Goal: Check status: Check status

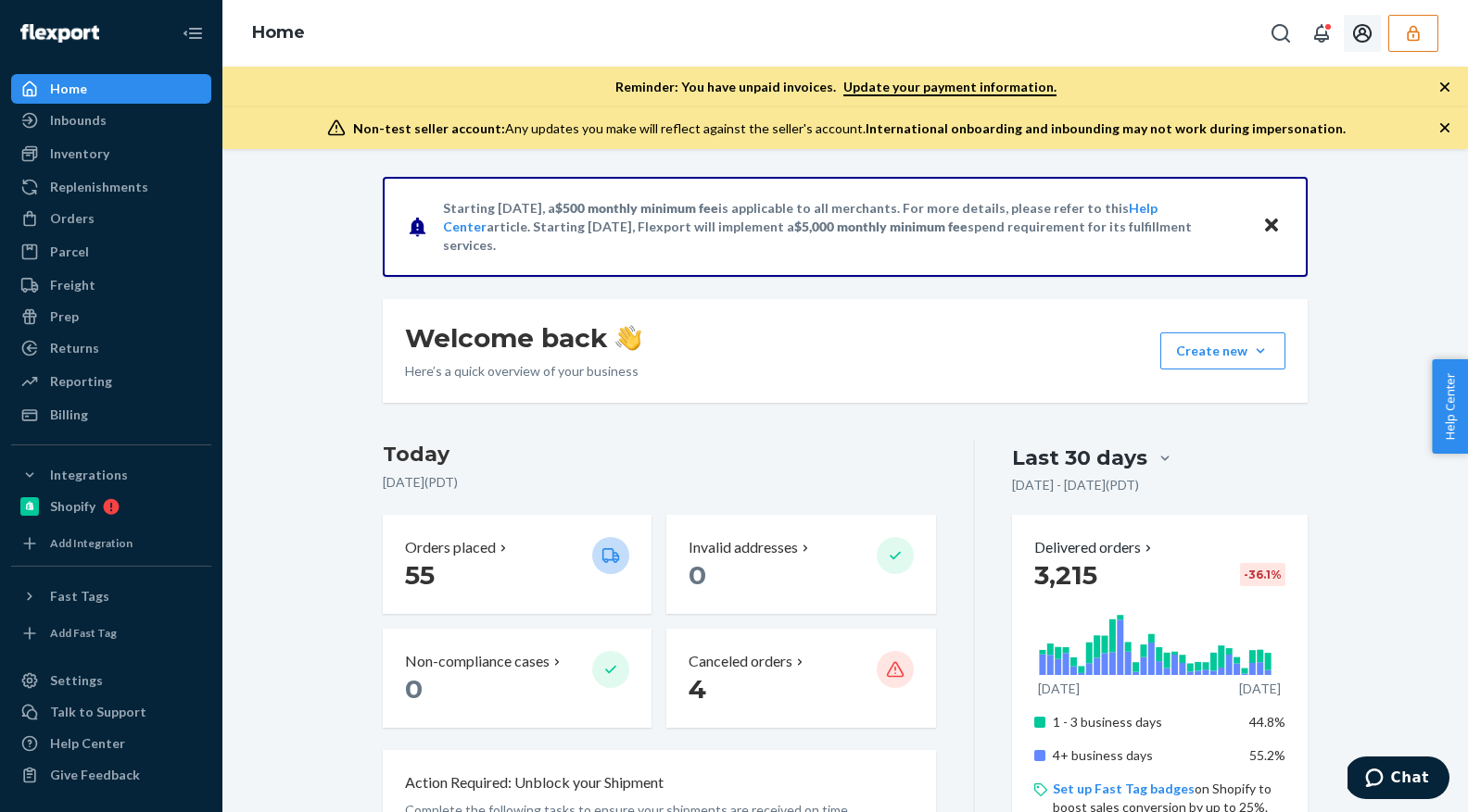
click at [1408, 45] on button "button" at bounding box center [1413, 33] width 50 height 37
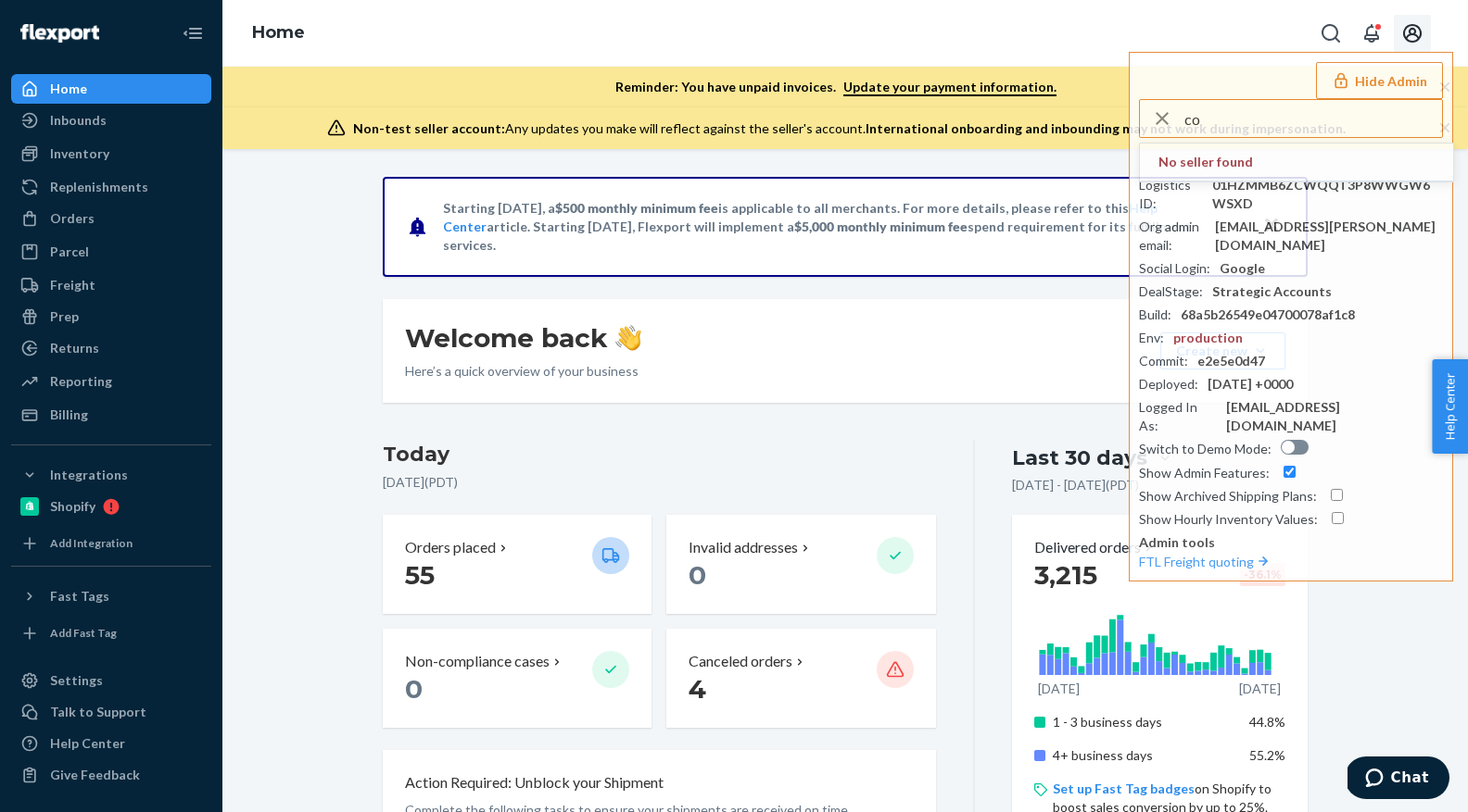
type input "c"
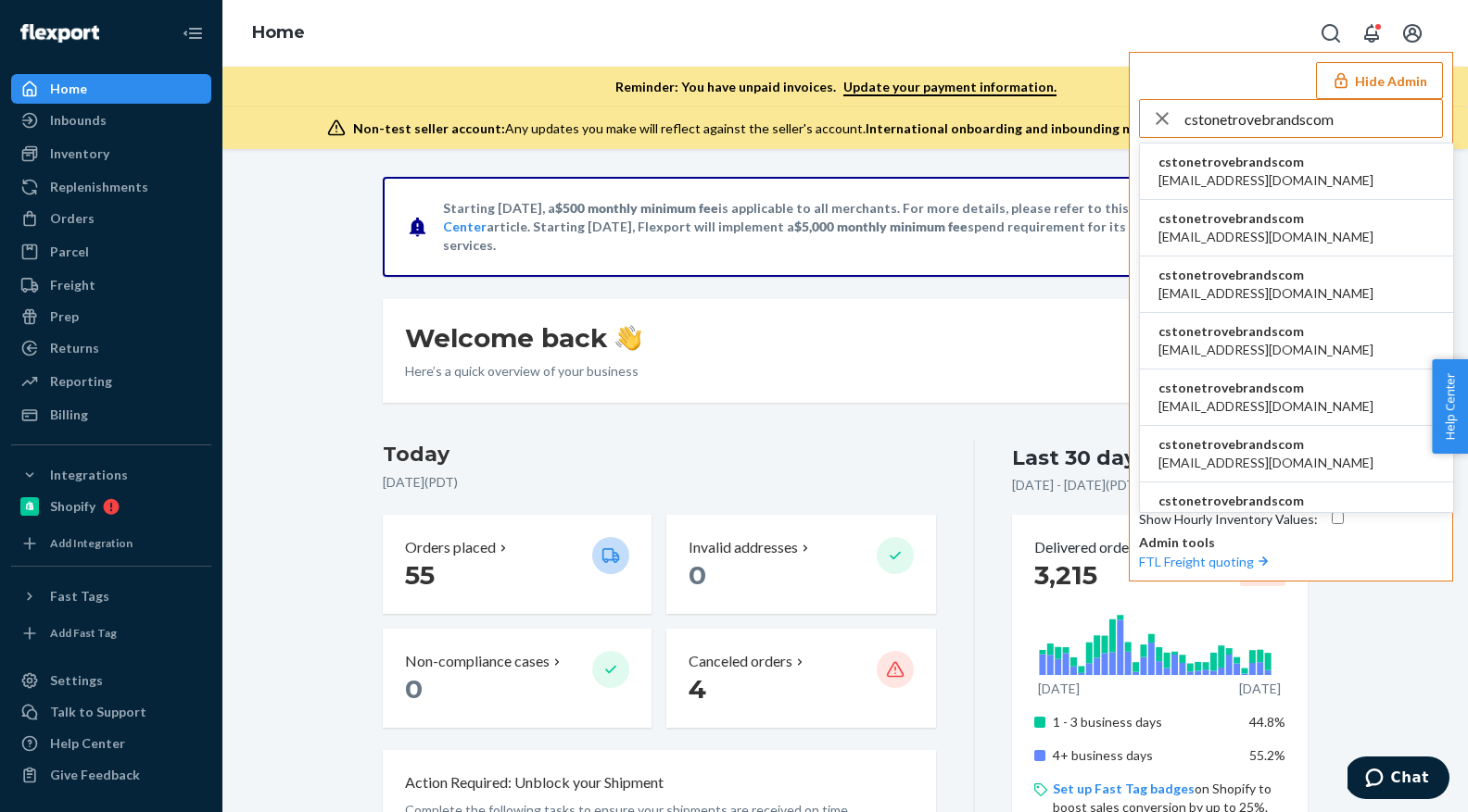
type input "cstonetrovebrandscom"
click at [1254, 187] on span "aangerhofer@trovebrands.com" at bounding box center [1266, 181] width 215 height 19
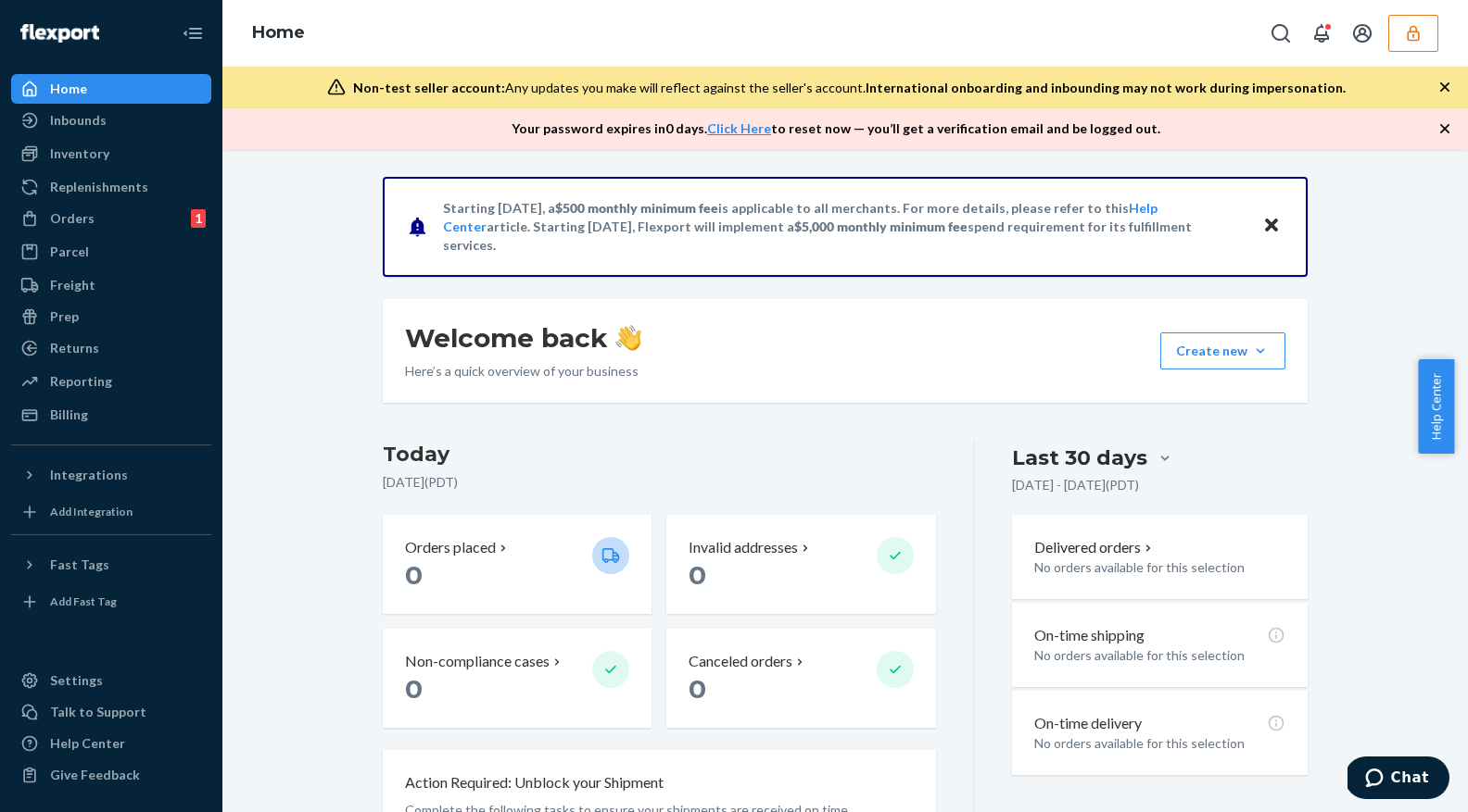
click at [338, 238] on div "Starting July 1, 2025, a $500 monthly minimum fee is applicable to all merchant…" at bounding box center [845, 741] width 1218 height 1130
click at [88, 154] on div "Inventory" at bounding box center [79, 154] width 60 height 19
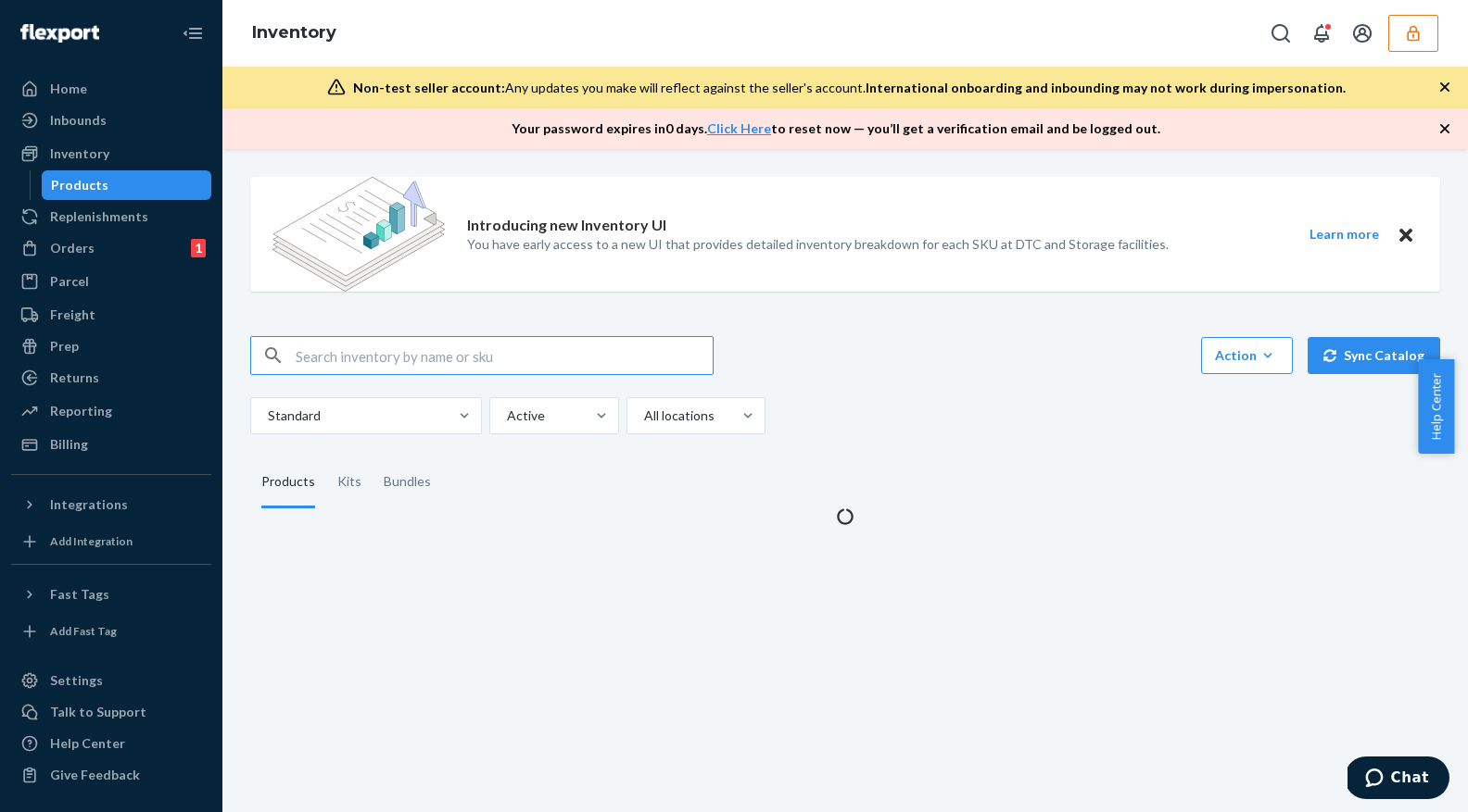
click at [366, 371] on input "text" at bounding box center [504, 355] width 418 height 37
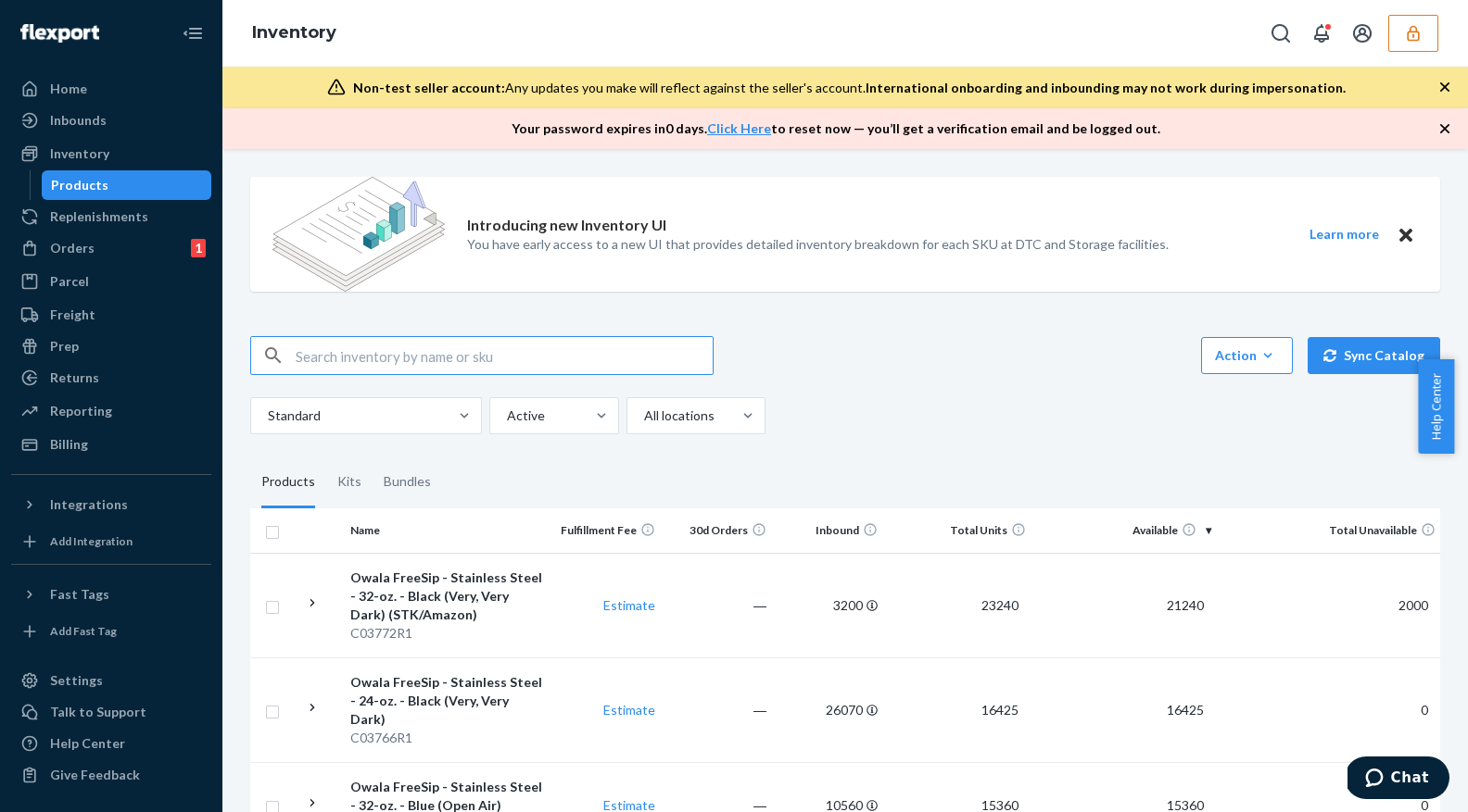
click at [456, 367] on input "text" at bounding box center [504, 355] width 418 height 37
paste input "C03771"
type input "C03771"
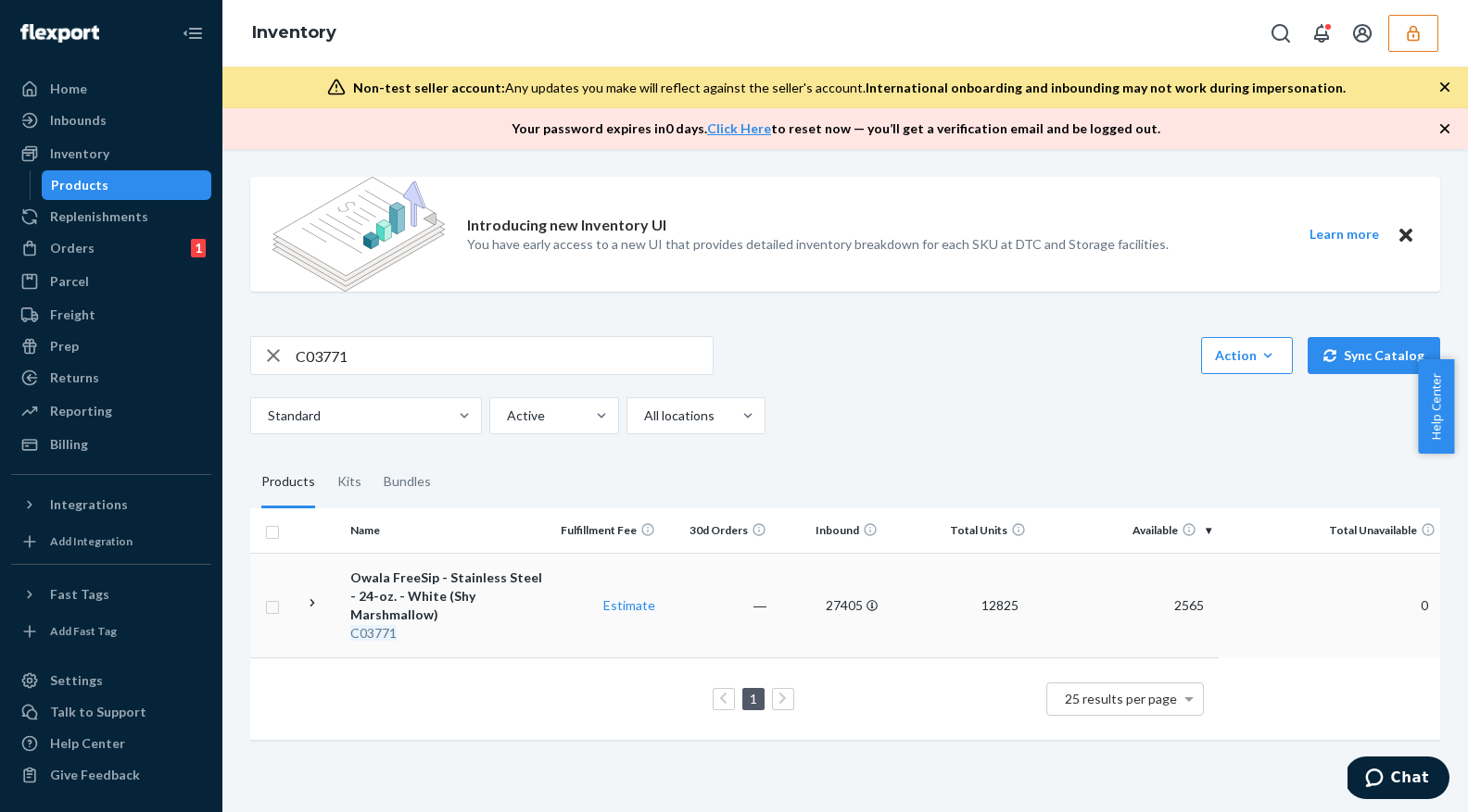
scroll to position [0, 25]
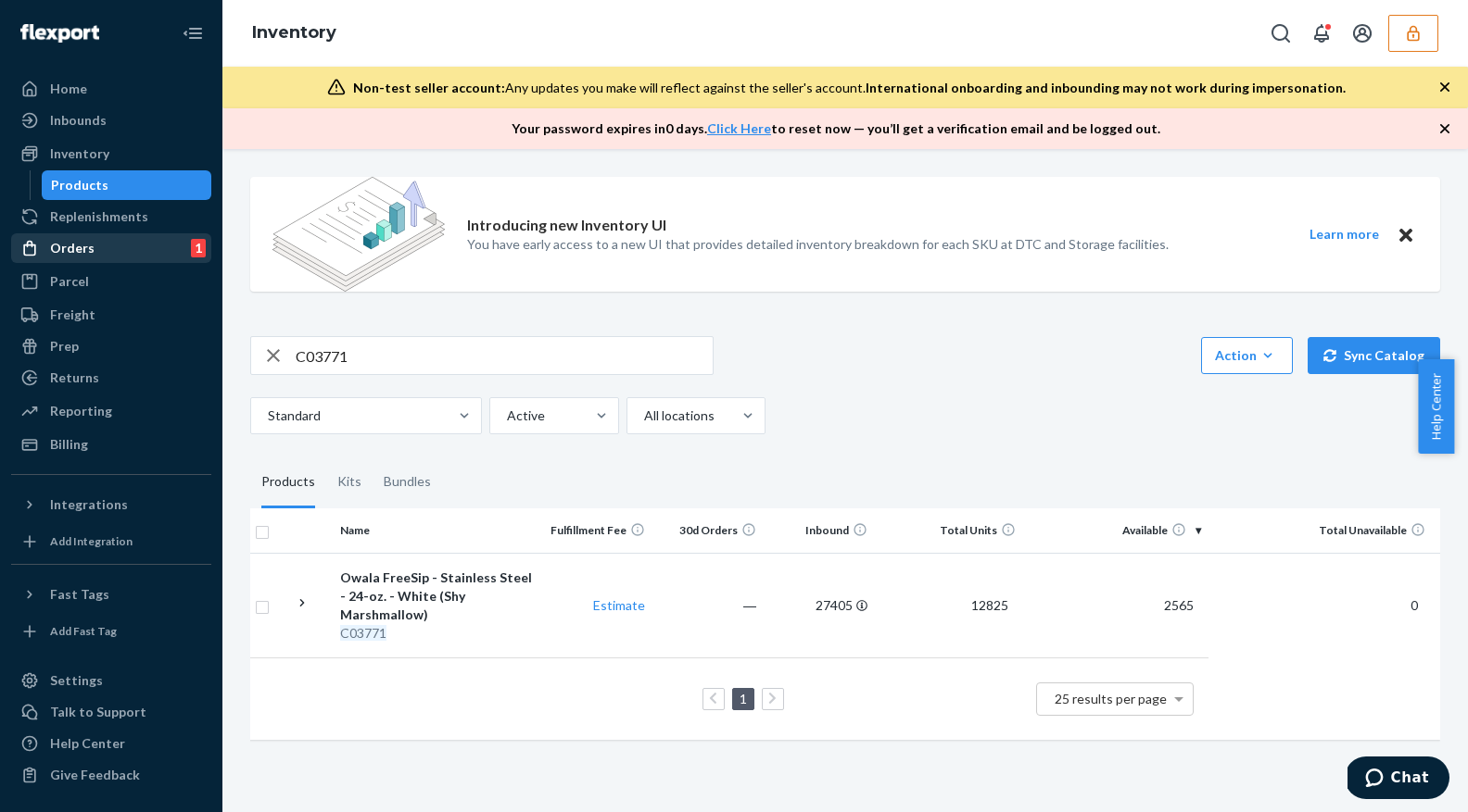
click at [88, 252] on div "Orders" at bounding box center [72, 248] width 44 height 19
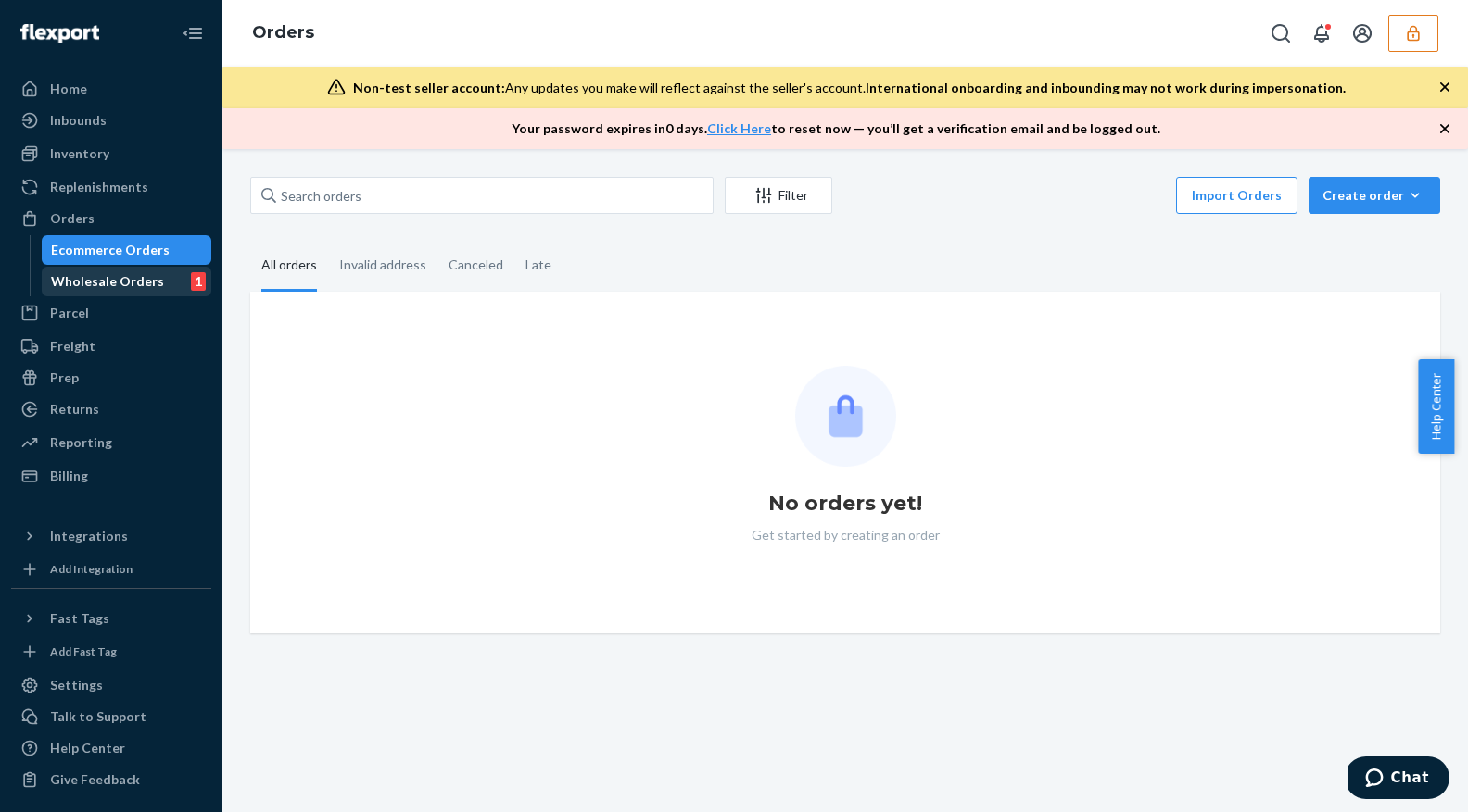
click at [126, 293] on div "Wholesale Orders 1" at bounding box center [127, 281] width 167 height 25
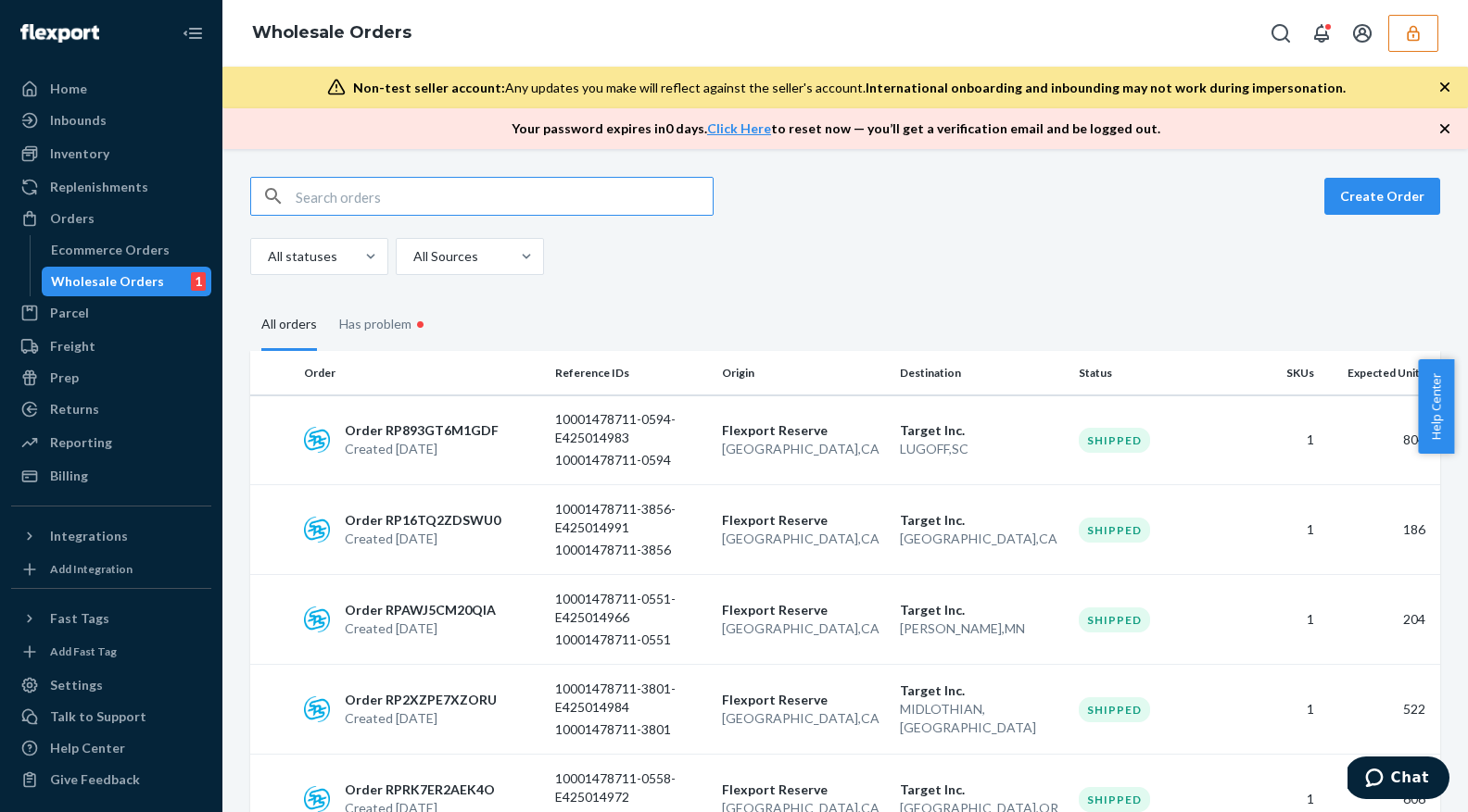
click at [379, 195] on input "text" at bounding box center [504, 195] width 418 height 37
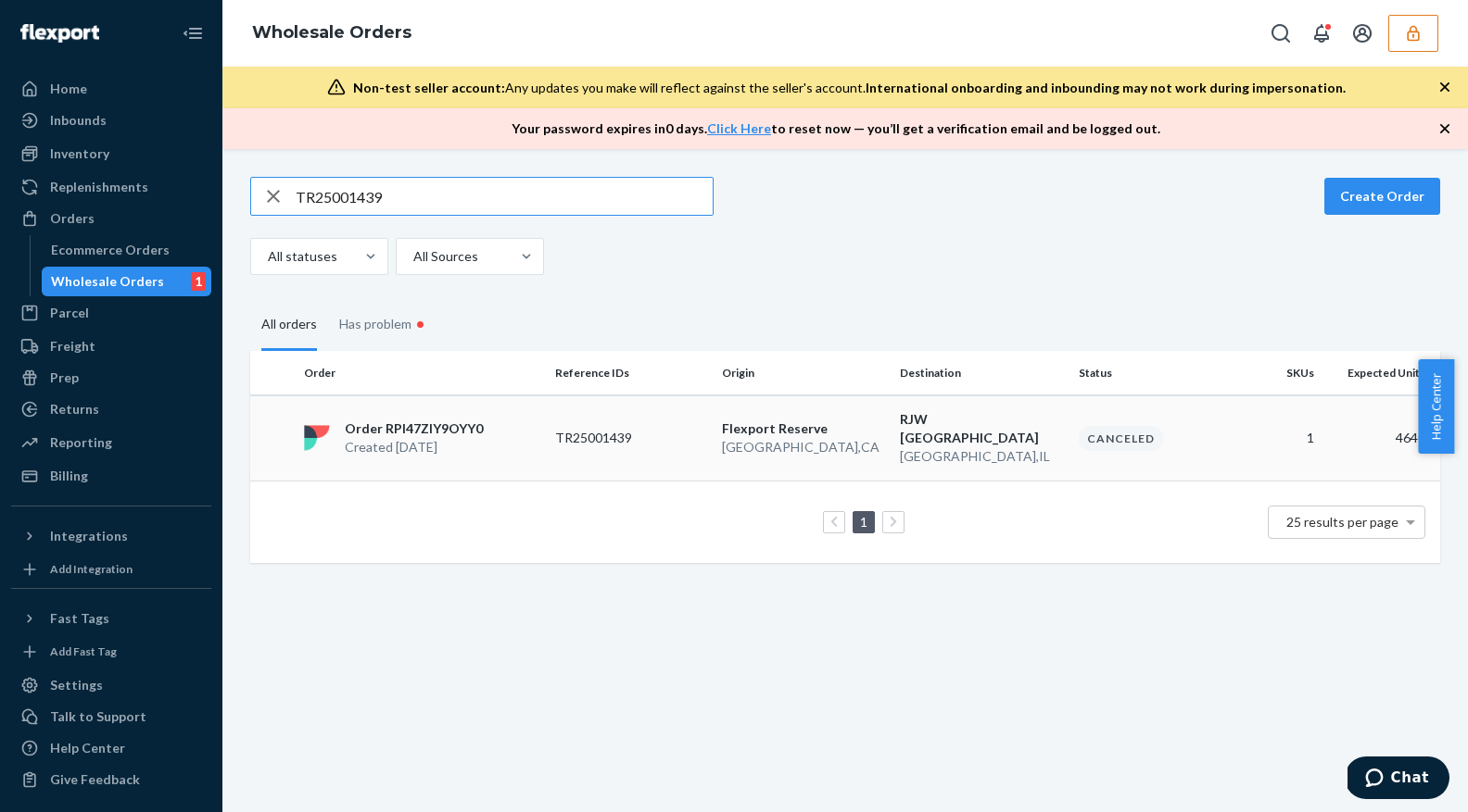
type input "TR25001439"
click at [484, 428] on div "Order RPI47ZIY9OYY0 Created Jul 14, 2025" at bounding box center [422, 437] width 251 height 37
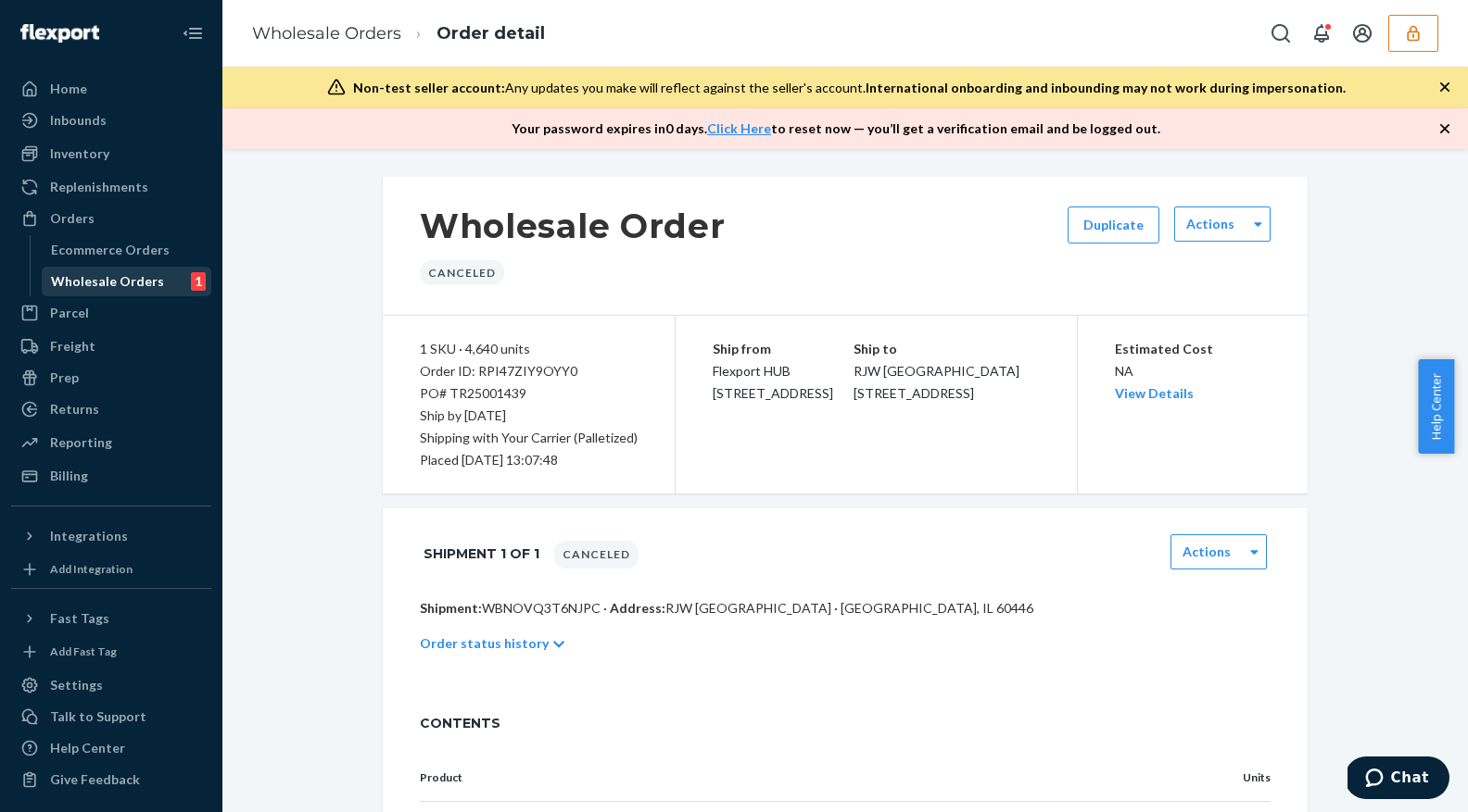
click at [102, 278] on div "Wholesale Orders" at bounding box center [108, 281] width 113 height 19
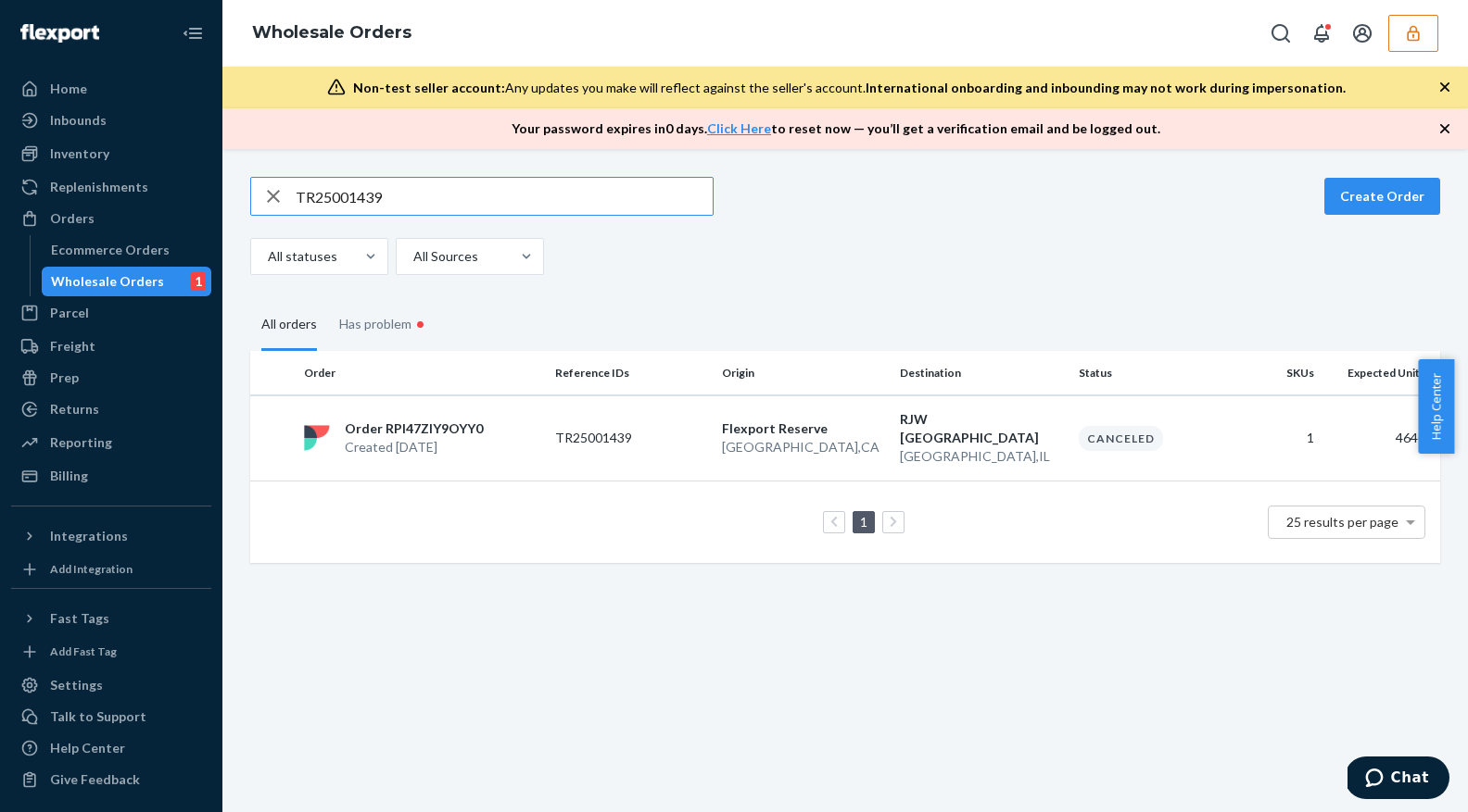
click at [356, 195] on input "TR25001439" at bounding box center [504, 195] width 418 height 37
paste input "308"
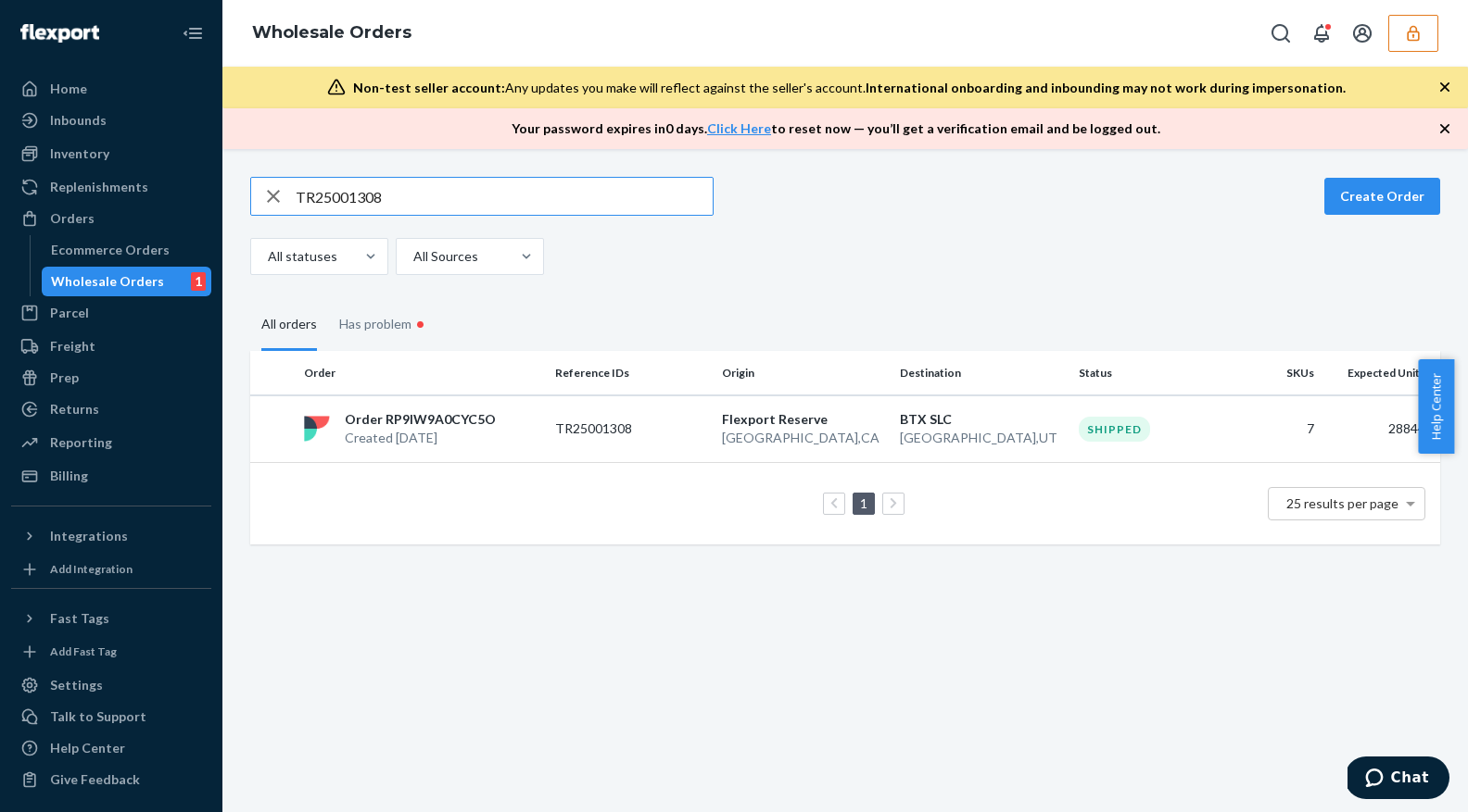
type input "TR25001308"
click at [673, 432] on p "TR25001308" at bounding box center [629, 429] width 148 height 19
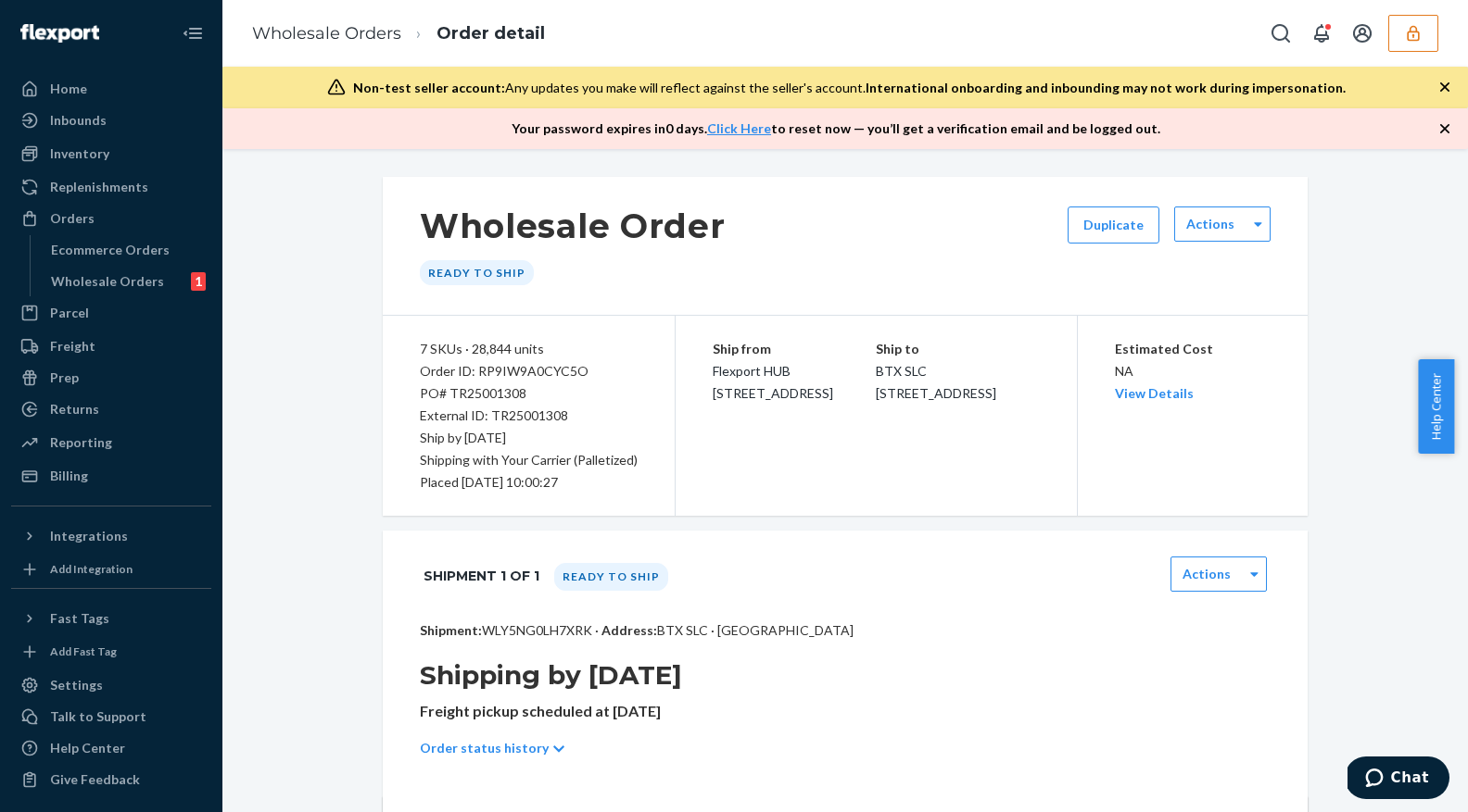
click at [759, 476] on div "Ship from Flexport HUB 2615 E 3rd Street San Bernardino, CA 92408 Ship to BTX S…" at bounding box center [876, 416] width 401 height 200
click at [638, 462] on div "7 SKUs · 28,844 units Order ID: RP9IW9A0CYC5O PO# TR25001308 External ID: TR250…" at bounding box center [529, 416] width 293 height 200
click at [862, 454] on div "Ship from Flexport HUB 2615 E 3rd Street San Bernardino, CA 92408 Ship to BTX S…" at bounding box center [876, 416] width 401 height 200
drag, startPoint x: 1018, startPoint y: 415, endPoint x: 876, endPoint y: 349, distance: 156.6
click at [876, 349] on div "Ship to BTX SLC 5151 W 150 S Salt Lake City, UT 84104" at bounding box center [957, 371] width 163 height 67
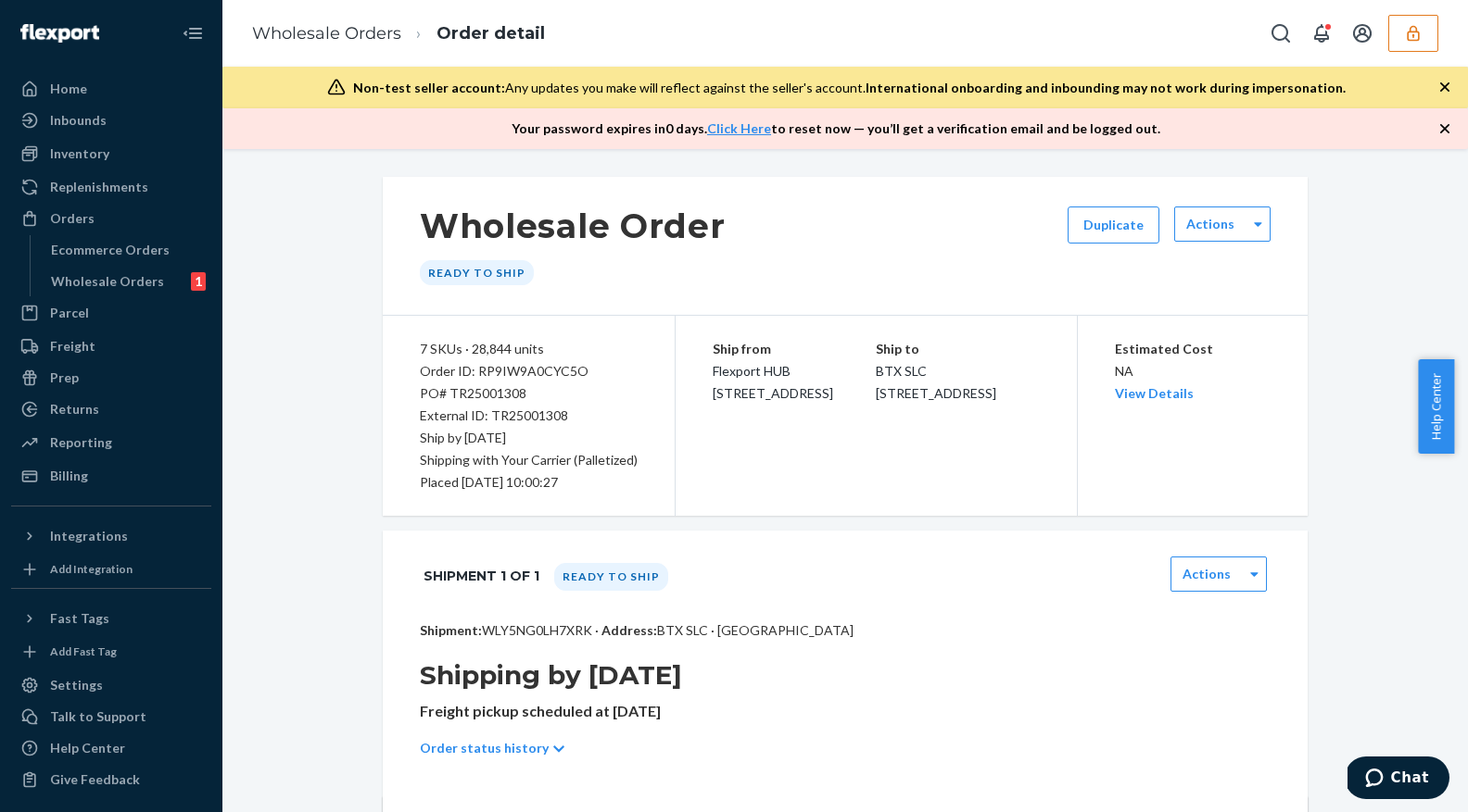
copy div "Ship to BTX SLC 5151 W 150 S Salt Lake City, UT 84104"
click at [959, 401] on span "BTX SLC 5151 W 150 S Salt Lake City, UT 84104" at bounding box center [936, 382] width 121 height 38
drag, startPoint x: 1025, startPoint y: 414, endPoint x: 875, endPoint y: 373, distance: 155.5
click at [876, 373] on div "Ship to BTX SLC 5151 W 150 S Salt Lake City, UT 84104" at bounding box center [957, 371] width 163 height 67
copy span "BTX SLC 5151 W 150 S Salt Lake City, UT 84104"
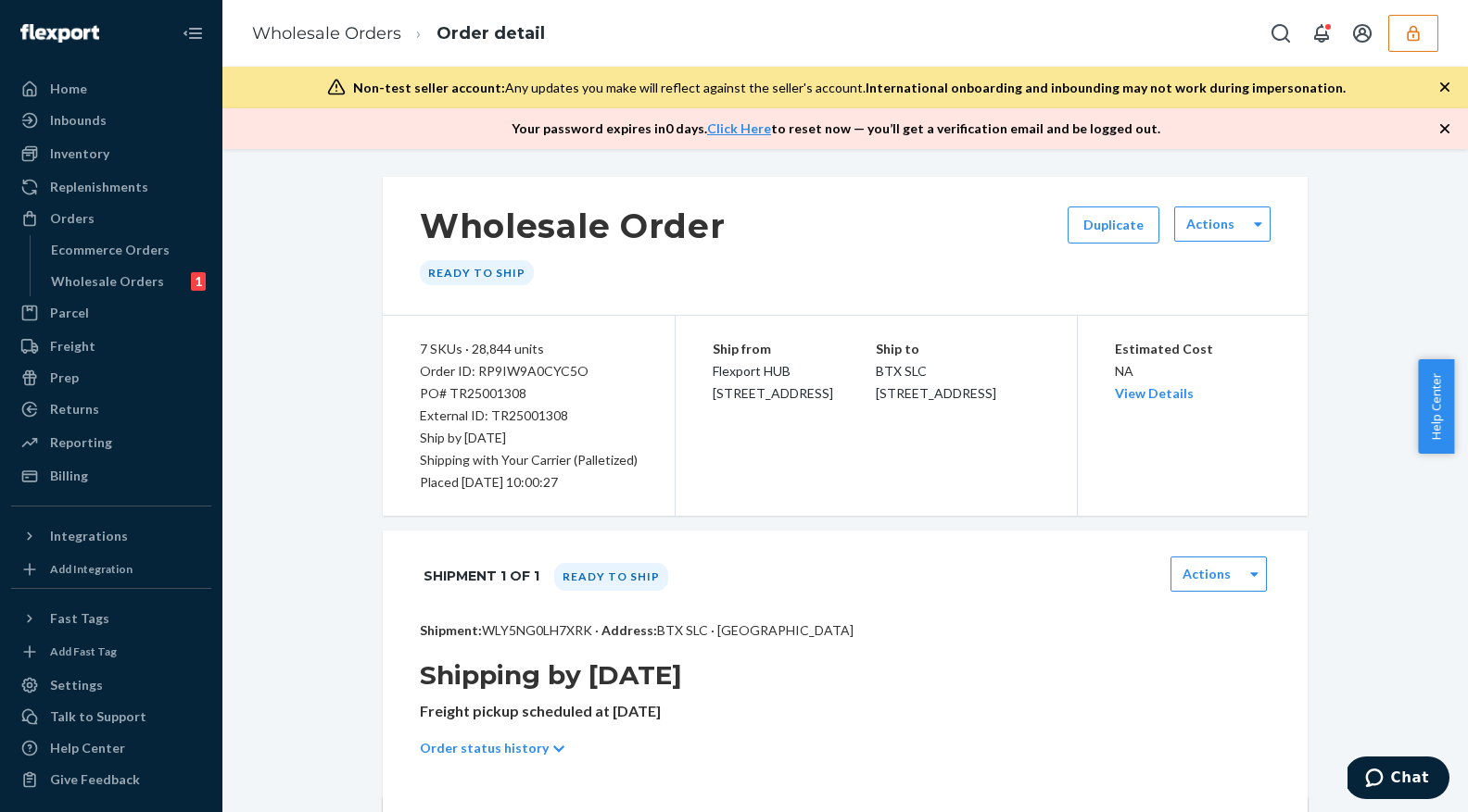
click at [922, 402] on div "Ship to BTX SLC 5151 W 150 S Salt Lake City, UT 84104" at bounding box center [957, 371] width 163 height 67
drag, startPoint x: 1016, startPoint y: 418, endPoint x: 871, endPoint y: 375, distance: 151.2
click at [871, 375] on div "Ship from Flexport HUB 2615 E 3rd Street San Bernardino, CA 92408 Ship to BTX S…" at bounding box center [876, 416] width 401 height 200
click at [944, 391] on span "BTX SLC 5151 W 150 S Salt Lake City, UT 84104" at bounding box center [936, 382] width 121 height 38
drag, startPoint x: 1012, startPoint y: 416, endPoint x: 875, endPoint y: 373, distance: 143.6
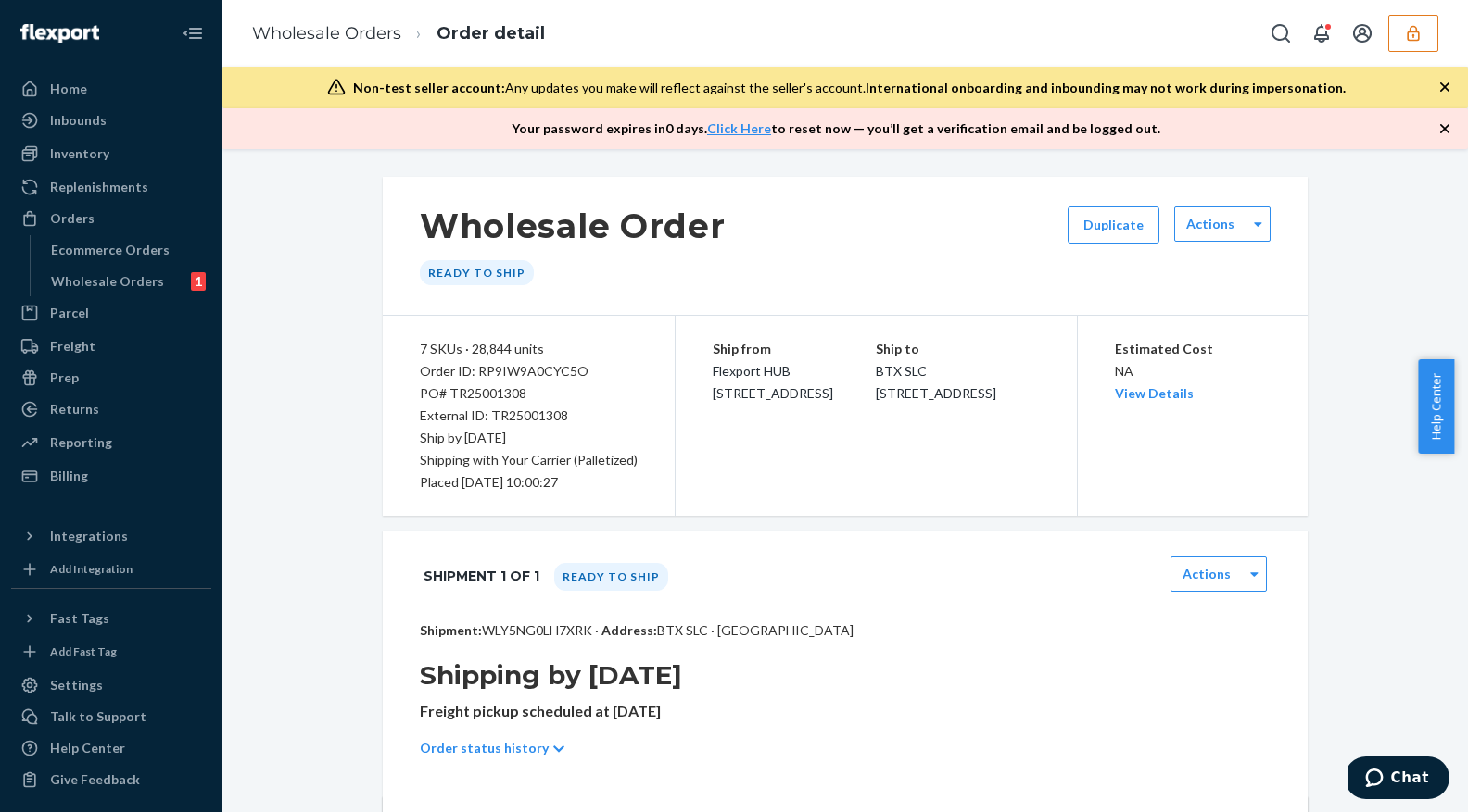
click at [876, 373] on div "Ship to BTX SLC 5151 W 150 S Salt Lake City, UT 84104" at bounding box center [957, 371] width 163 height 67
copy span "BTX SLC 5151 W 150 S Salt Lake City, UT 84104"
click at [1427, 44] on button "button" at bounding box center [1413, 33] width 50 height 37
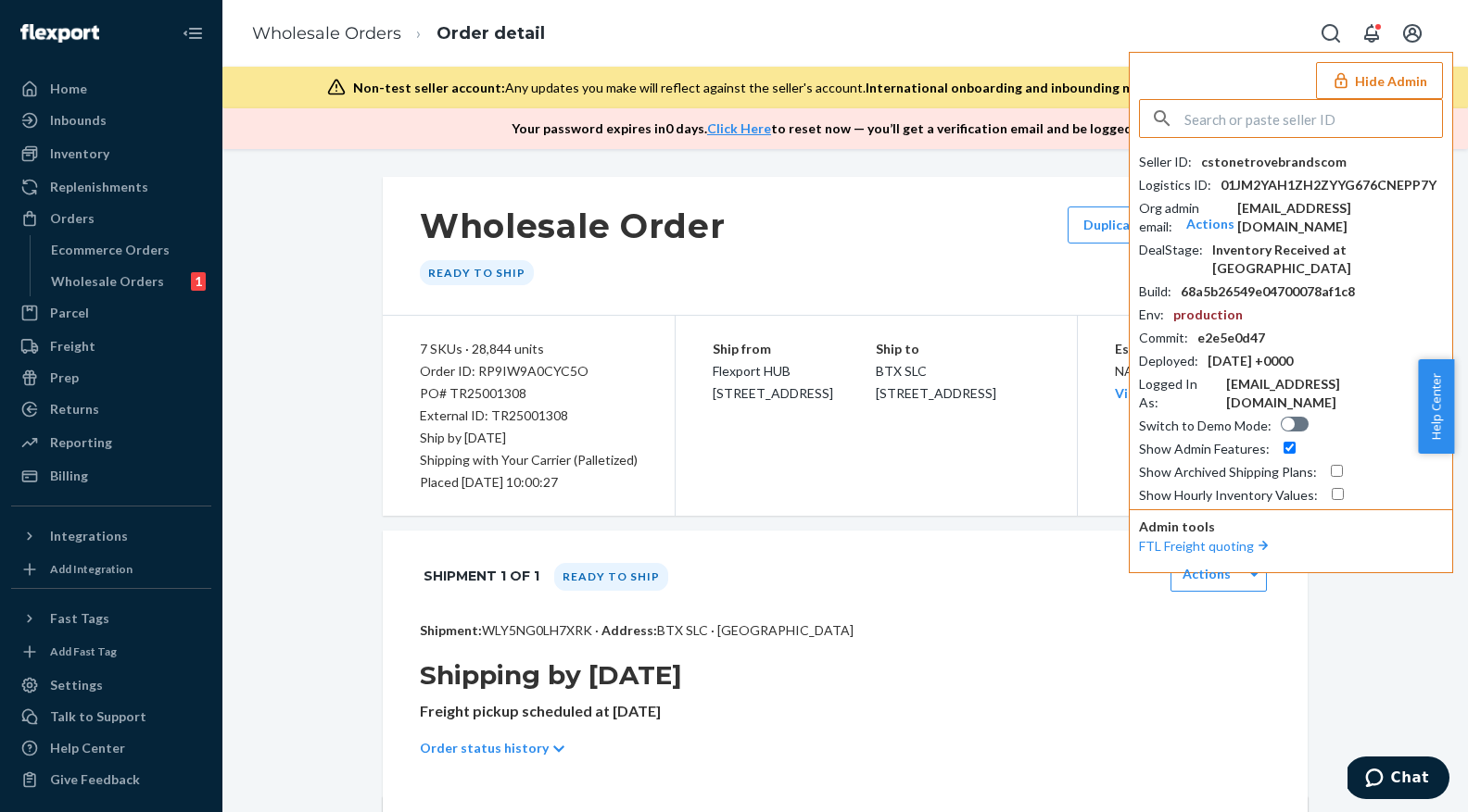
click at [1340, 112] on input "text" at bounding box center [1313, 118] width 258 height 37
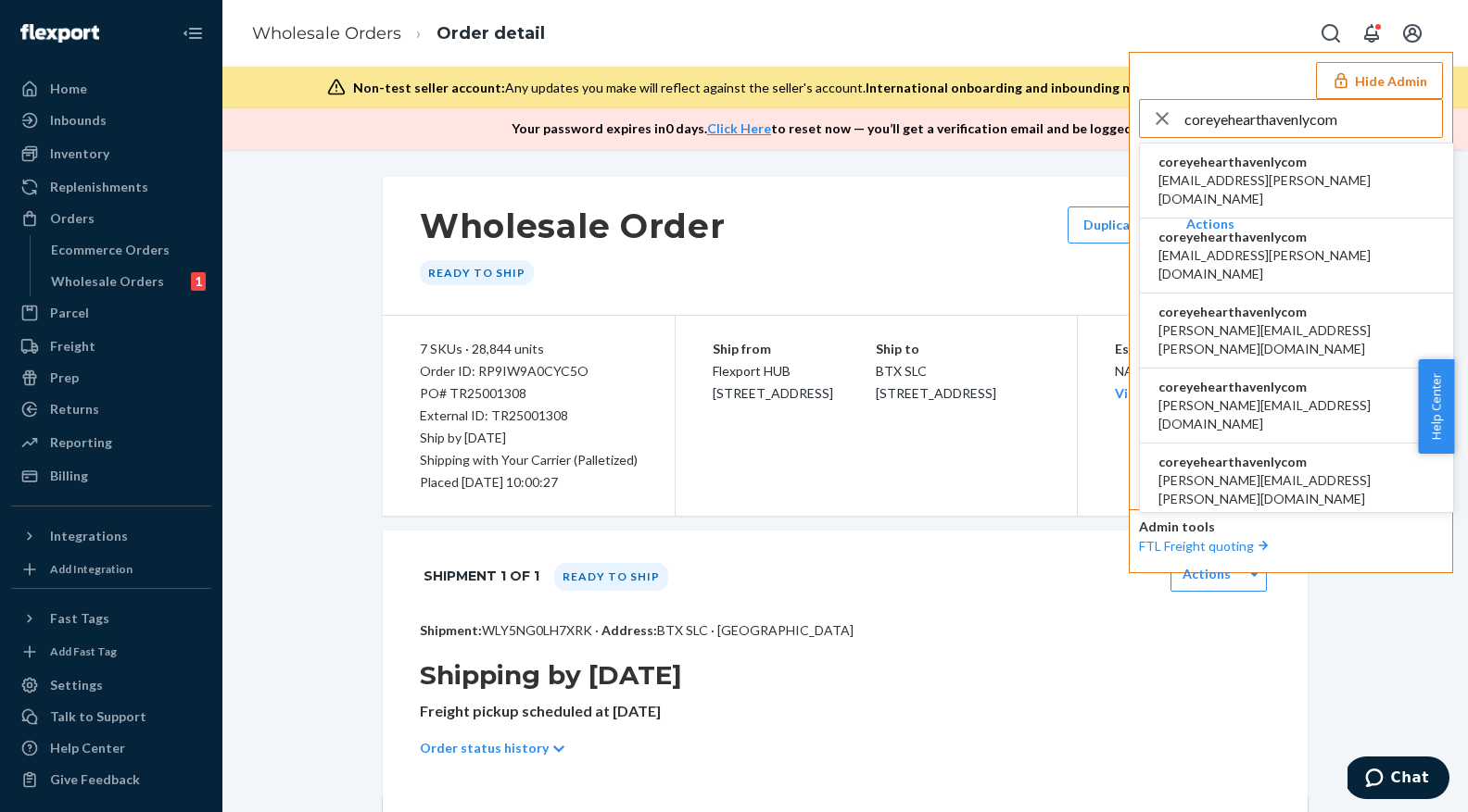
type input "coreyehearthavenlycom"
click at [1274, 171] on span "coreyehearthavenlycom" at bounding box center [1296, 162] width 276 height 19
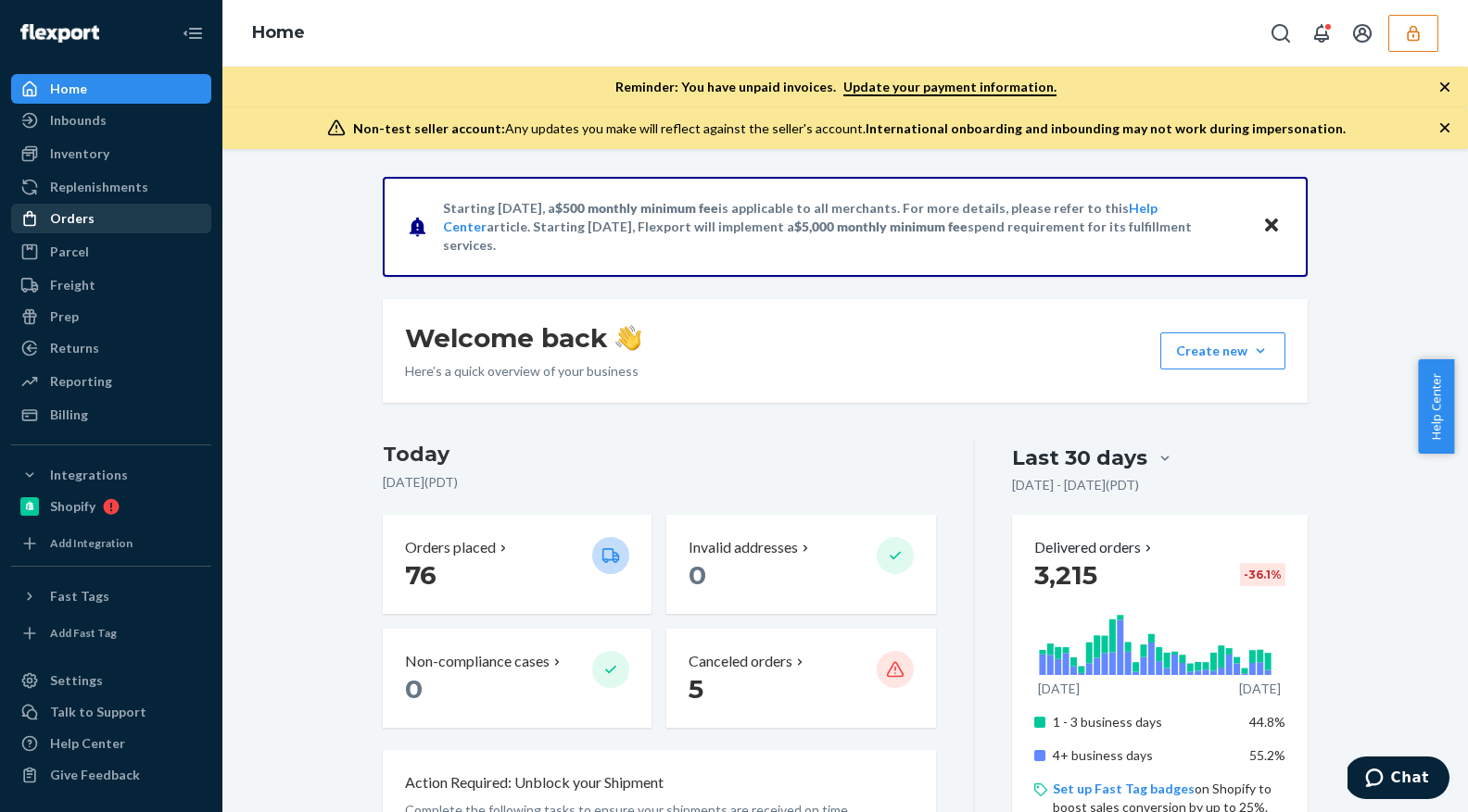
click at [70, 231] on link "Orders" at bounding box center [111, 218] width 200 height 29
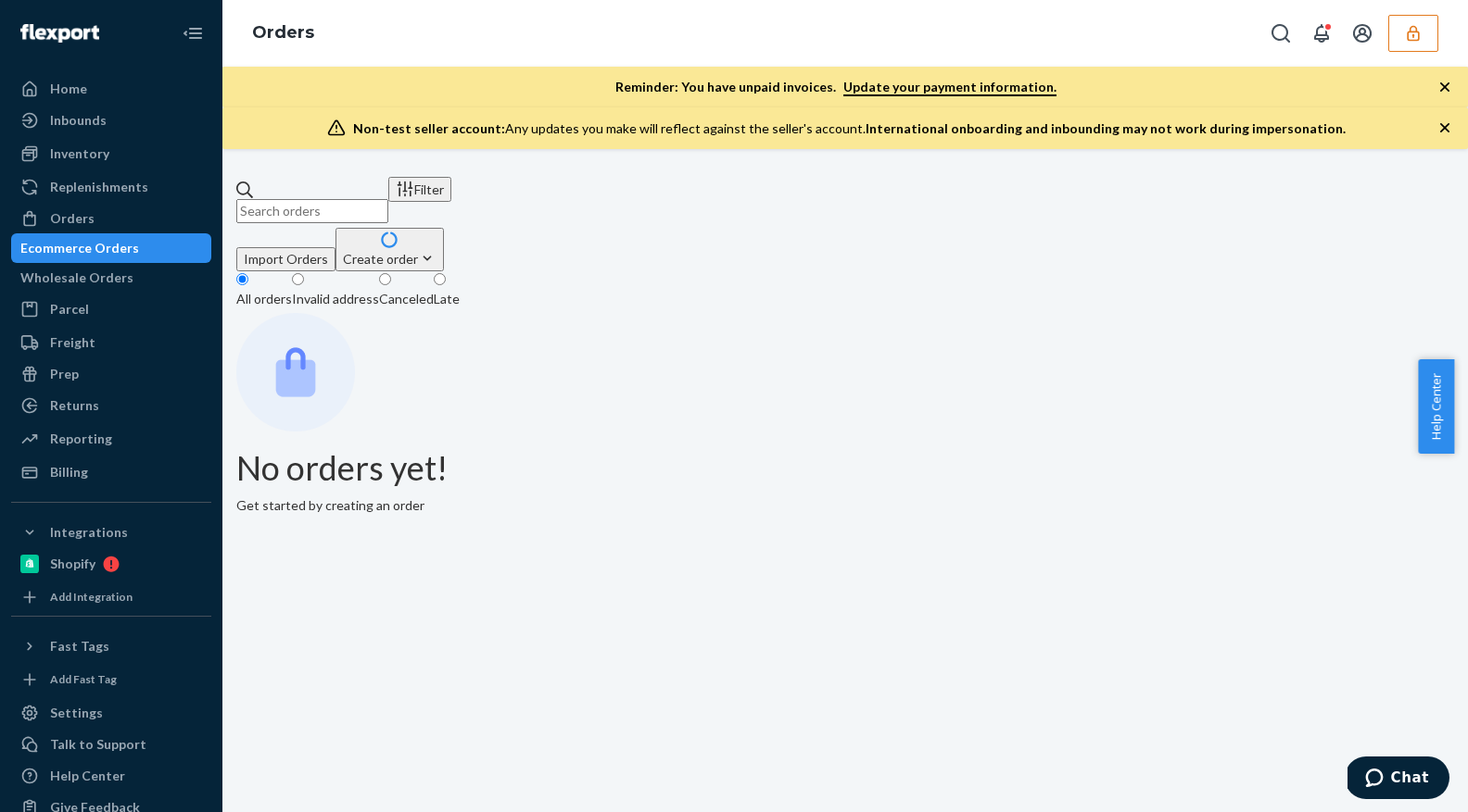
click at [373, 199] on input "text" at bounding box center [312, 211] width 152 height 25
paste input "446081"
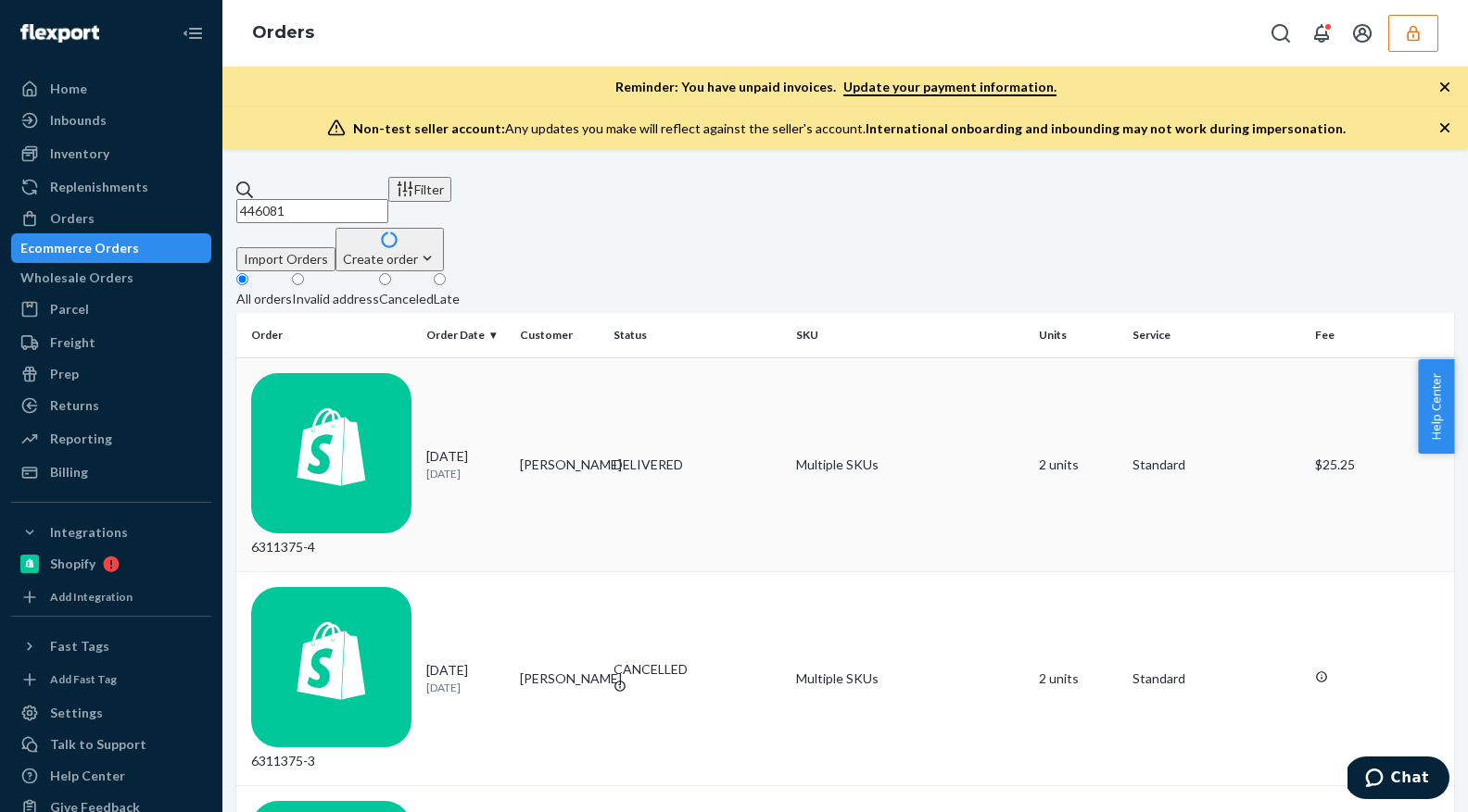
type input "446081"
click at [389, 373] on div "6311375-4" at bounding box center [332, 465] width 161 height 183
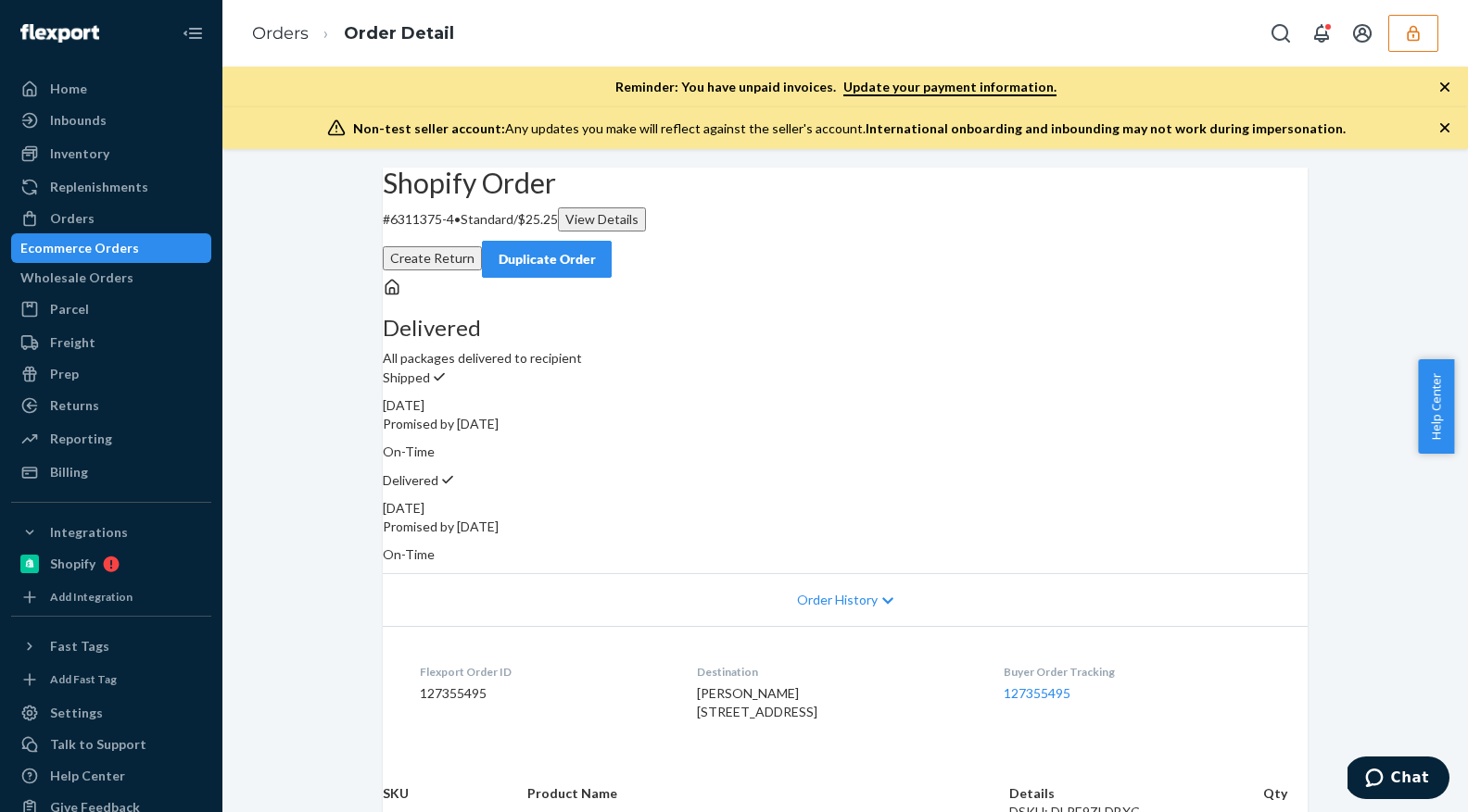
scroll to position [360, 0]
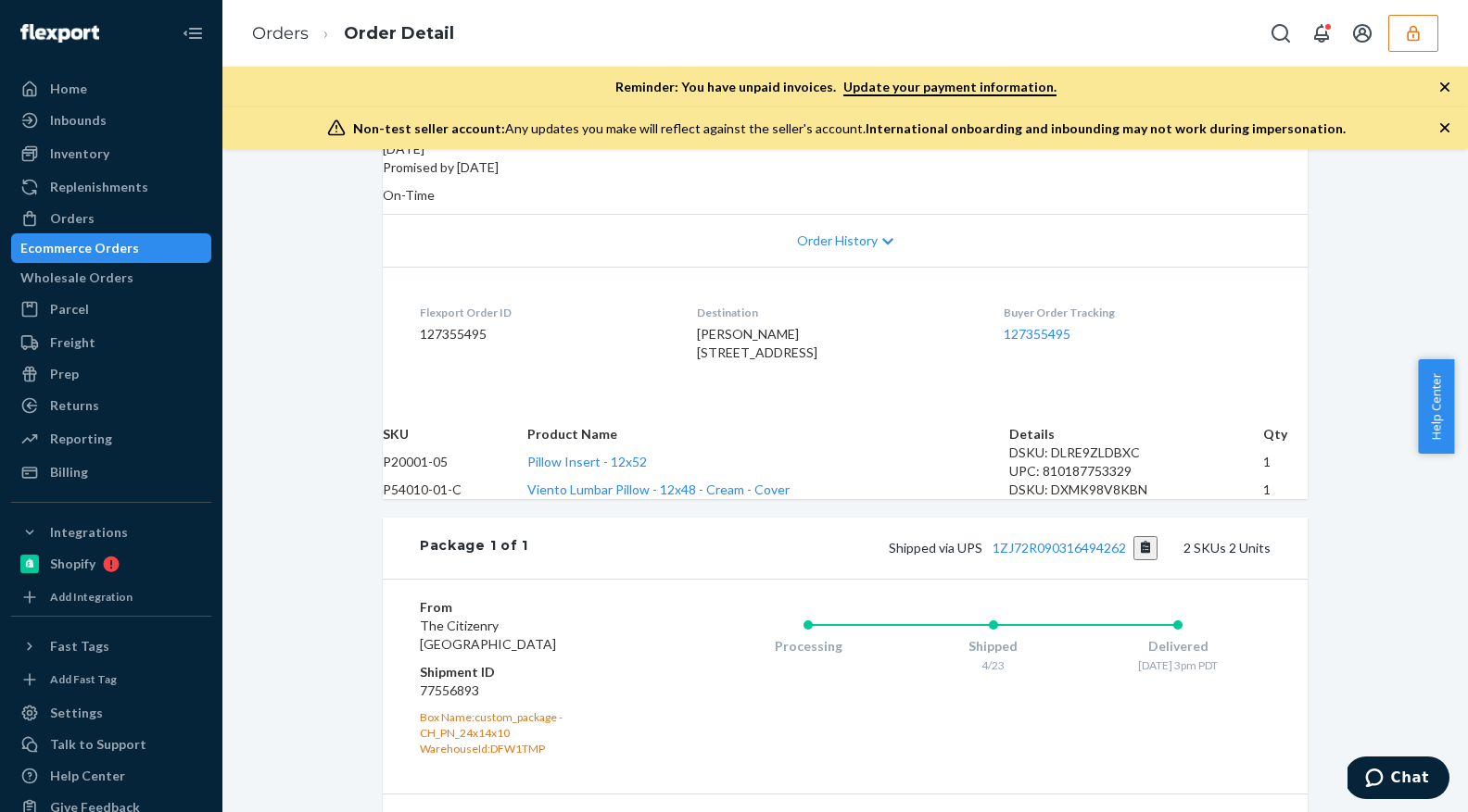
click at [871, 481] on td "Pillow Insert - 12x52" at bounding box center [768, 462] width 482 height 37
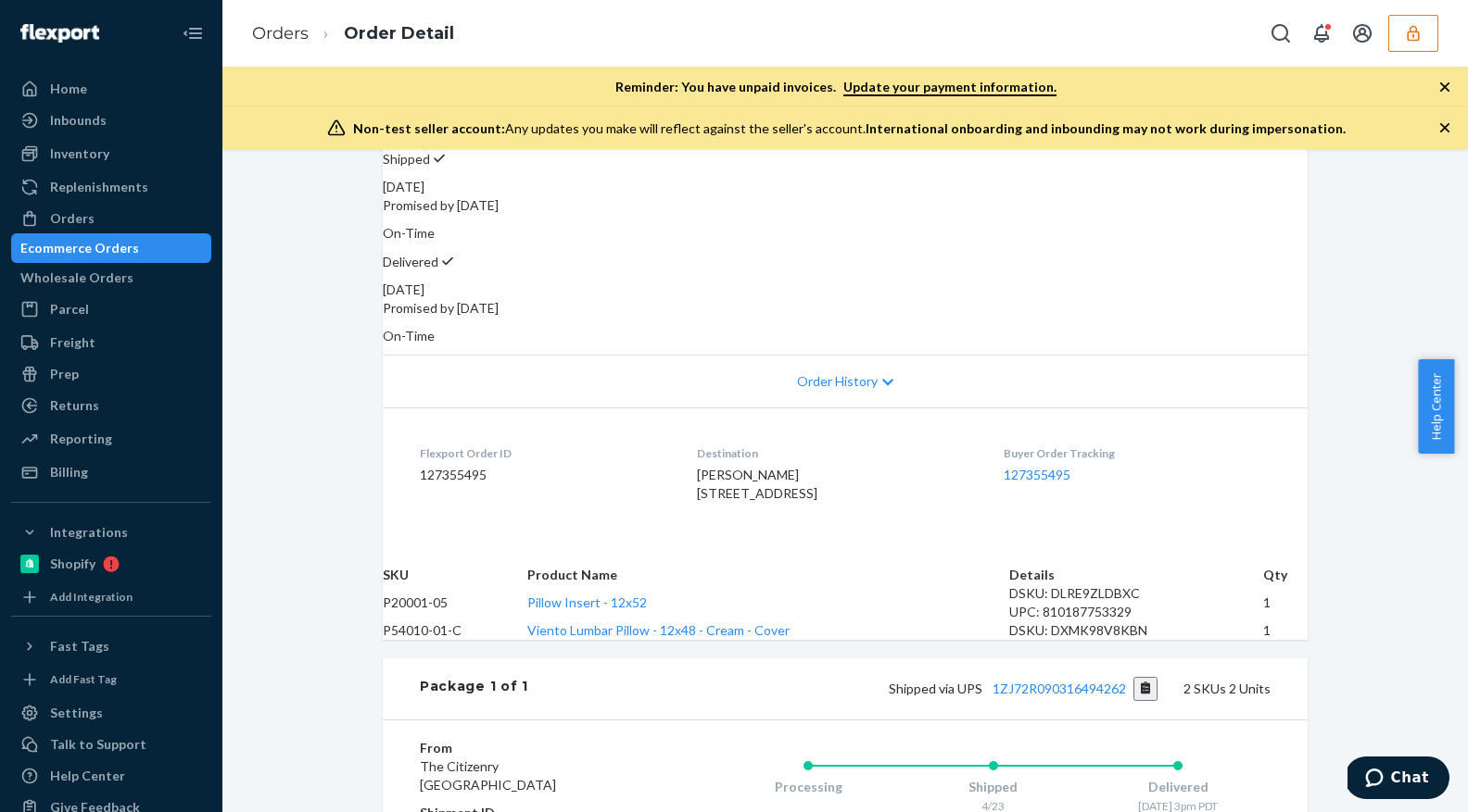
scroll to position [356, 0]
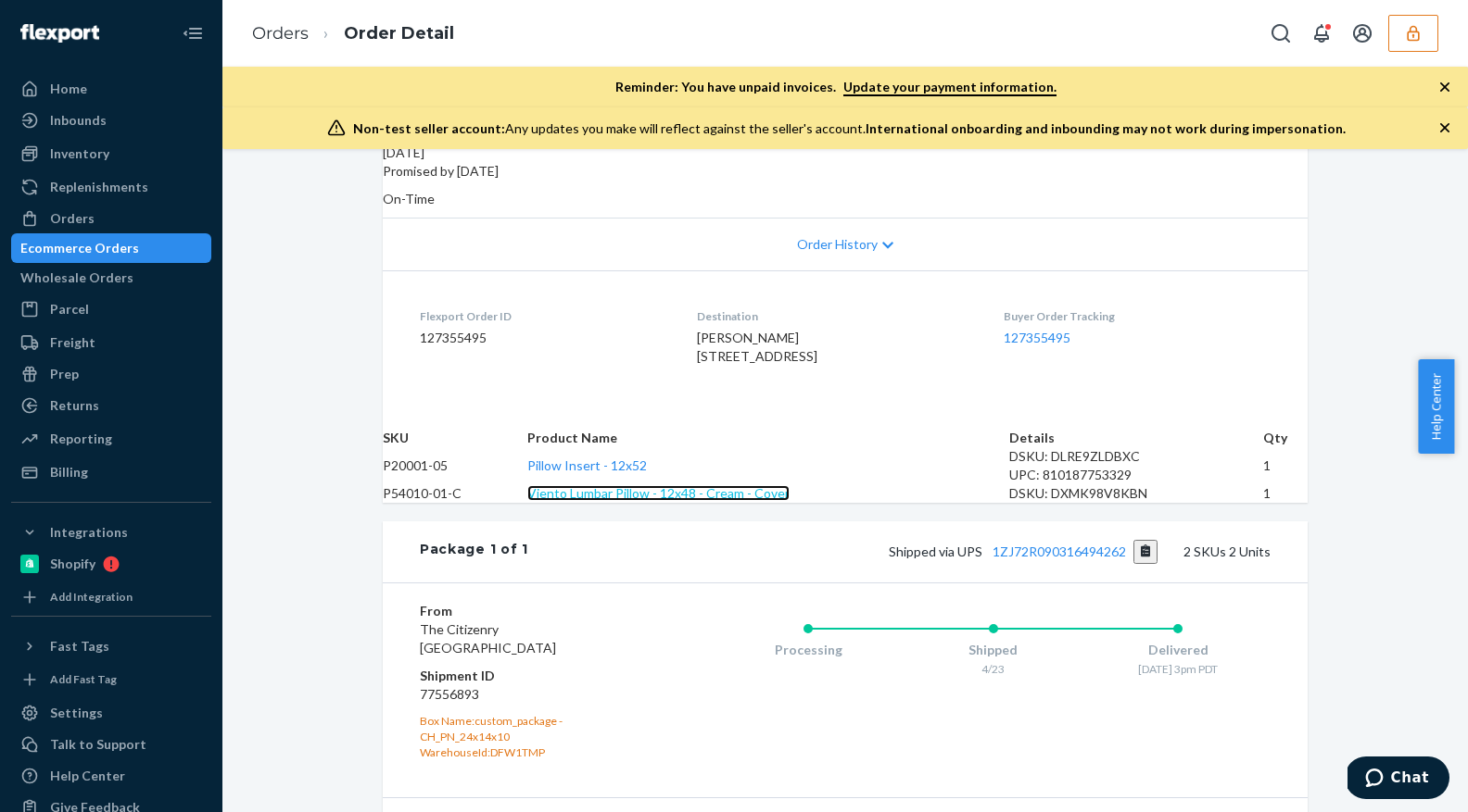
click at [613, 501] on link "Viento Lumbar Pillow - 12x48 - Cream - Cover" at bounding box center [658, 493] width 263 height 16
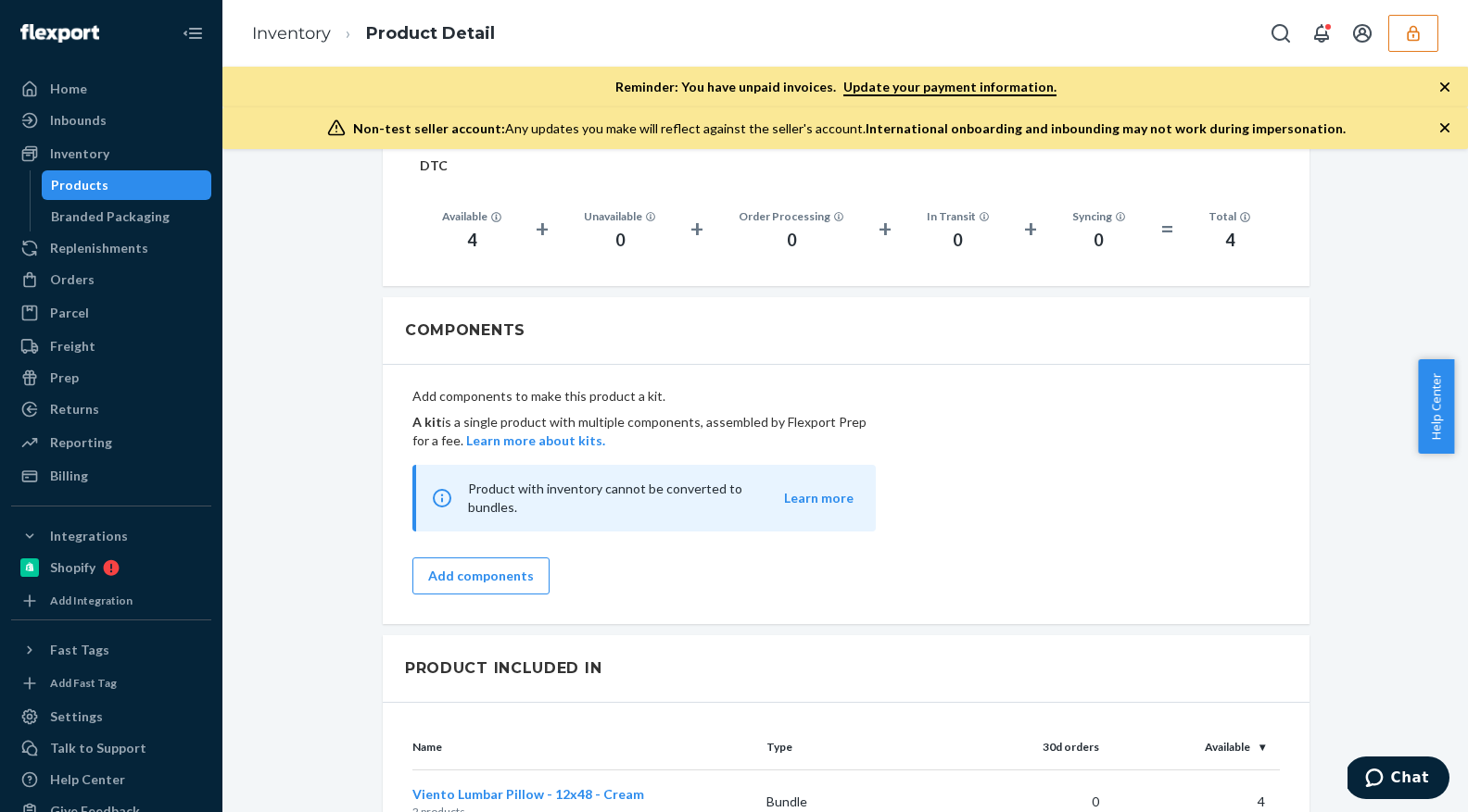
scroll to position [1984, 0]
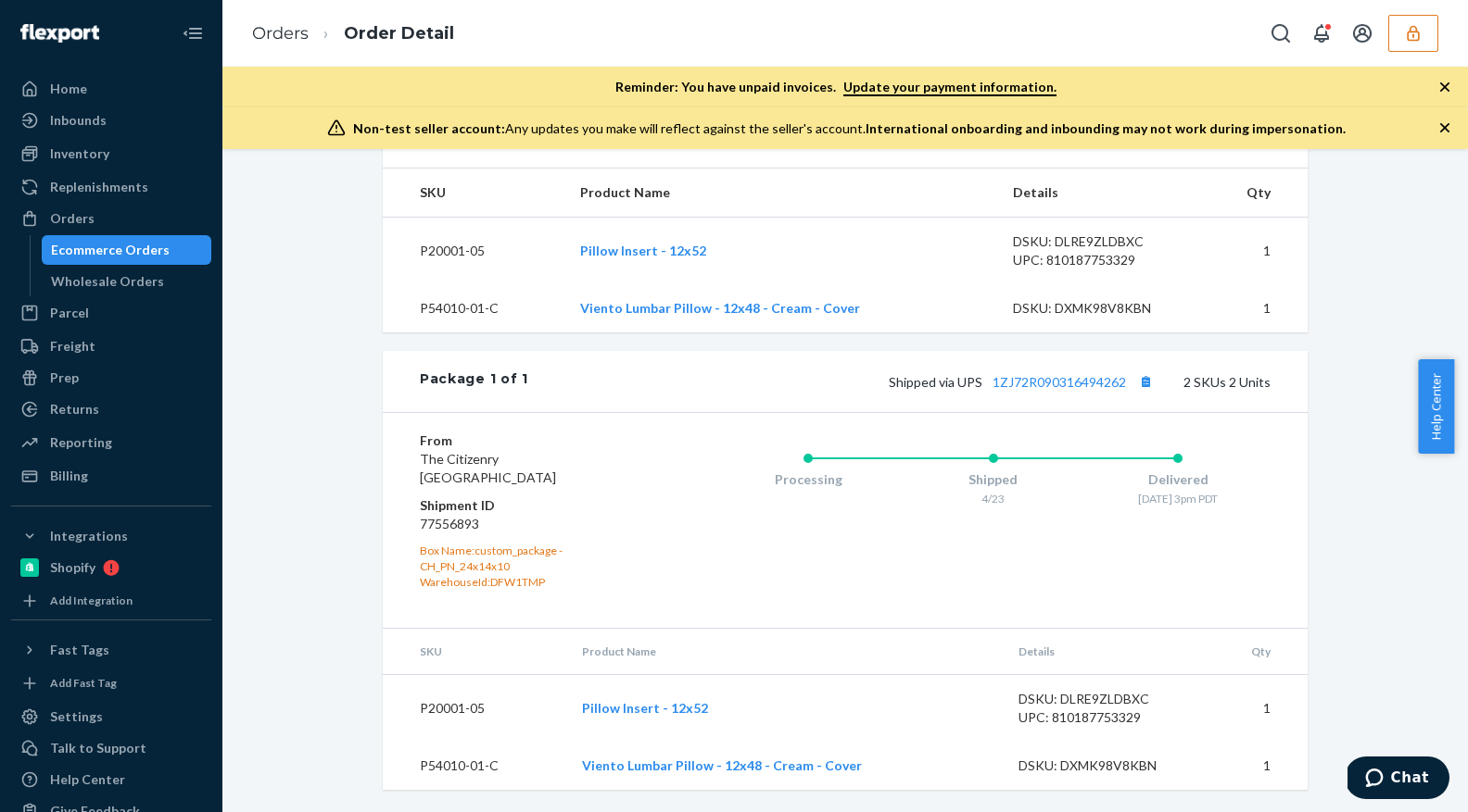
scroll to position [626, 0]
click at [828, 659] on th "Product Name" at bounding box center [785, 651] width 436 height 46
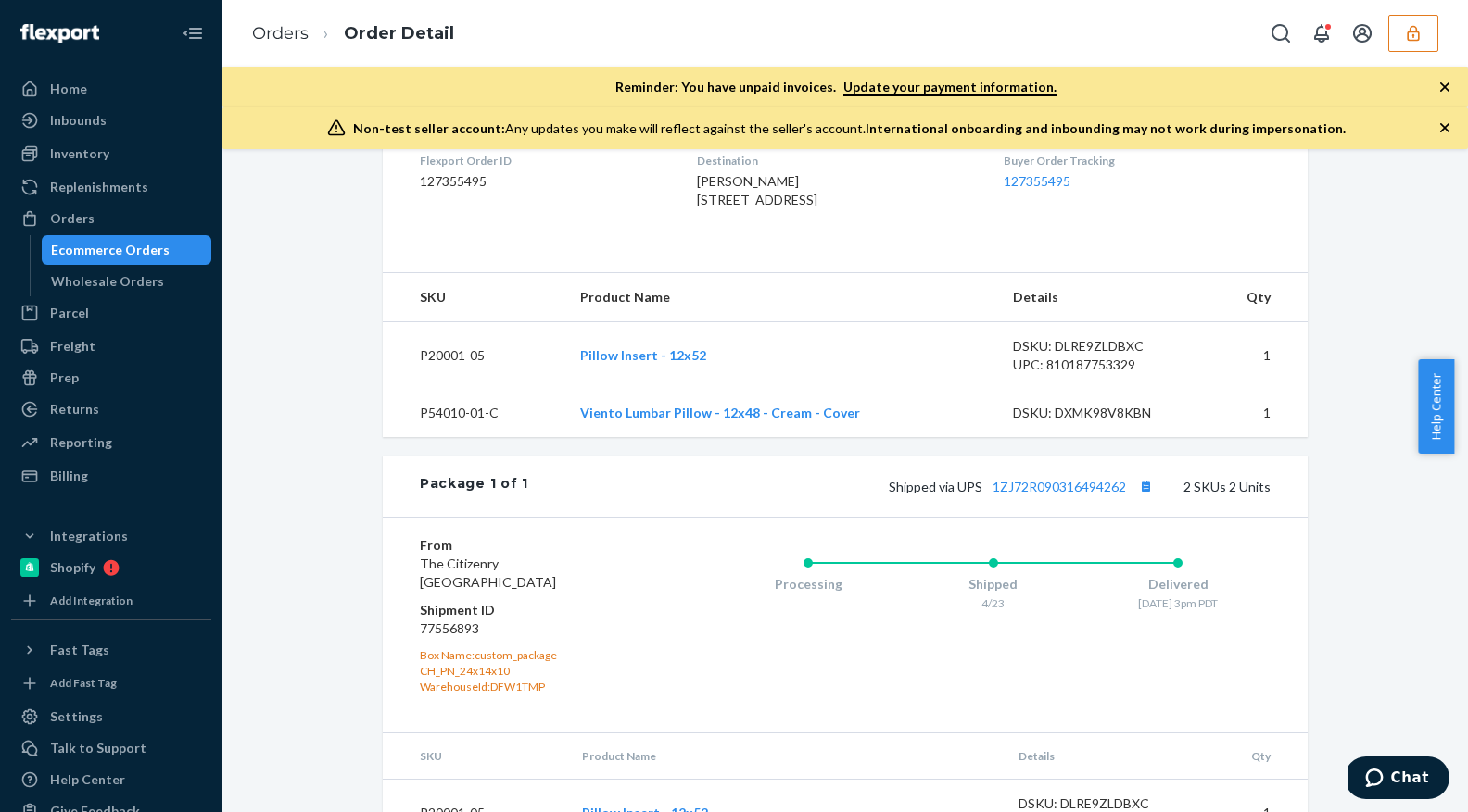
scroll to position [478, 0]
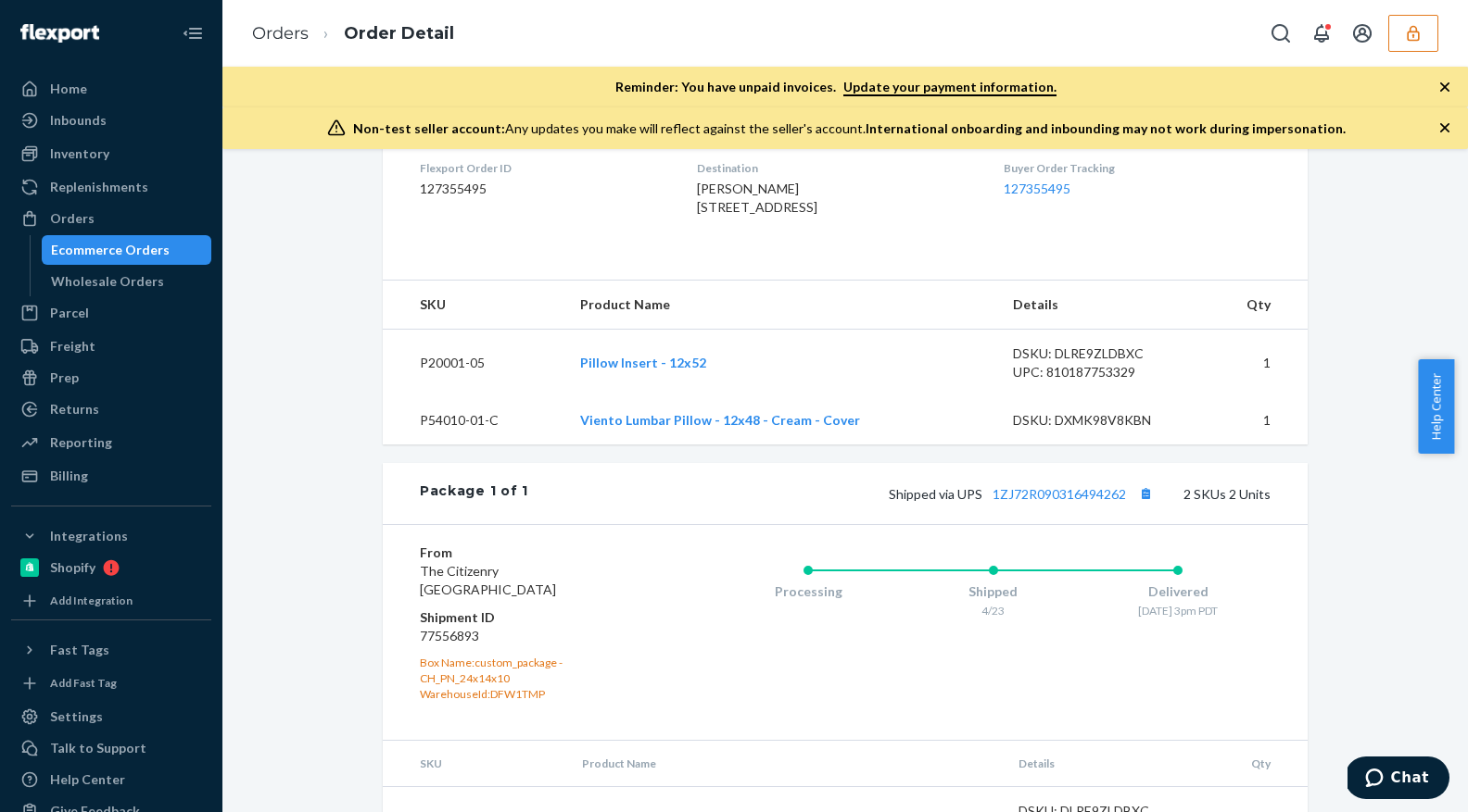
click at [753, 391] on td "Pillow Insert - 12x52" at bounding box center [782, 364] width 433 height 68
click at [719, 398] on td "Pillow Insert - 12x52" at bounding box center [782, 364] width 433 height 68
drag, startPoint x: 703, startPoint y: 399, endPoint x: 419, endPoint y: 404, distance: 284.0
click at [419, 398] on tr "P20001-05 Pillow Insert - 12x52 DSKU: DLRE9ZLDBXC UPC: 810187753329 1" at bounding box center [845, 364] width 925 height 68
click at [433, 398] on td "P20001-05" at bounding box center [473, 364] width 182 height 68
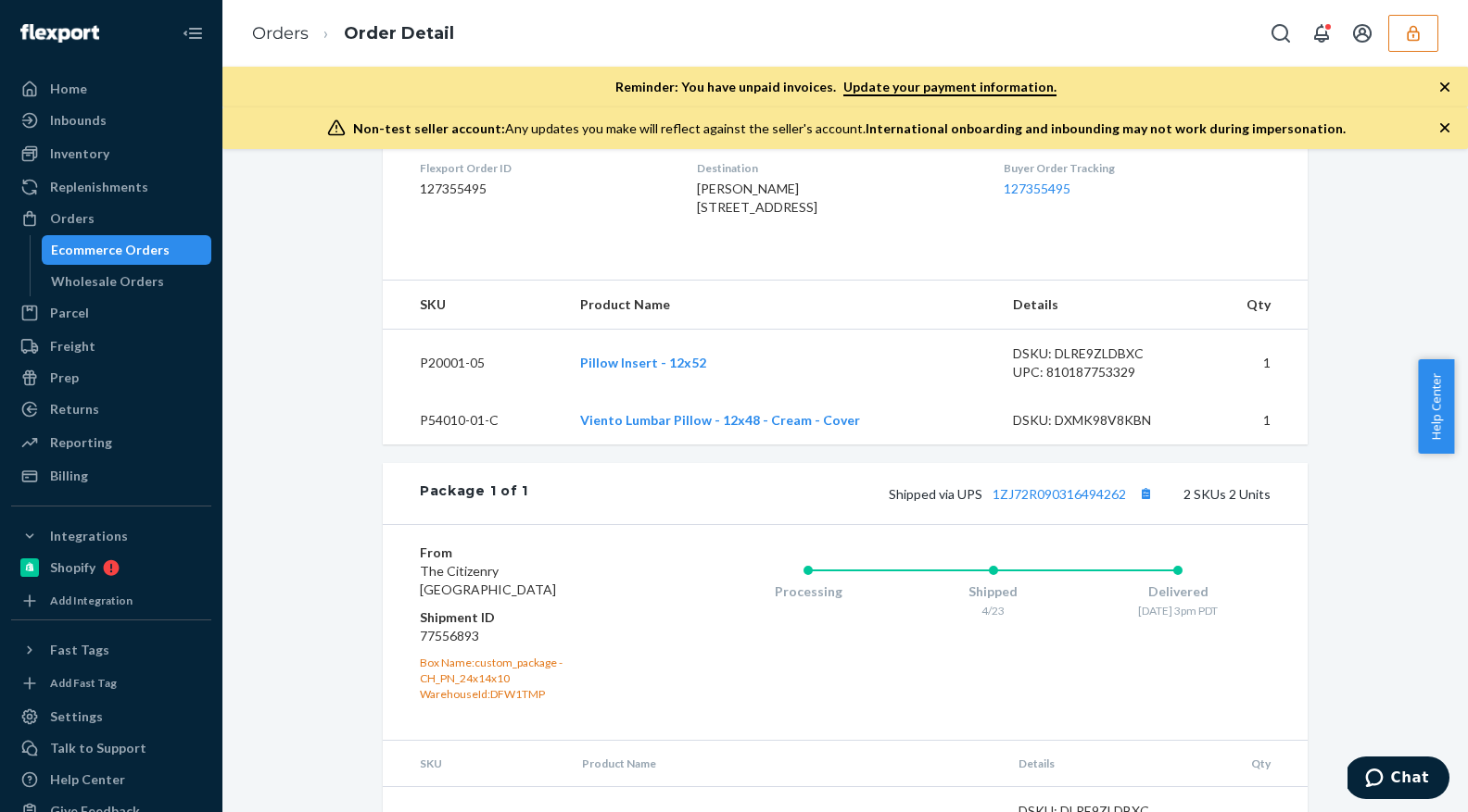
click at [1109, 364] on div "DSKU: DLRE9ZLDBXC" at bounding box center [1100, 354] width 174 height 19
click at [859, 372] on td "Pillow Insert - 12x52" at bounding box center [782, 364] width 433 height 68
click at [1102, 364] on div "DSKU: DLRE9ZLDBXC" at bounding box center [1100, 354] width 174 height 19
click at [1097, 364] on div "DSKU: DLRE9ZLDBXC" at bounding box center [1100, 354] width 174 height 19
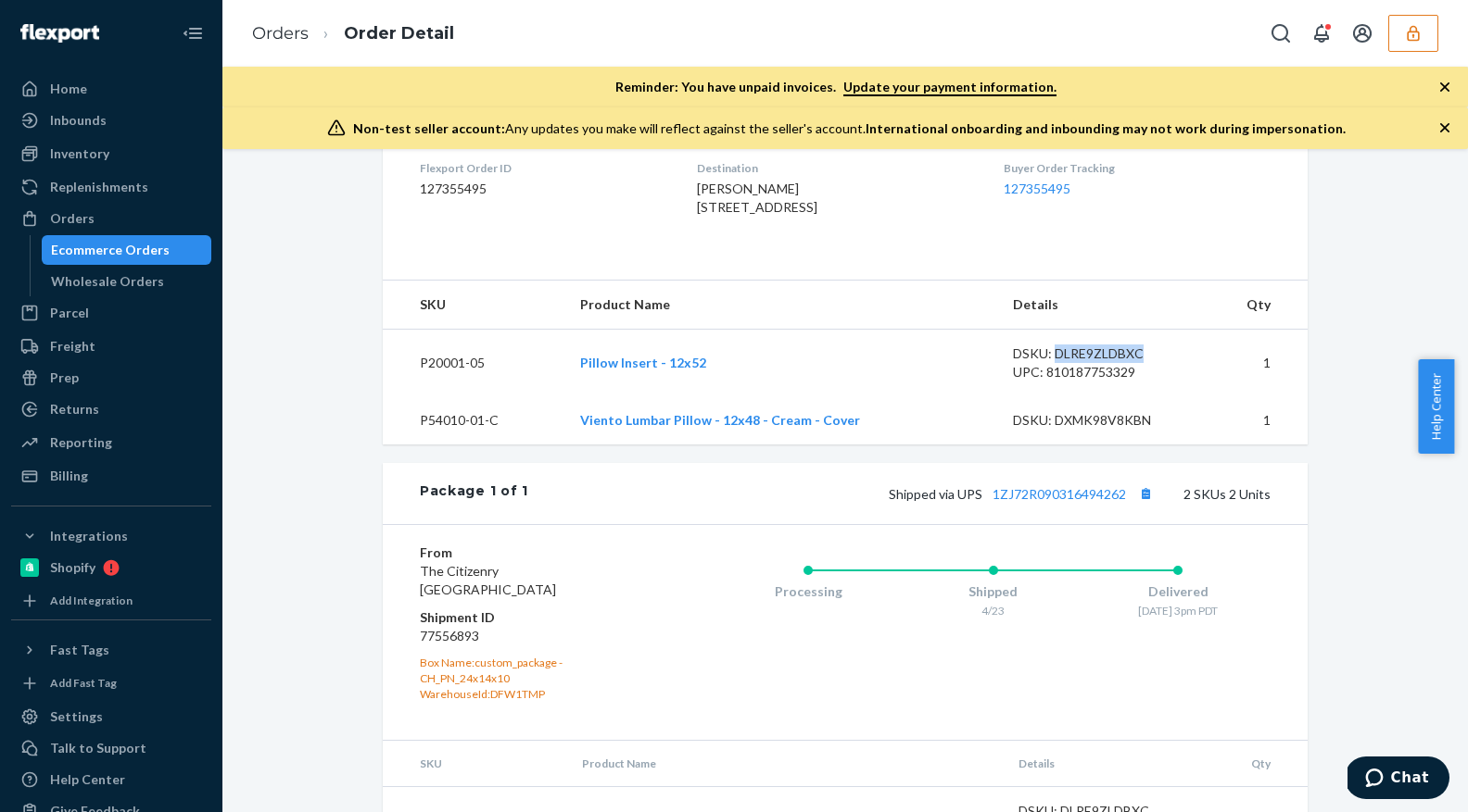
click at [1097, 364] on div "DSKU: DLRE9ZLDBXC" at bounding box center [1100, 354] width 174 height 19
copy div "DLRE9ZLDBXC"
click at [435, 398] on td "P20001-05" at bounding box center [473, 364] width 182 height 68
drag, startPoint x: 435, startPoint y: 398, endPoint x: 477, endPoint y: 396, distance: 42.0
click at [477, 396] on td "P20001-05" at bounding box center [473, 364] width 182 height 68
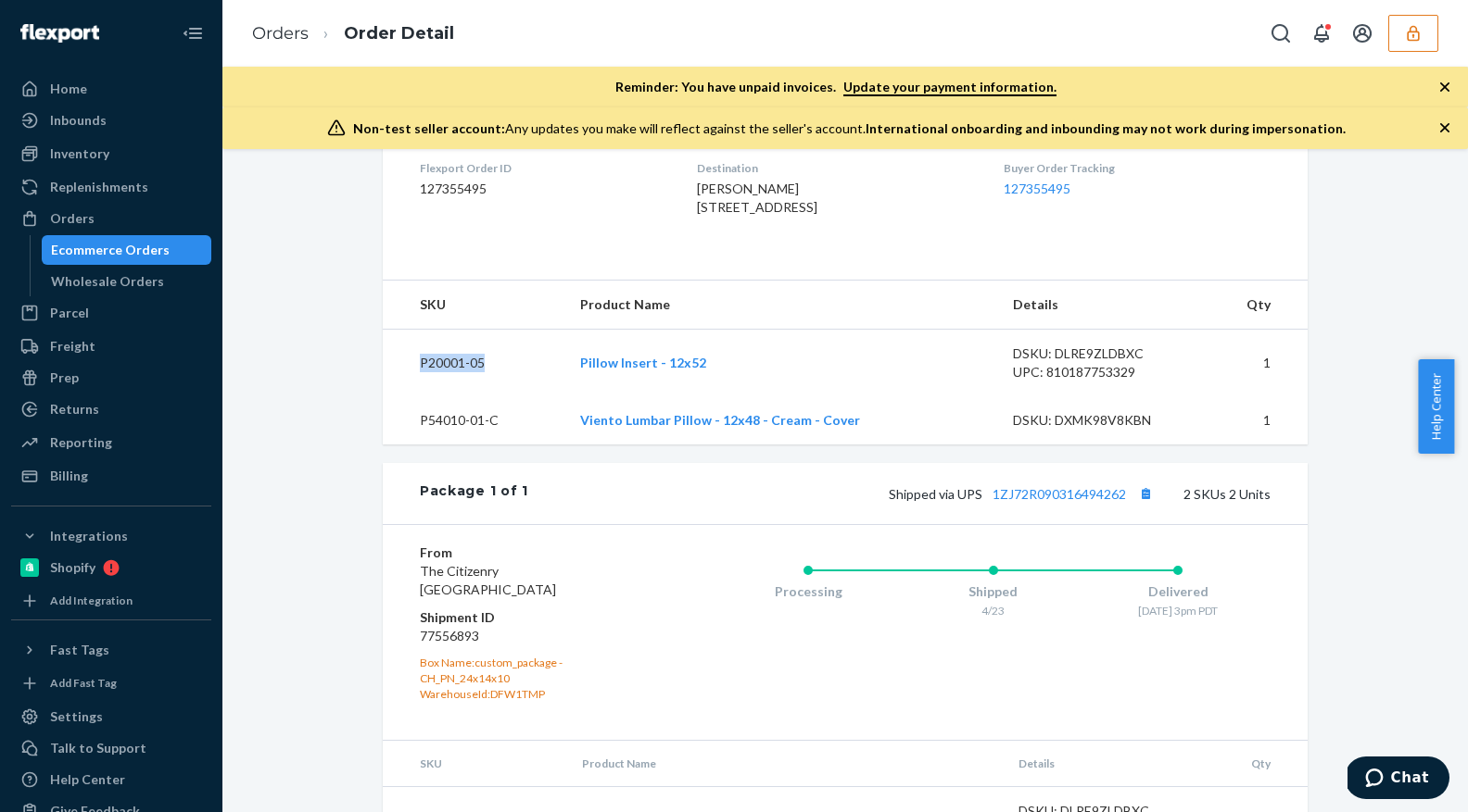
copy td "P20001-05"
click at [749, 391] on td "Pillow Insert - 12x52" at bounding box center [782, 364] width 433 height 68
drag, startPoint x: 708, startPoint y: 398, endPoint x: 578, endPoint y: 403, distance: 130.1
click at [578, 398] on td "Pillow Insert - 12x52" at bounding box center [782, 364] width 433 height 68
copy link "Pillow Insert - 12x52"
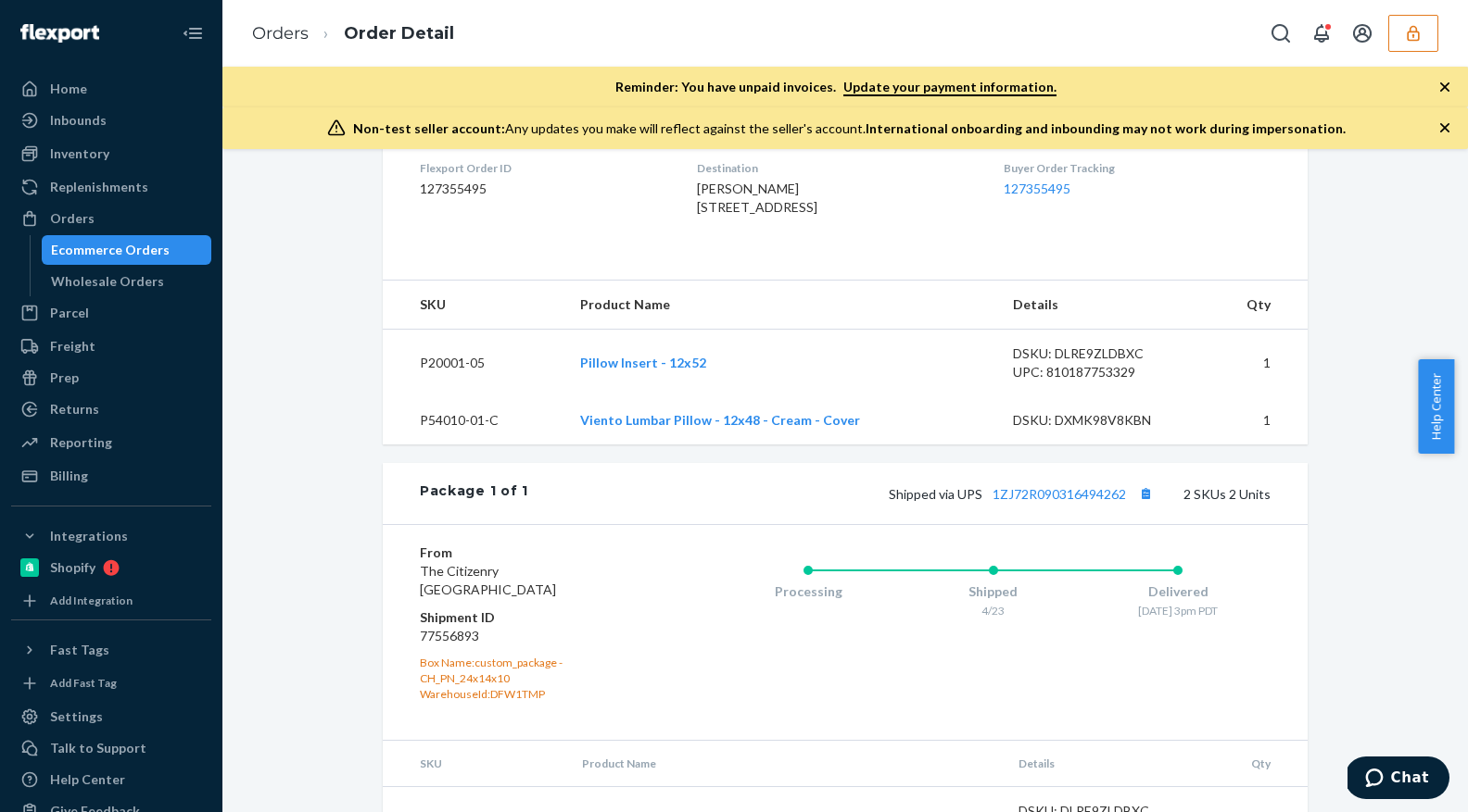
click at [1083, 430] on div "DSKU: DXMK98V8KBN" at bounding box center [1100, 421] width 174 height 19
copy div "DXMK98V8KBN"
click at [427, 445] on td "P54010-01-C" at bounding box center [473, 420] width 182 height 48
drag, startPoint x: 426, startPoint y: 453, endPoint x: 481, endPoint y: 457, distance: 55.1
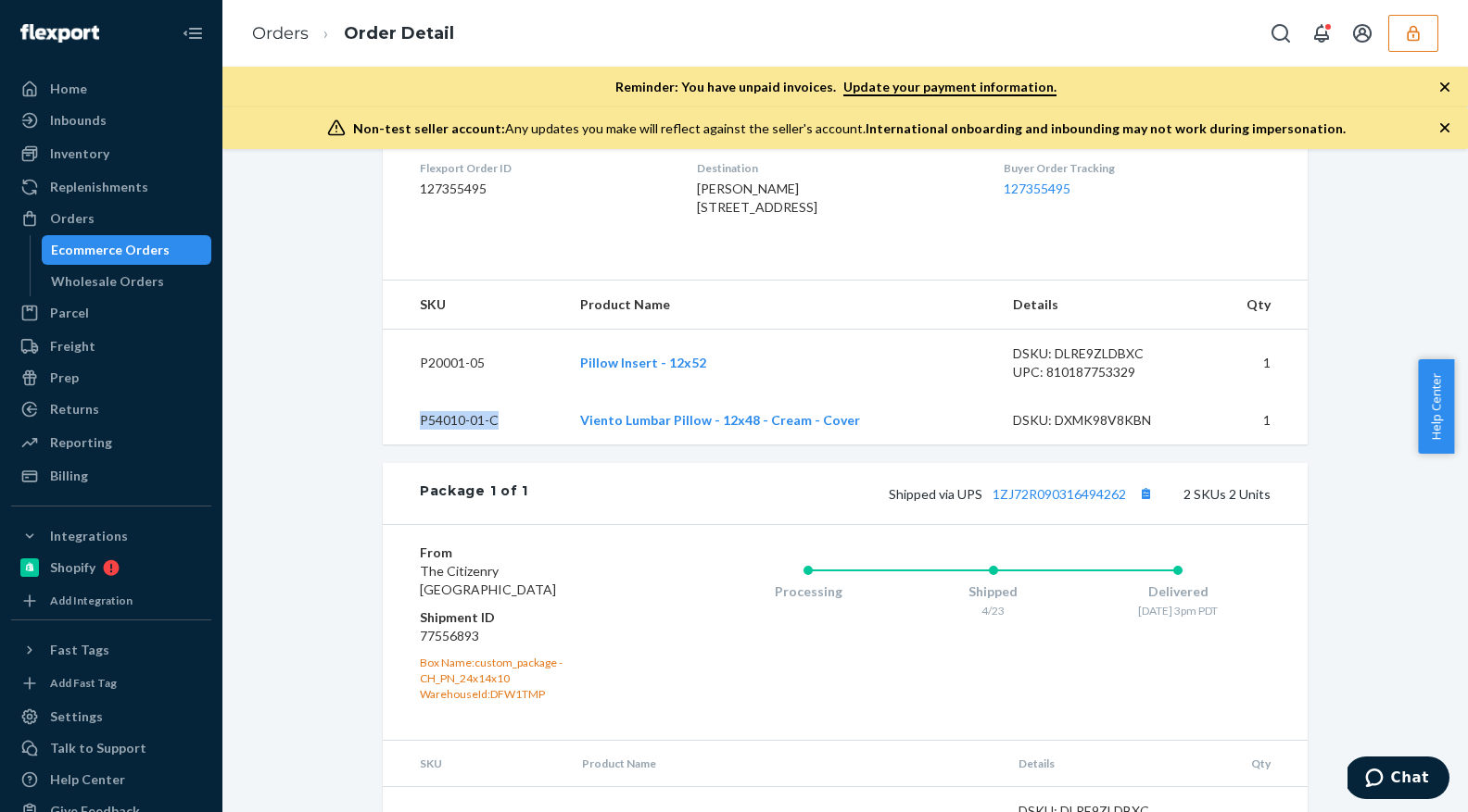
click at [481, 445] on td "P54010-01-C" at bounding box center [473, 420] width 182 height 48
copy td "P54010-01-C"
drag, startPoint x: 845, startPoint y: 462, endPoint x: 592, endPoint y: 461, distance: 253.0
click at [581, 445] on td "Viento Lumbar Pillow - 12x48 - Cream - Cover" at bounding box center [782, 420] width 433 height 48
copy link "Viento Lumbar Pillow - 12x48 - Cream - Cover"
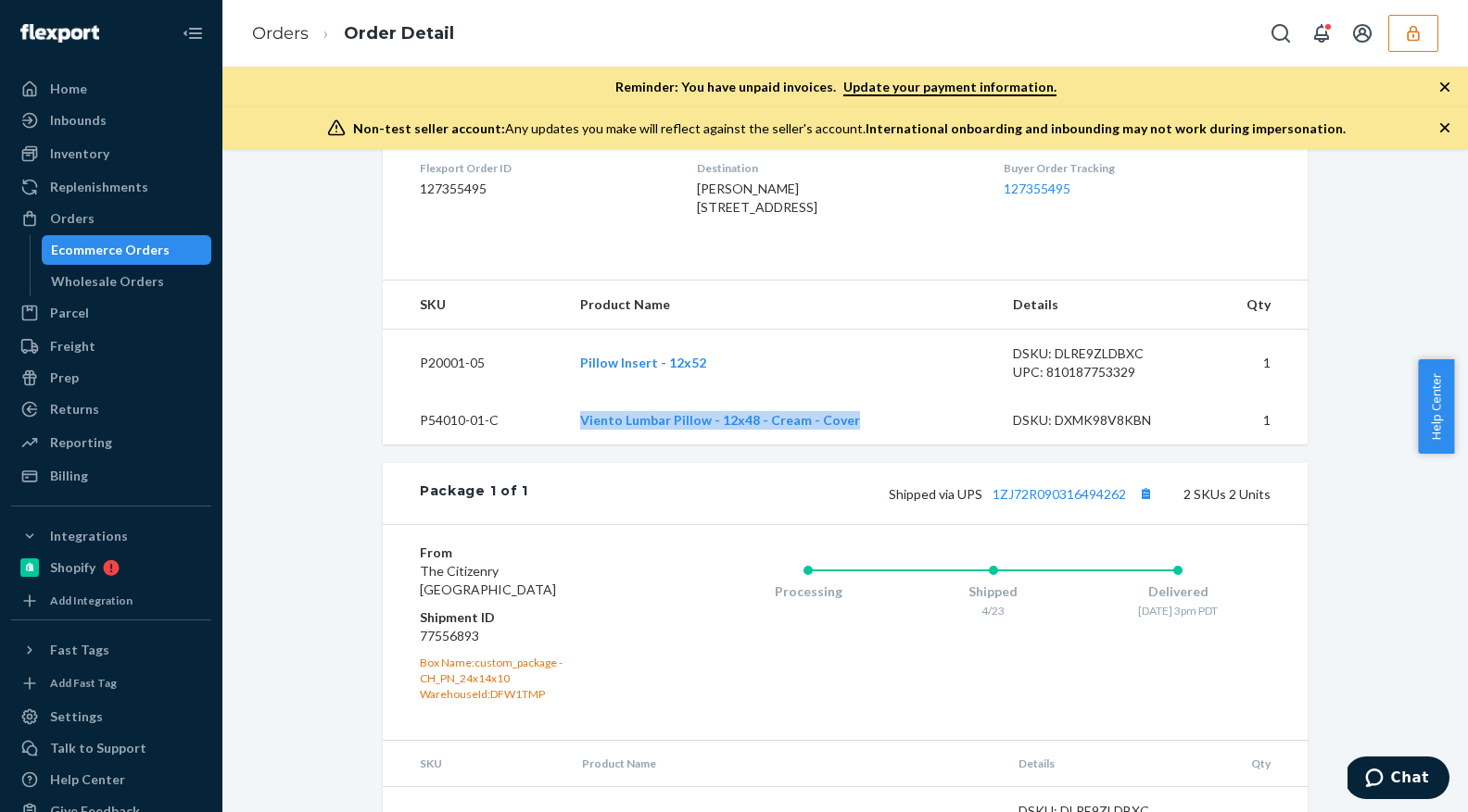
click at [59, 251] on div "Ecommerce Orders" at bounding box center [111, 250] width 119 height 19
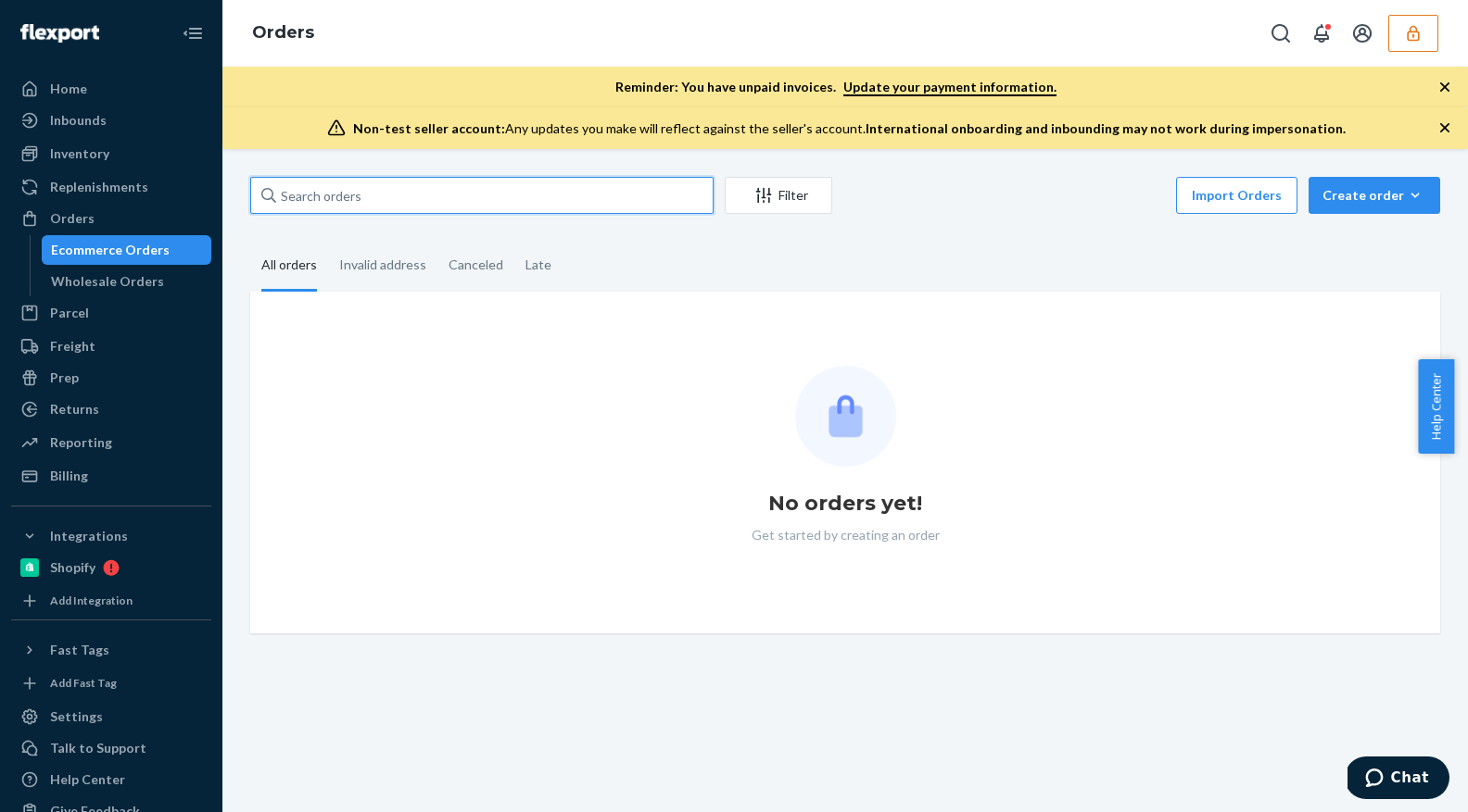
click at [380, 196] on input "text" at bounding box center [482, 195] width 464 height 37
paste input "133202192"
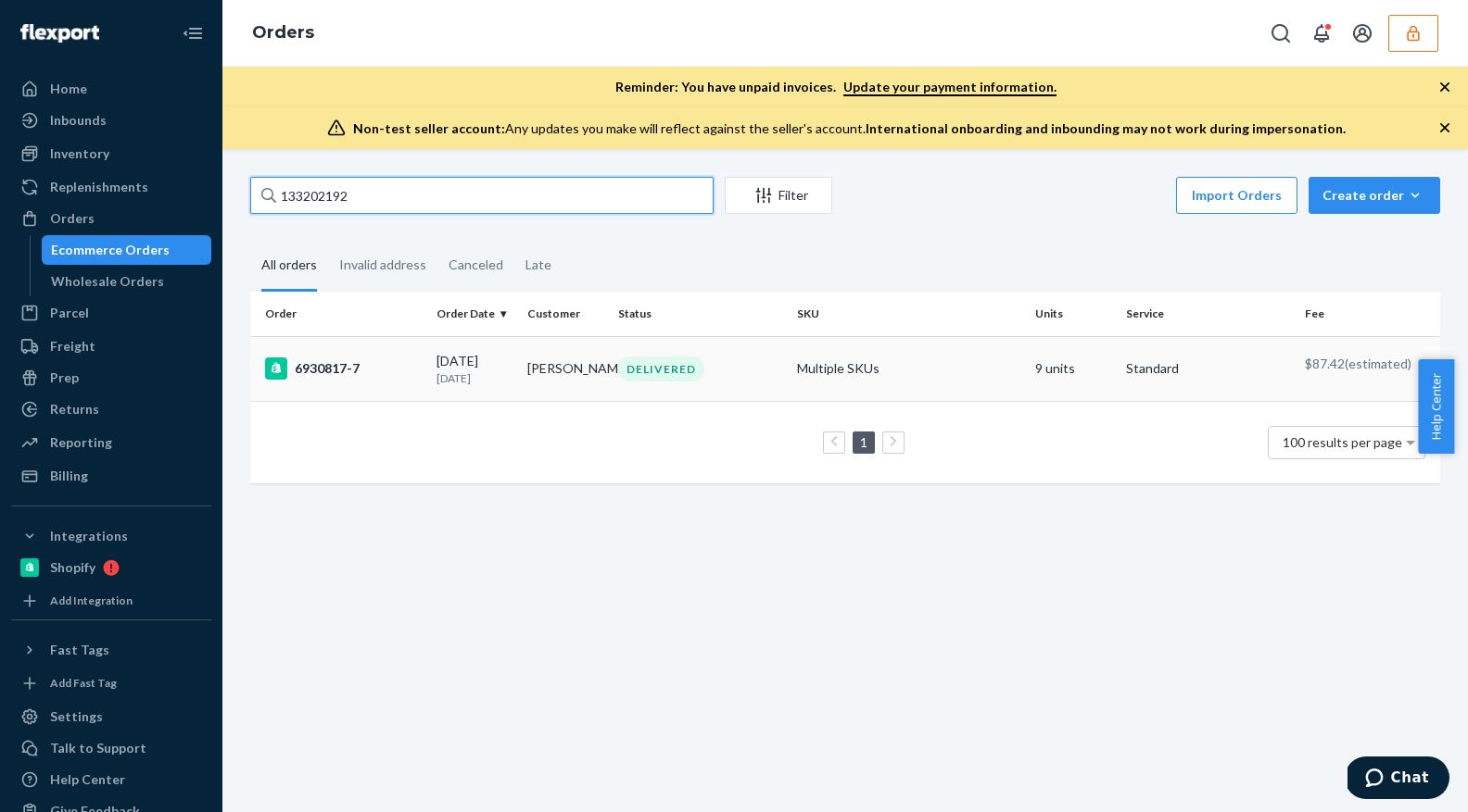
type input "133202192"
click at [570, 374] on td "[PERSON_NAME]" at bounding box center [565, 368] width 91 height 65
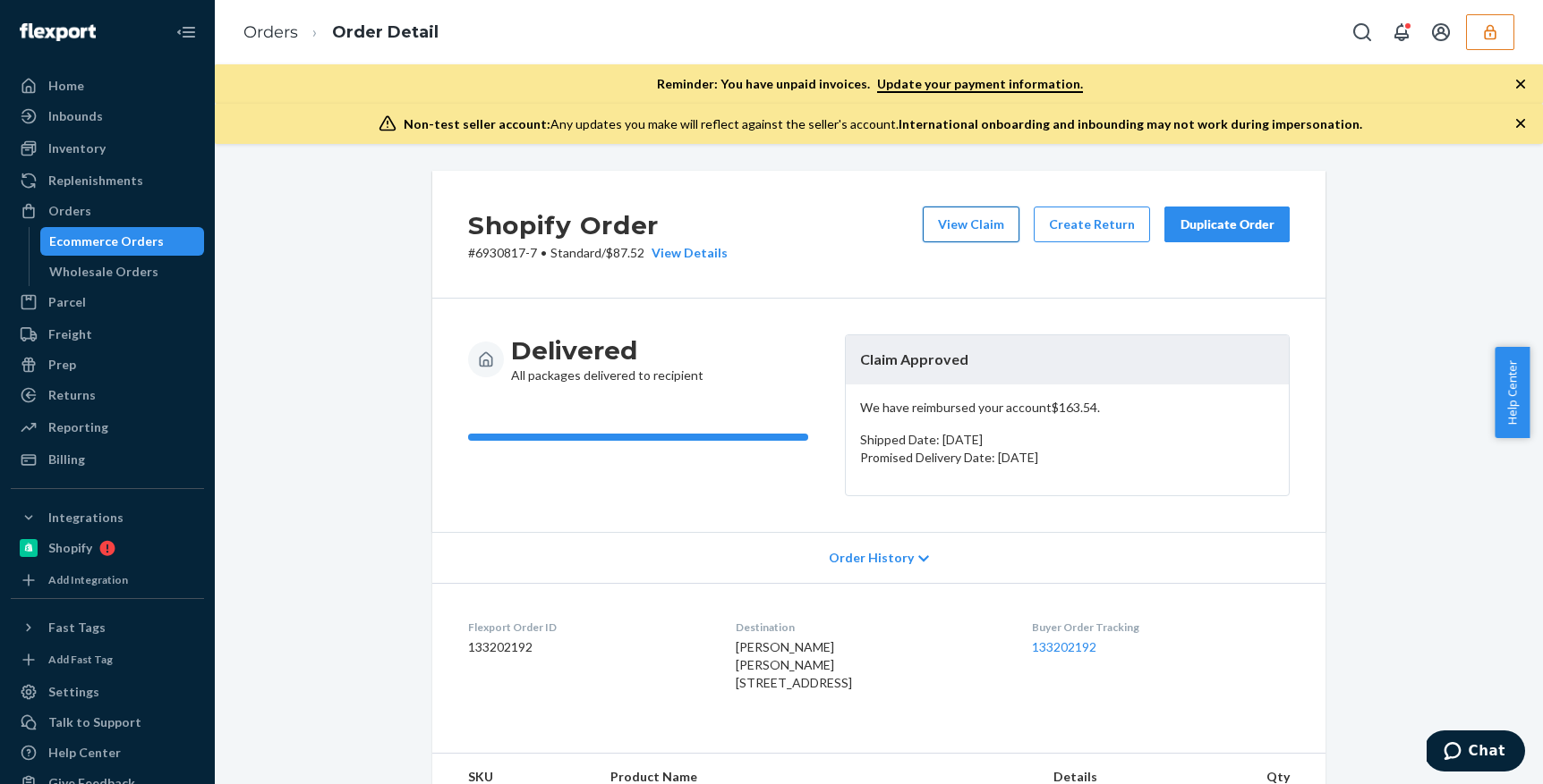
click at [973, 222] on button "View Claim" at bounding box center [971, 224] width 97 height 36
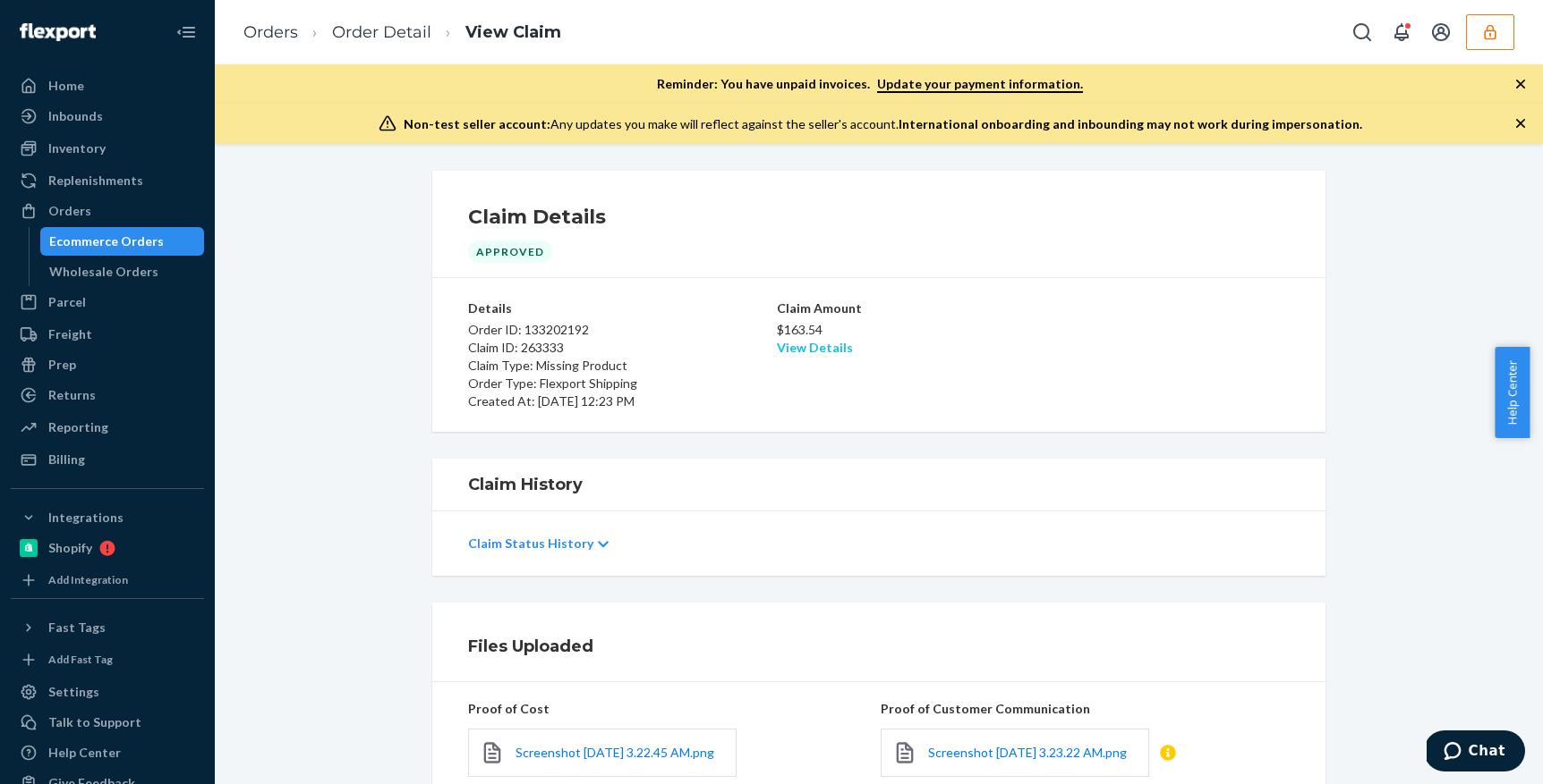
click at [831, 346] on link "View Details" at bounding box center [814, 347] width 76 height 15
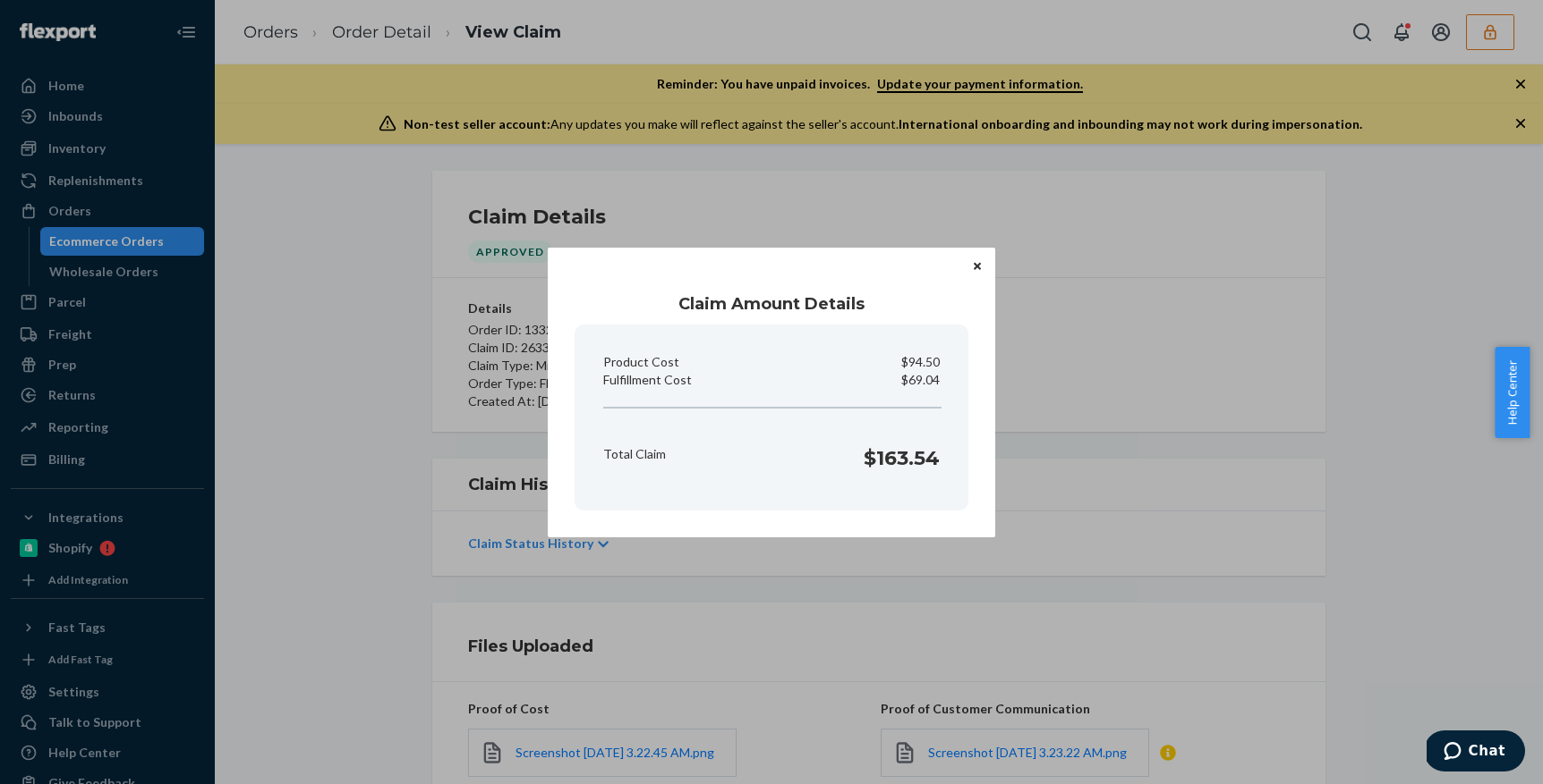
click at [973, 269] on icon "Close" at bounding box center [977, 266] width 7 height 7
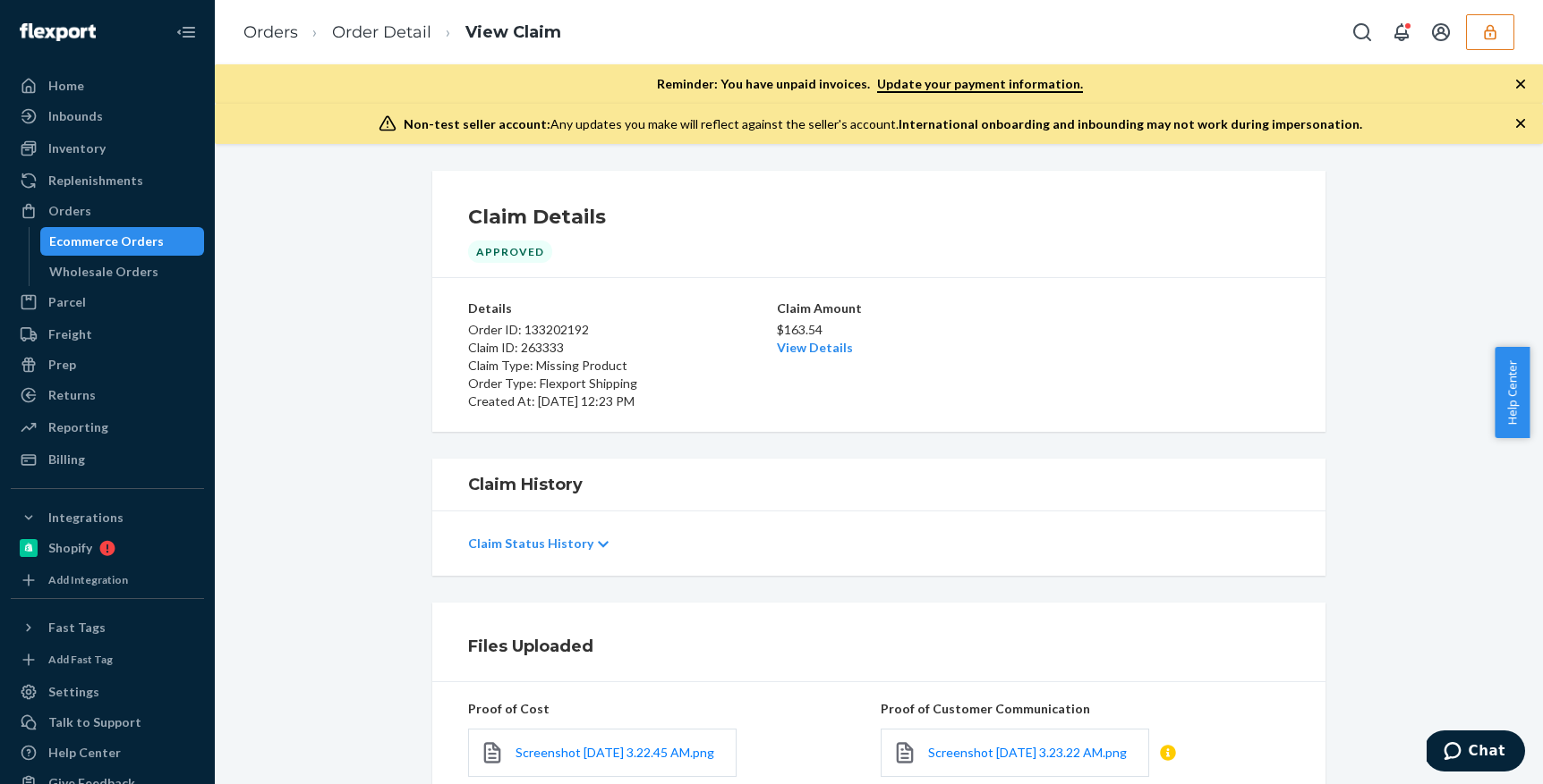
click at [579, 536] on div "Claim Status History" at bounding box center [878, 543] width 822 height 50
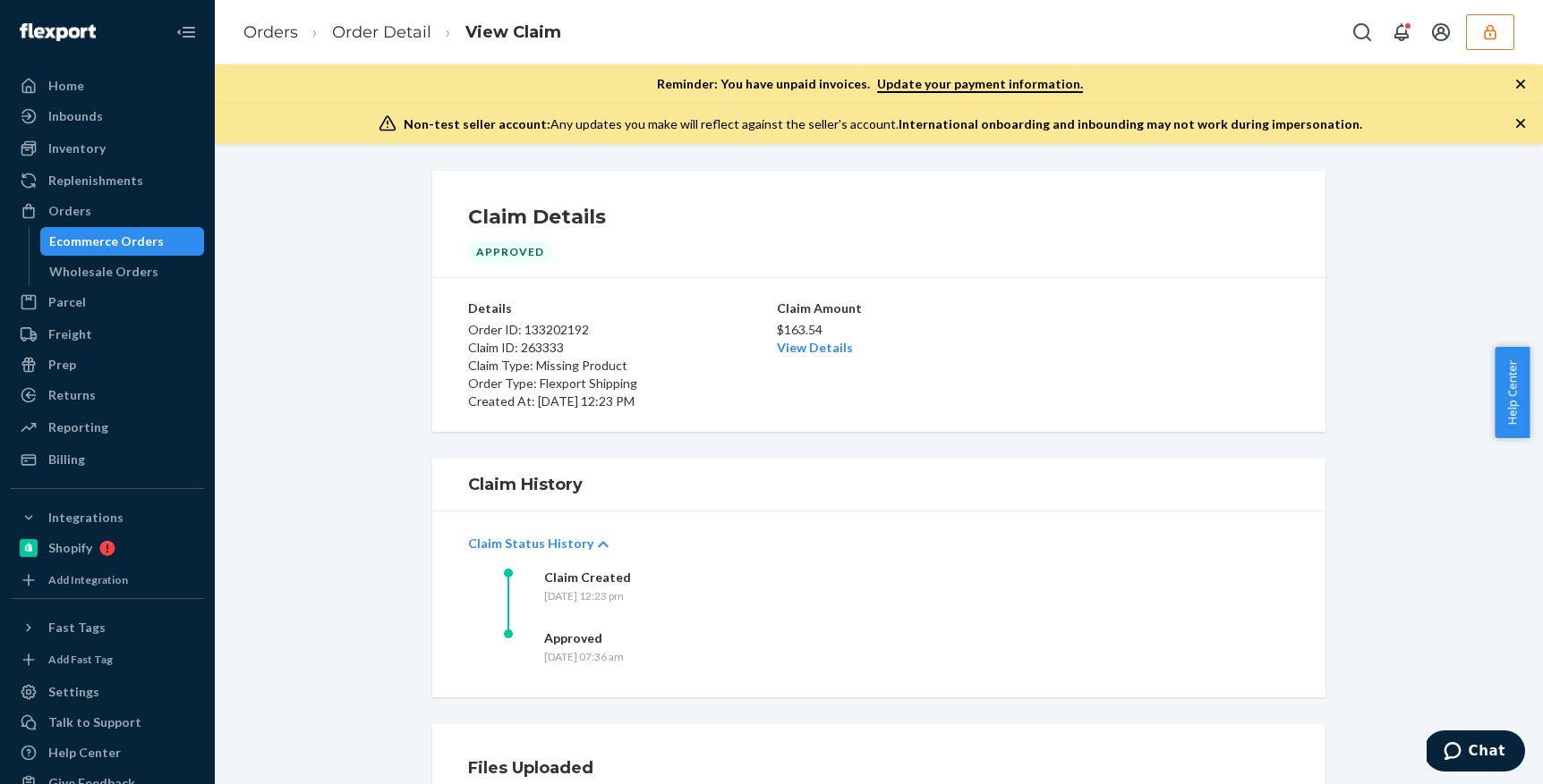
click at [576, 546] on div "Claim Status History" at bounding box center [878, 543] width 822 height 50
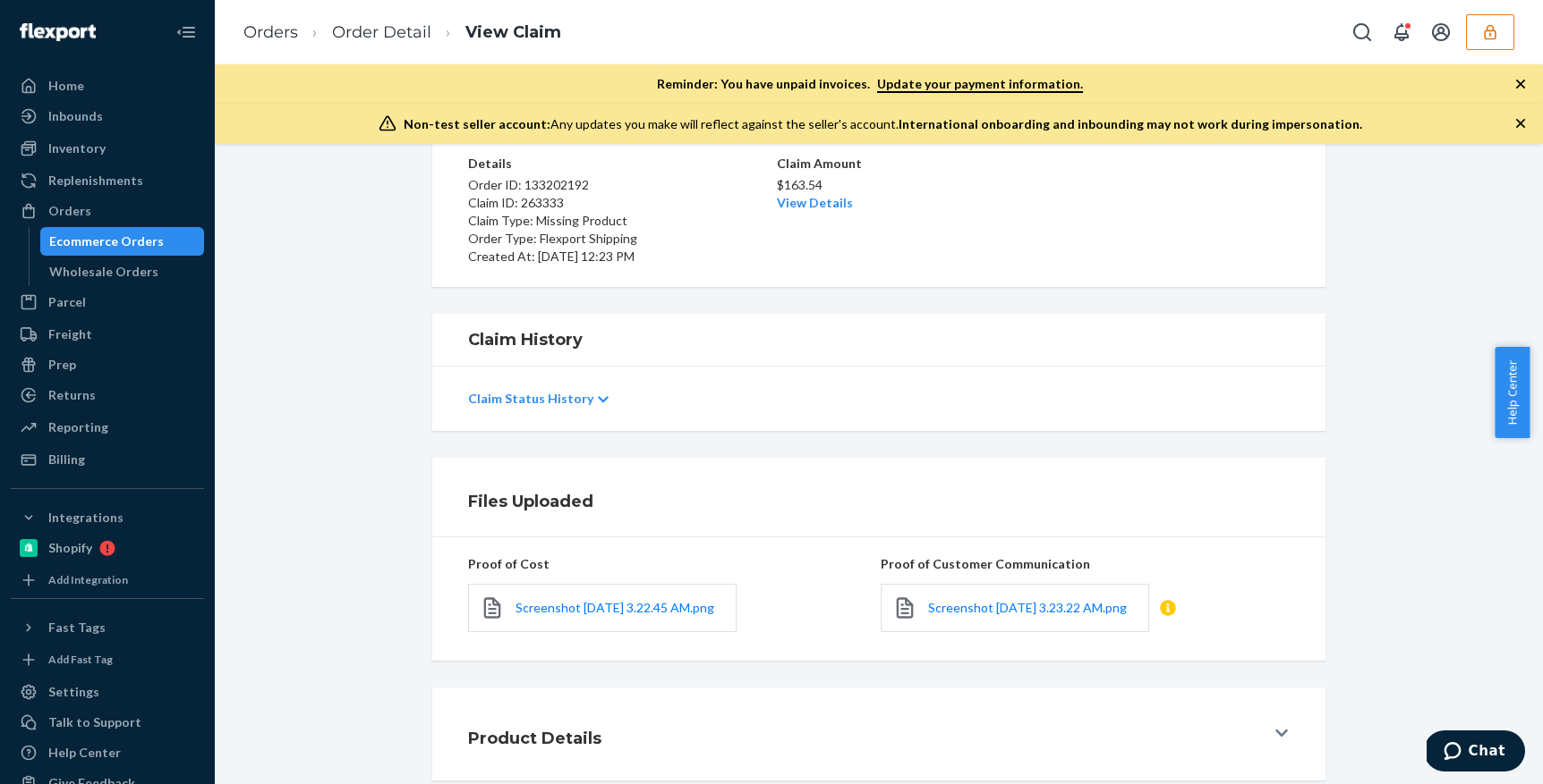
scroll to position [155, 0]
click at [971, 600] on span "Screenshot [DATE] 3.23.22 AM.png" at bounding box center [1027, 607] width 199 height 15
drag, startPoint x: 295, startPoint y: 485, endPoint x: 381, endPoint y: 309, distance: 195.9
click at [307, 469] on div "Files Uploaded Proof of Cost Screenshot [DATE] 3.22.45 AM.png Proof of Customer…" at bounding box center [878, 559] width 1301 height 203
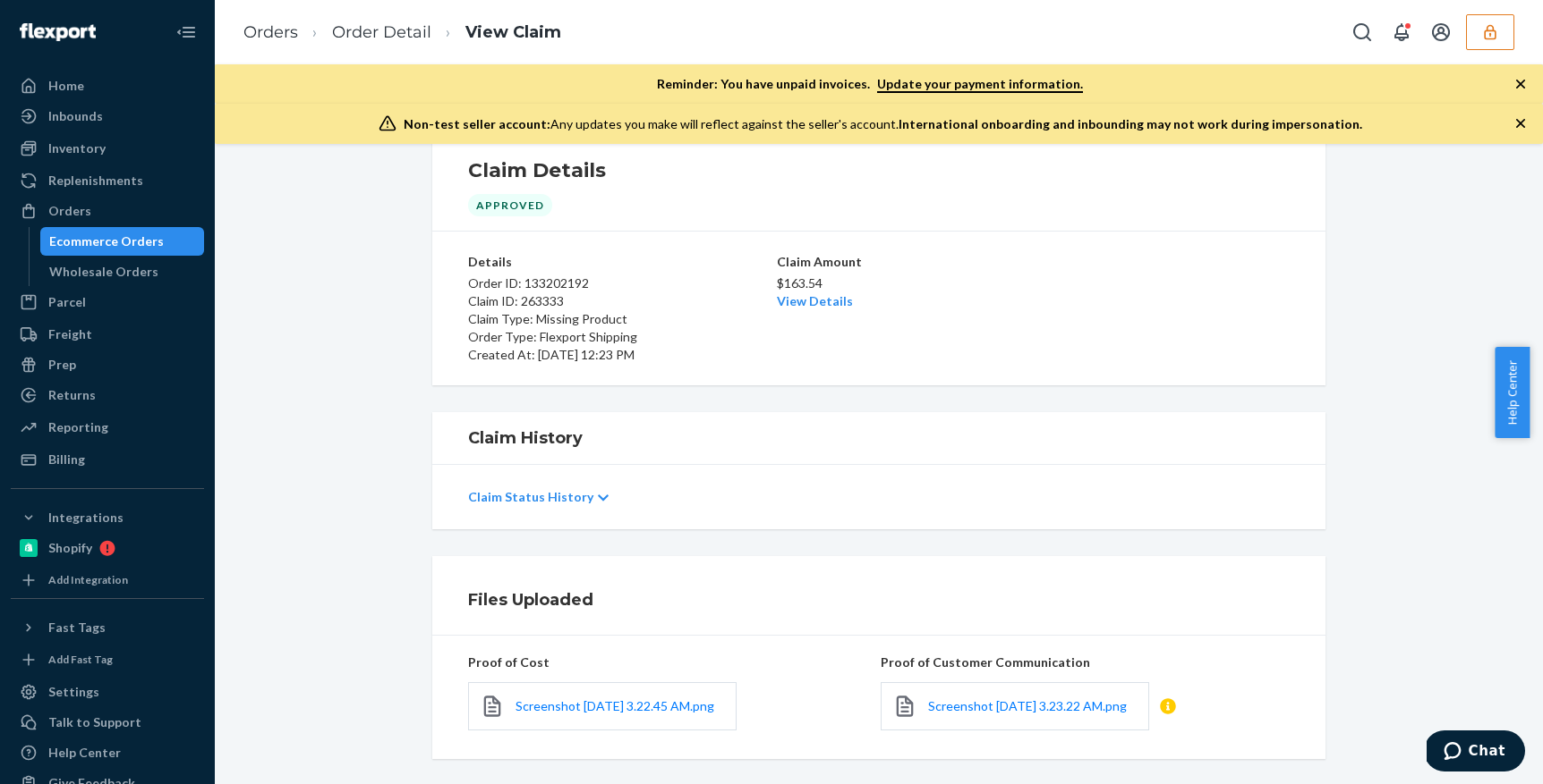
scroll to position [0, 0]
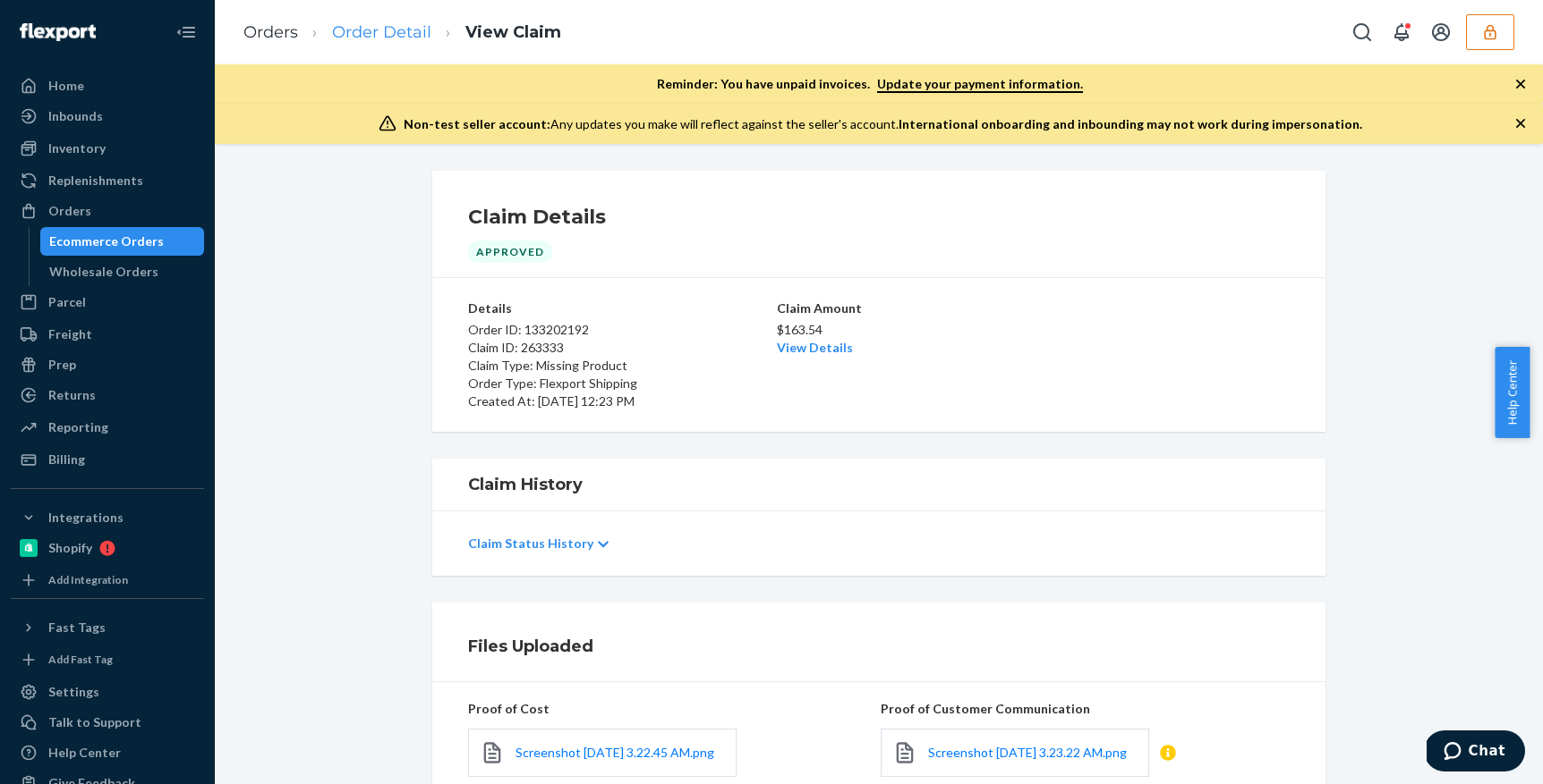
drag, startPoint x: 385, startPoint y: 49, endPoint x: 385, endPoint y: 34, distance: 15.0
click at [387, 46] on ol "Orders Order Detail View Claim" at bounding box center [402, 33] width 347 height 53
click at [386, 31] on link "Order Detail" at bounding box center [381, 33] width 99 height 20
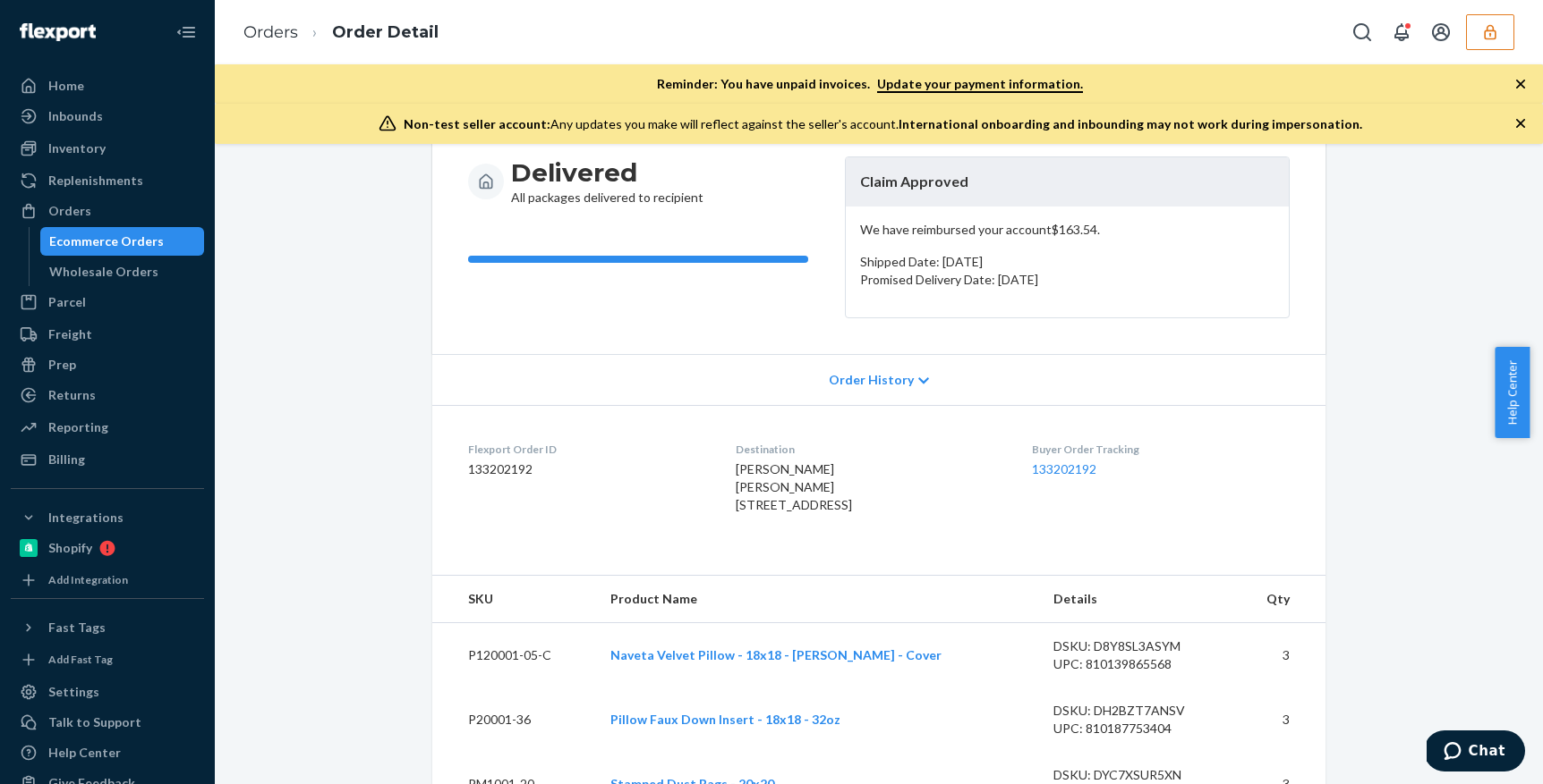
scroll to position [17, 0]
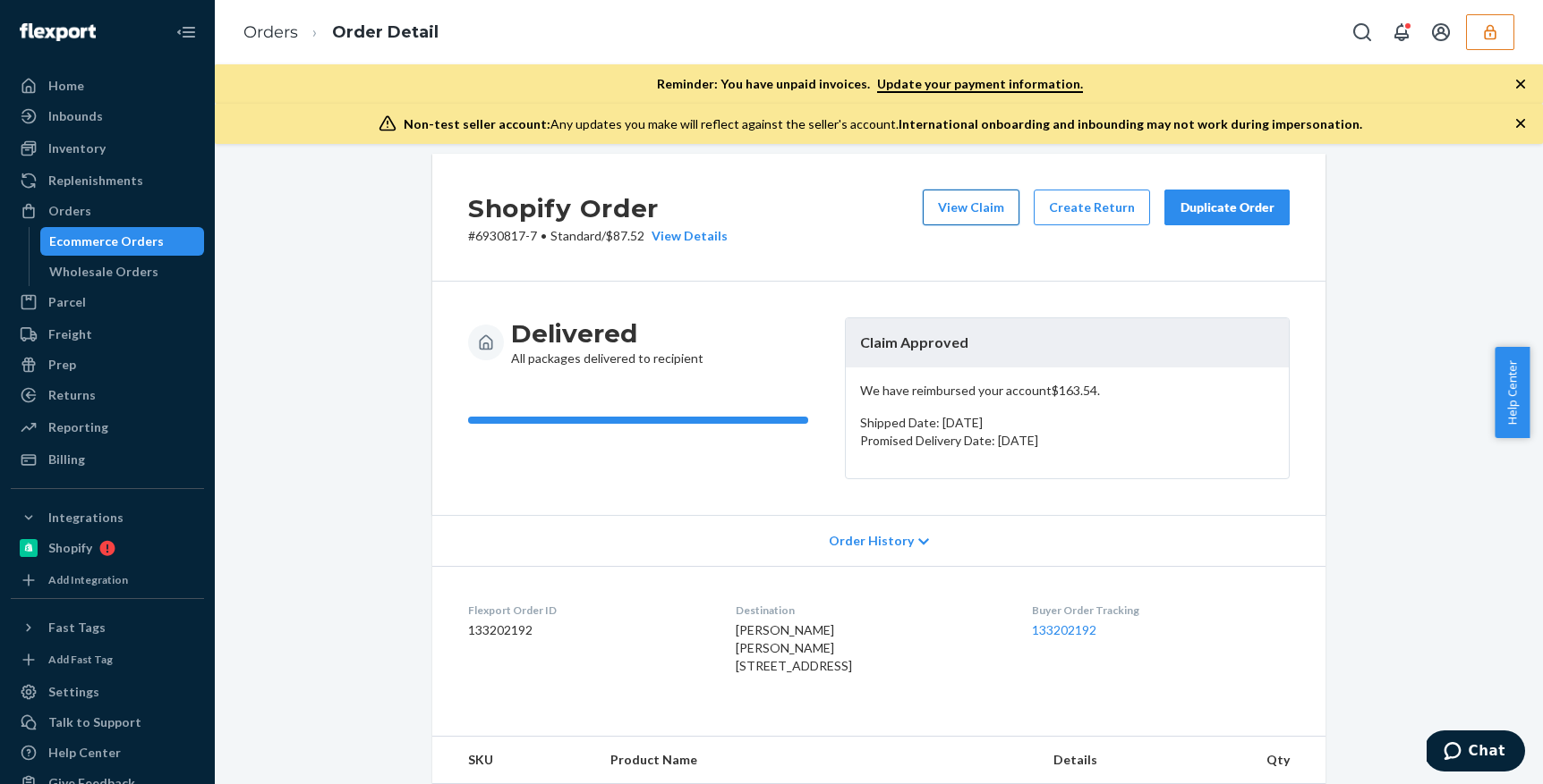
click at [957, 212] on button "View Claim" at bounding box center [971, 207] width 97 height 36
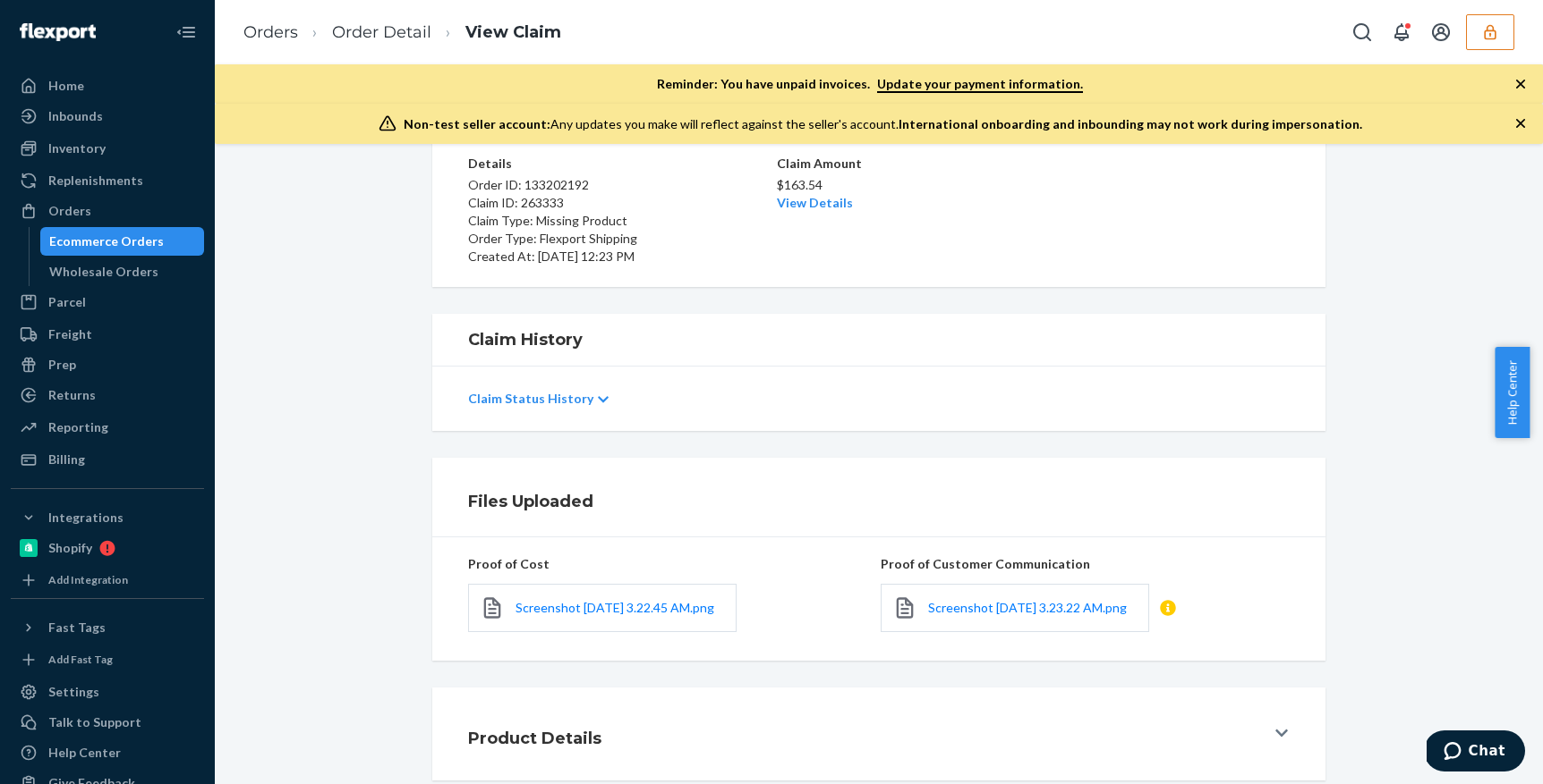
scroll to position [155, 0]
click at [962, 600] on span "Screenshot [DATE] 3.23.22 AM.png" at bounding box center [1027, 607] width 199 height 15
click at [394, 578] on div "Files Uploaded Proof of Cost Screenshot [DATE] 3.22.45 AM.png Proof of Customer…" at bounding box center [878, 559] width 1301 height 203
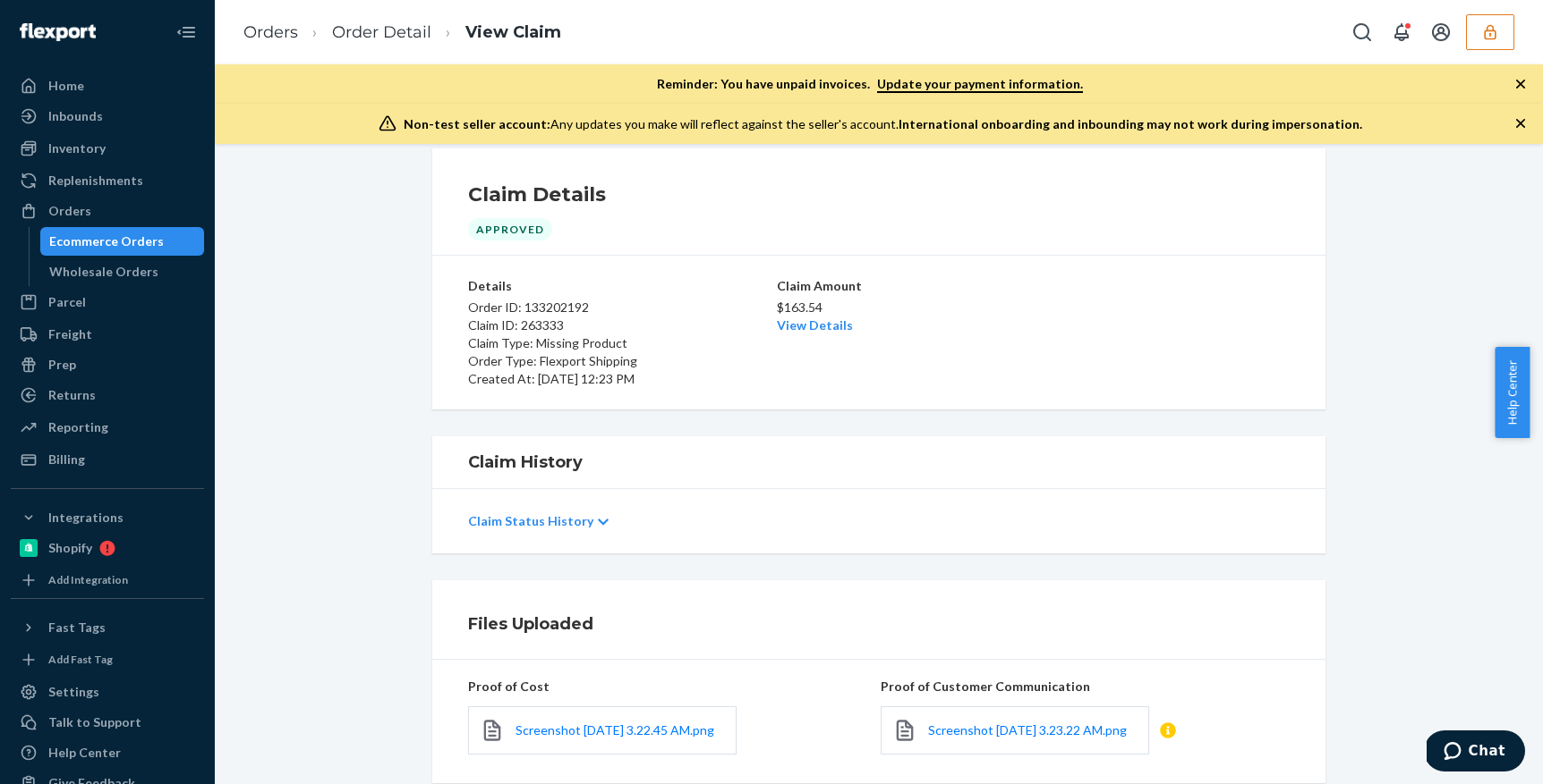
scroll to position [0, 0]
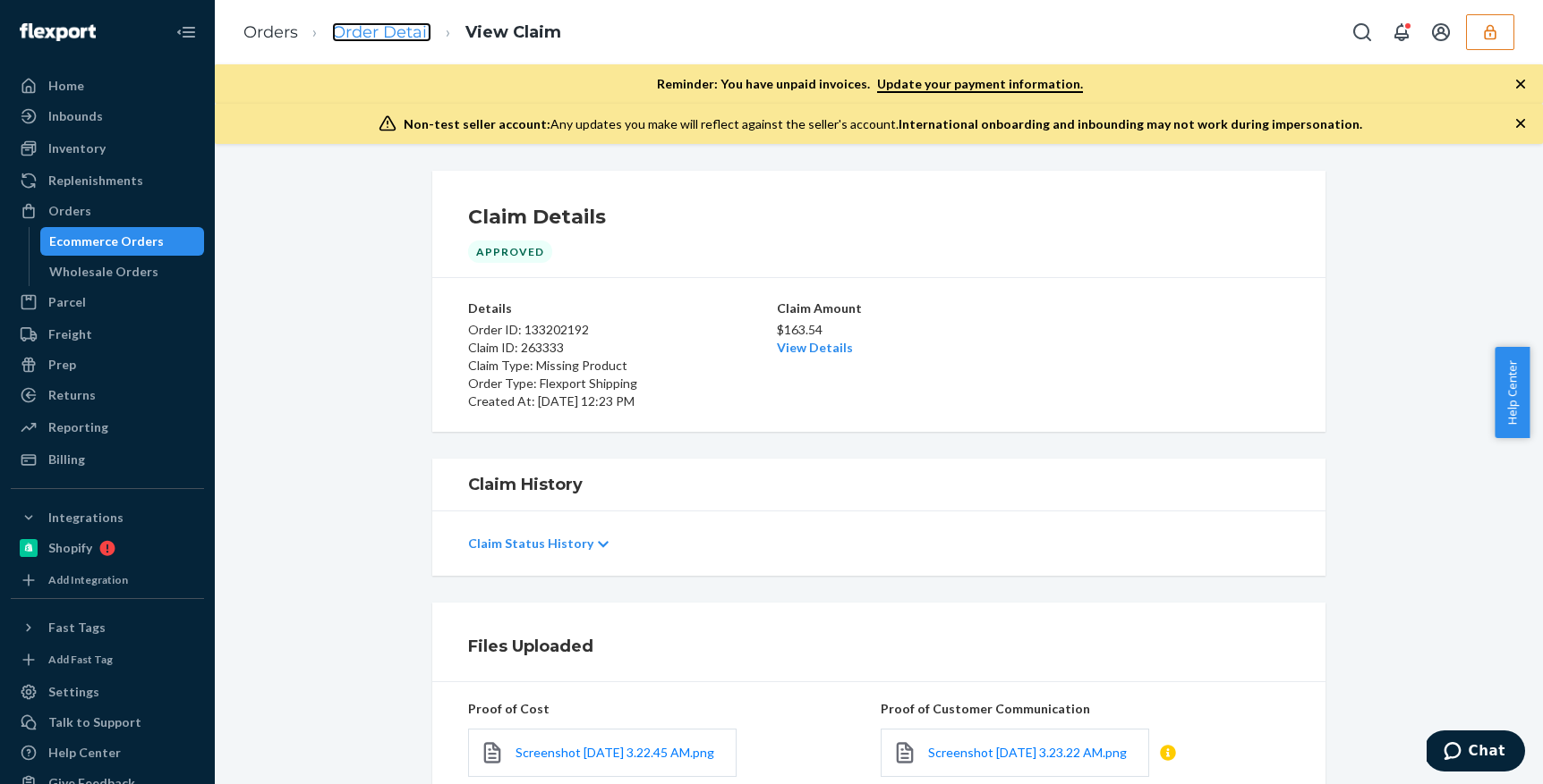
click at [380, 27] on link "Order Detail" at bounding box center [381, 33] width 99 height 20
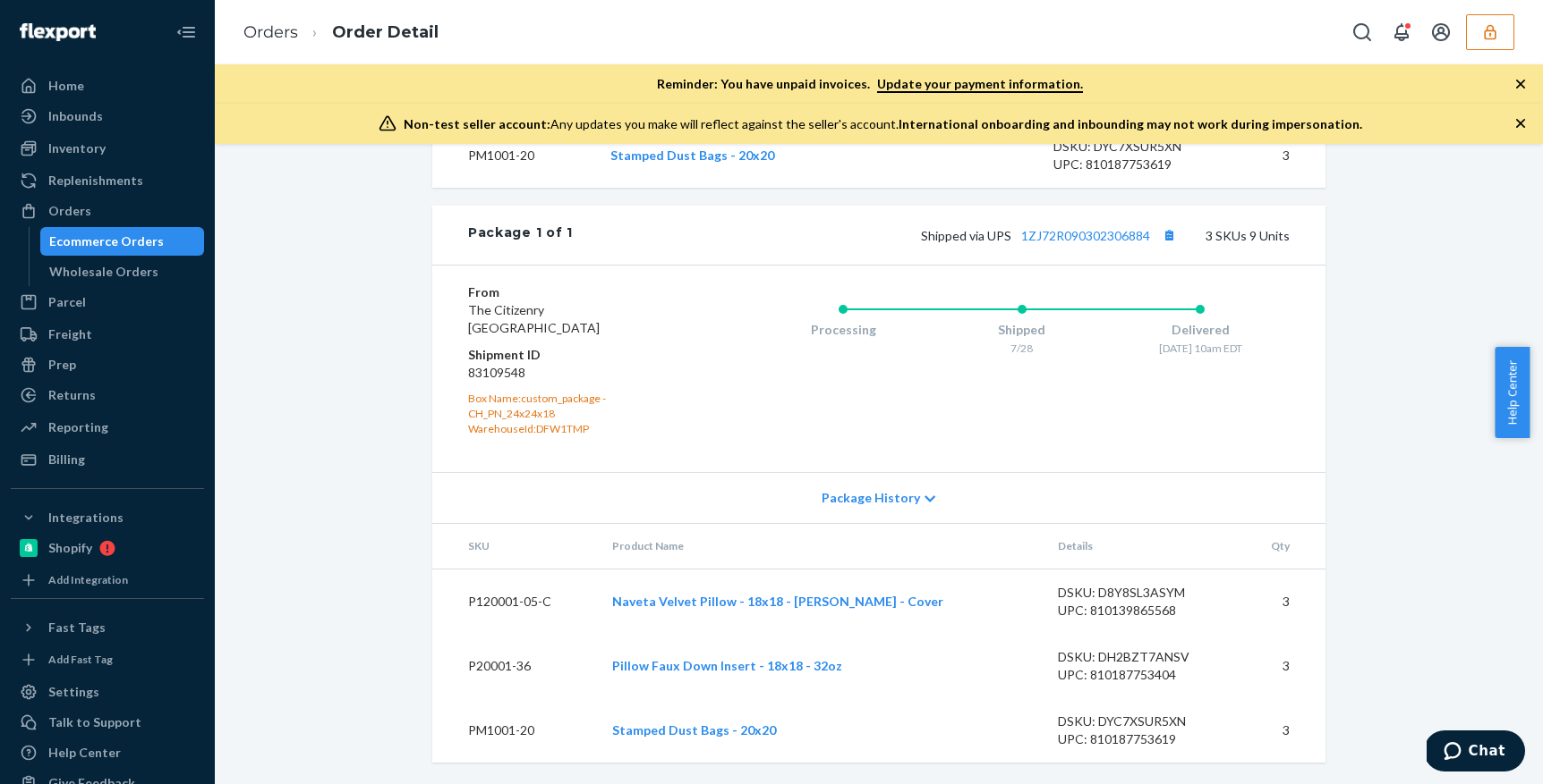
scroll to position [718, 0]
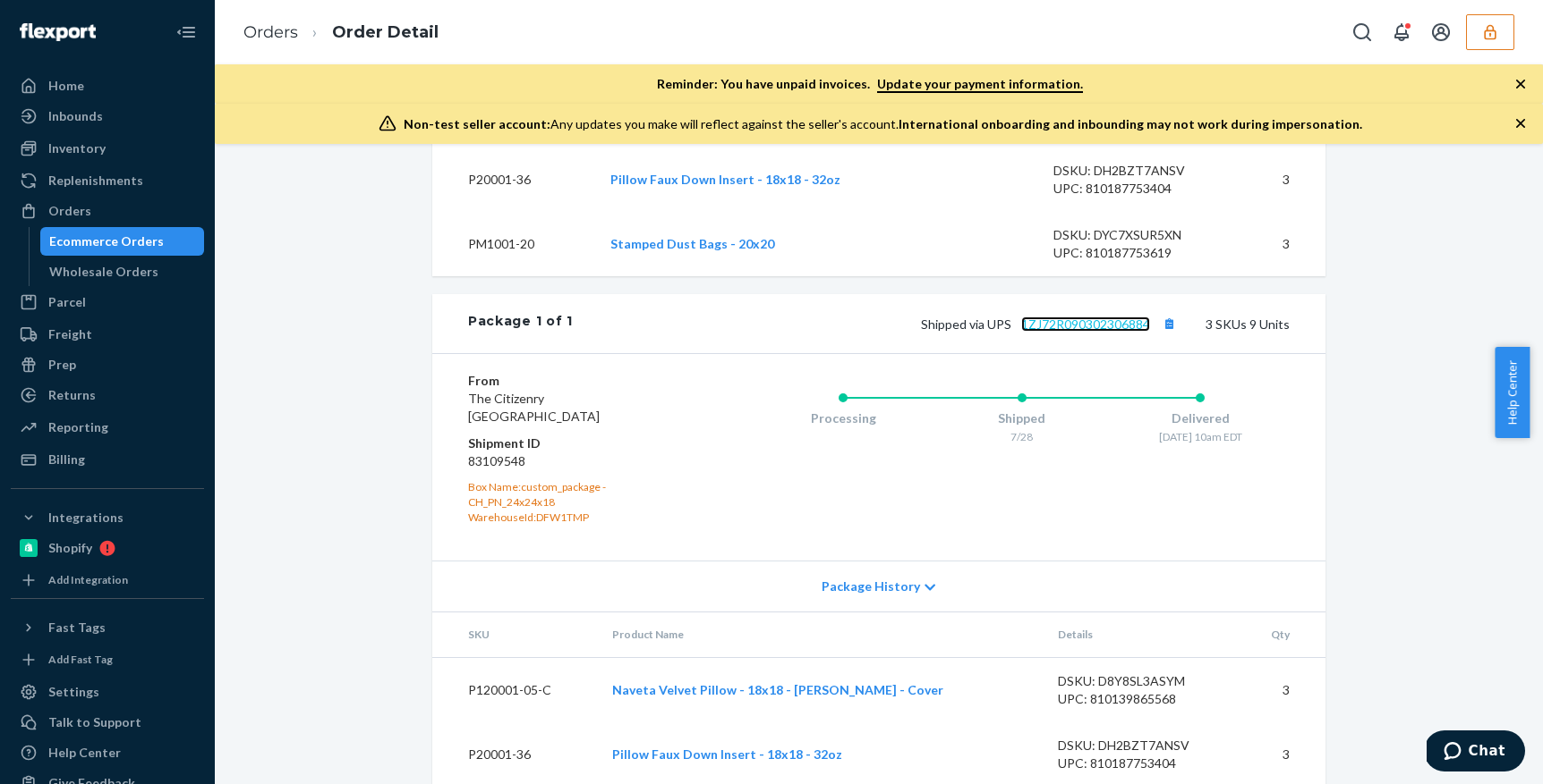
click at [1094, 332] on link "1ZJ72R090302306884" at bounding box center [1085, 324] width 129 height 15
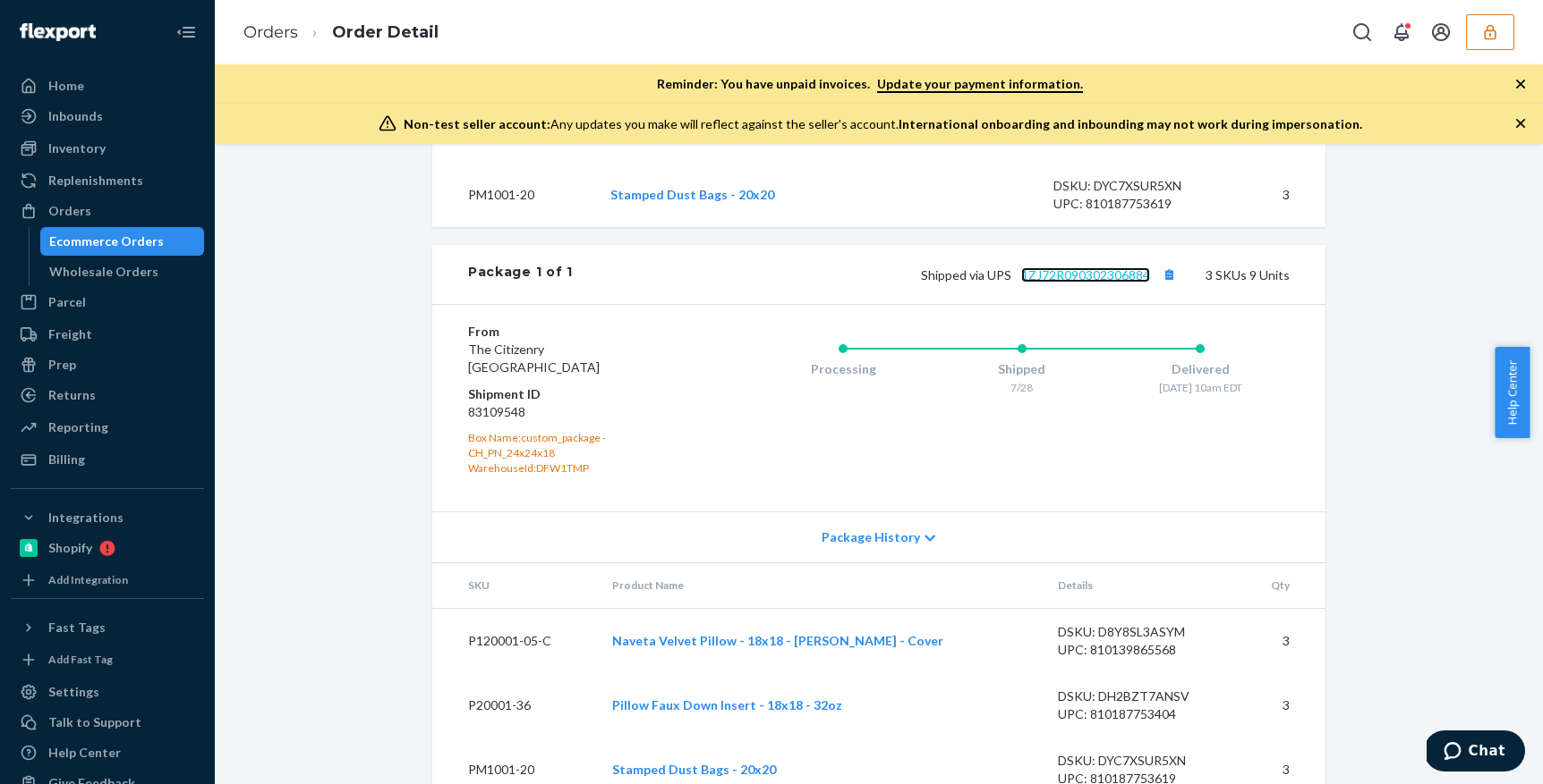
scroll to position [860, 0]
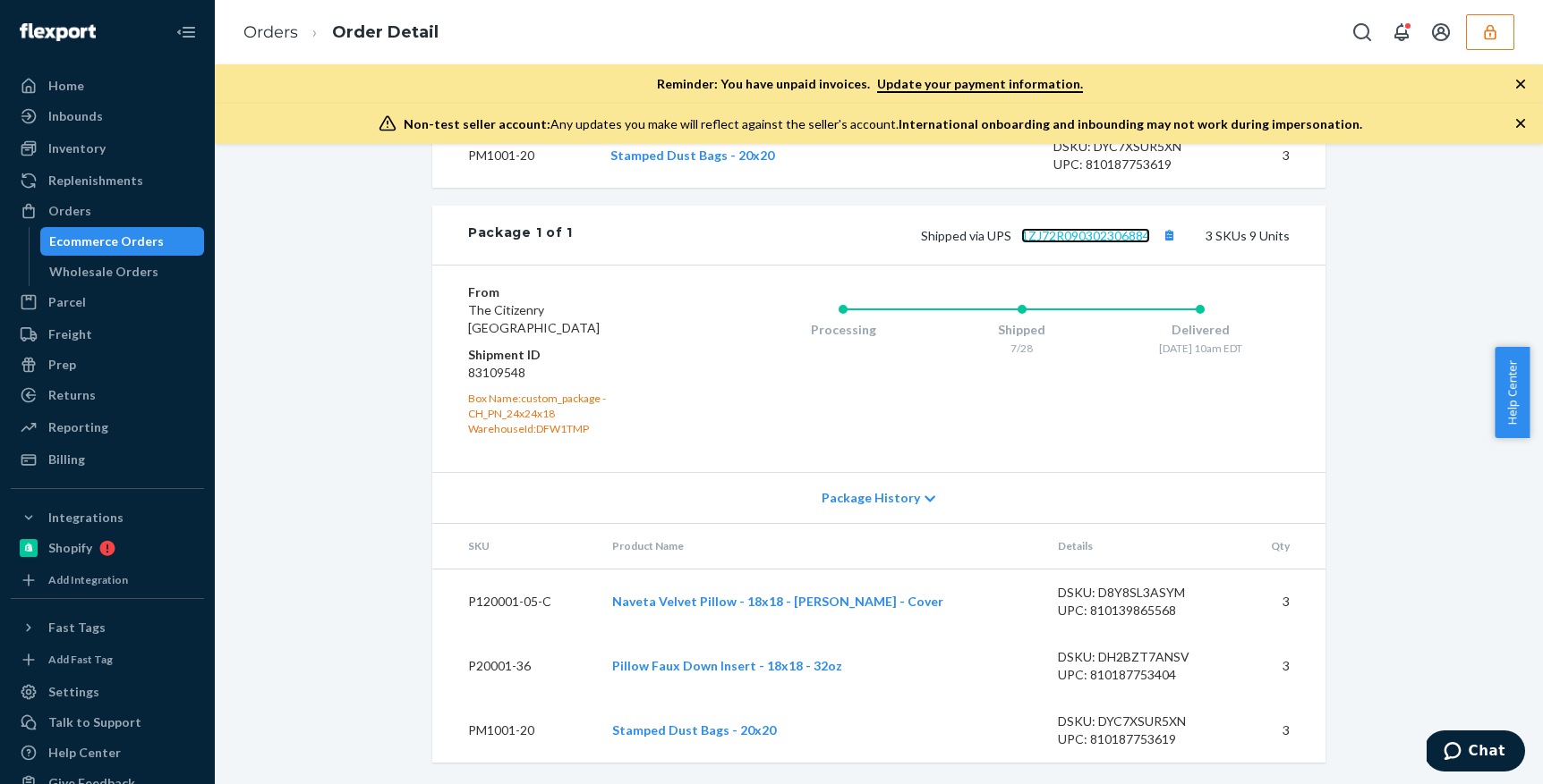
click at [1053, 234] on link "1ZJ72R090302306884" at bounding box center [1085, 235] width 129 height 15
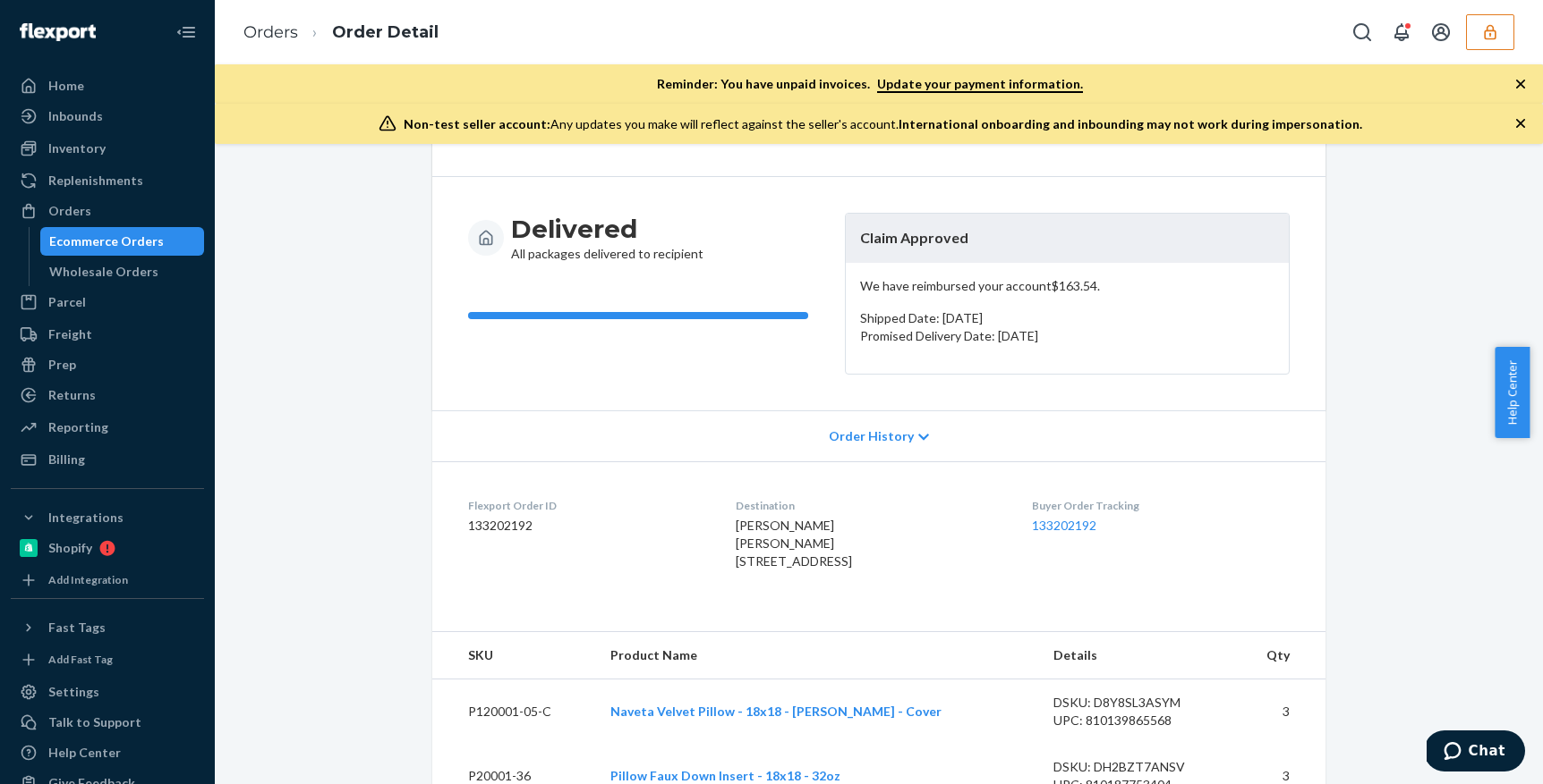
scroll to position [0, 0]
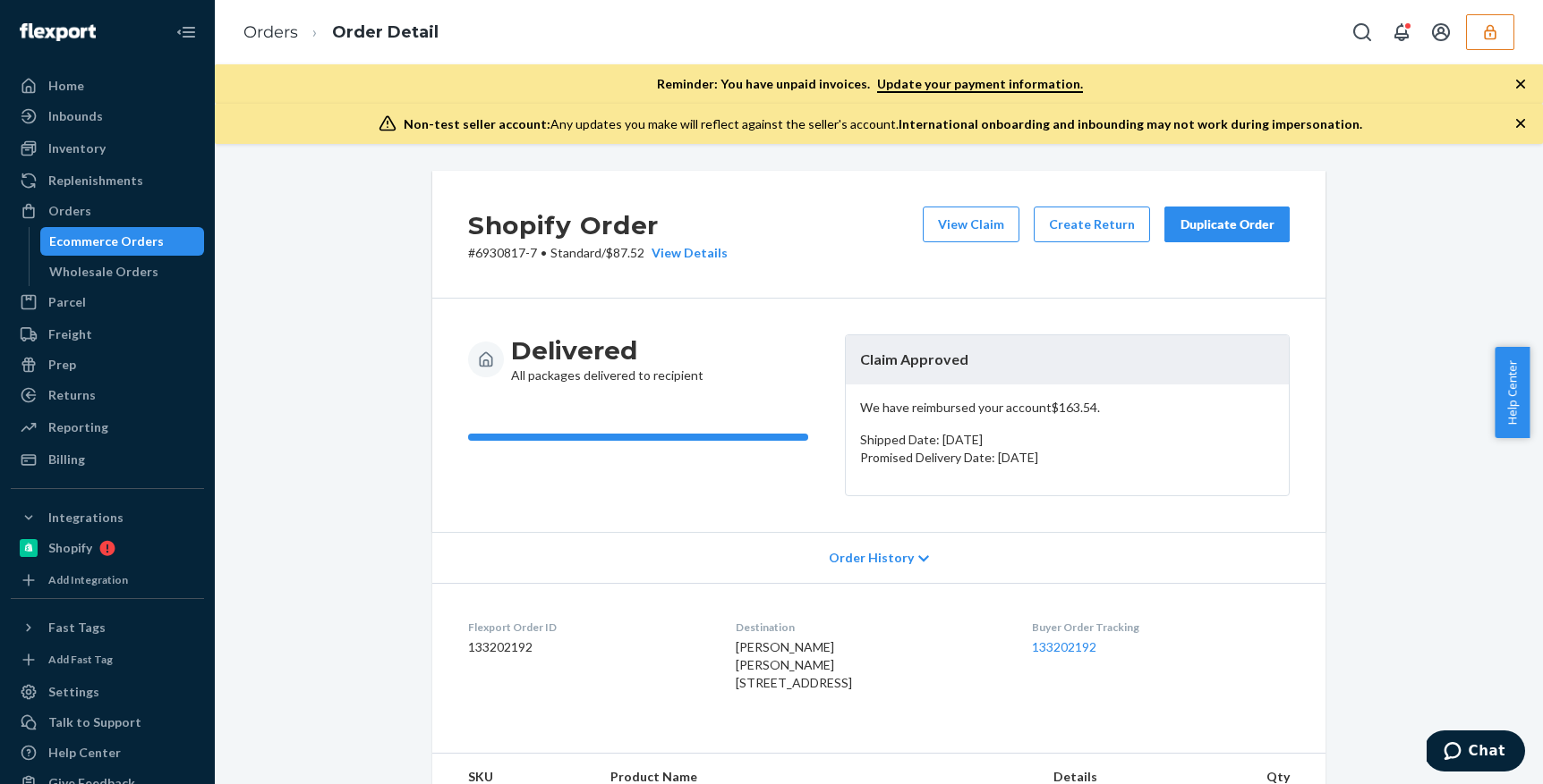
click at [90, 244] on div "Ecommerce Orders" at bounding box center [107, 242] width 115 height 18
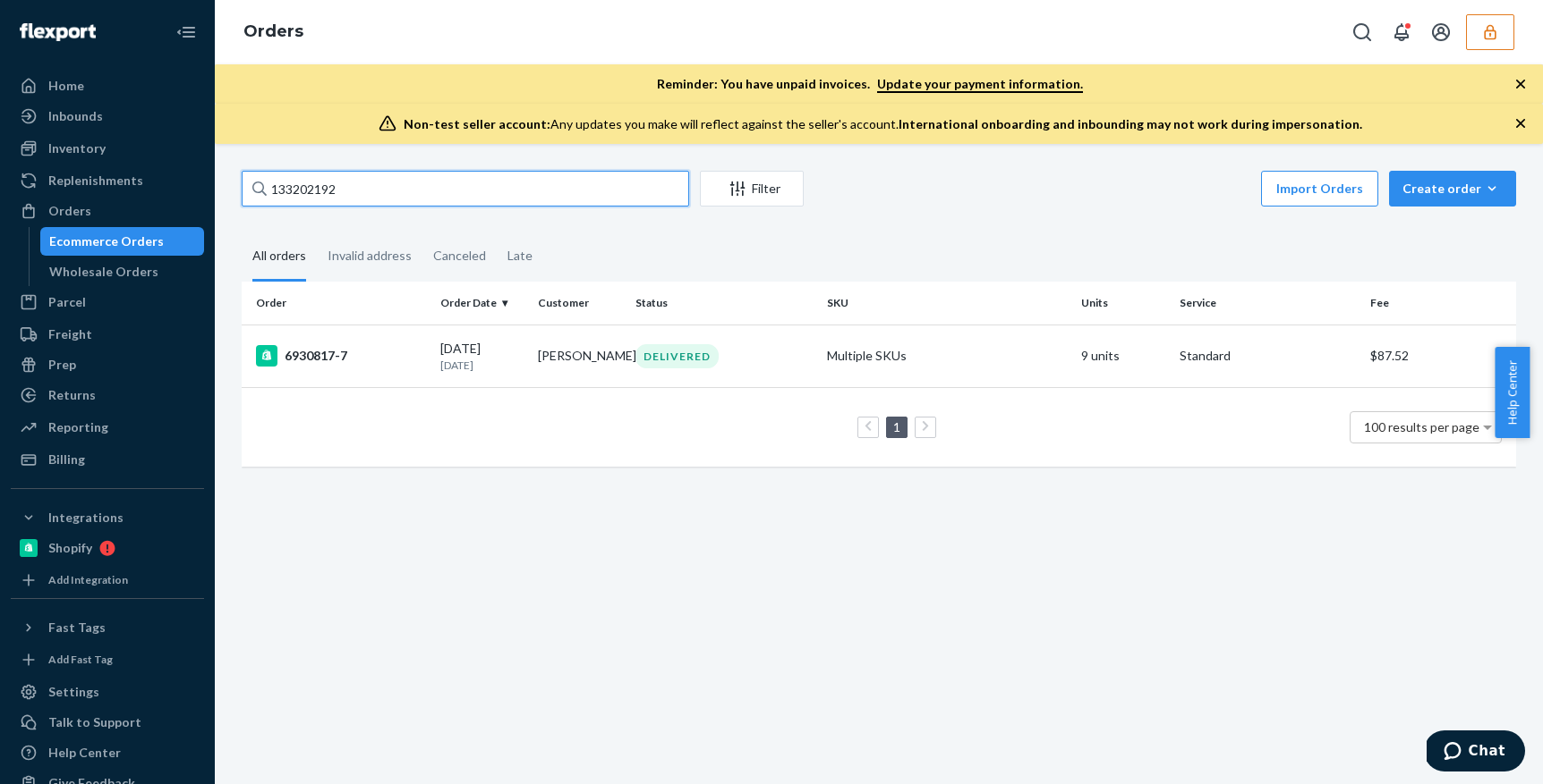
click at [380, 192] on input "133202192" at bounding box center [465, 188] width 448 height 36
click at [378, 192] on input "133202192" at bounding box center [465, 188] width 448 height 36
click at [378, 192] on input "133202192" at bounding box center [465, 188] width 448 height 36
paste input "9004"
type input "133290042"
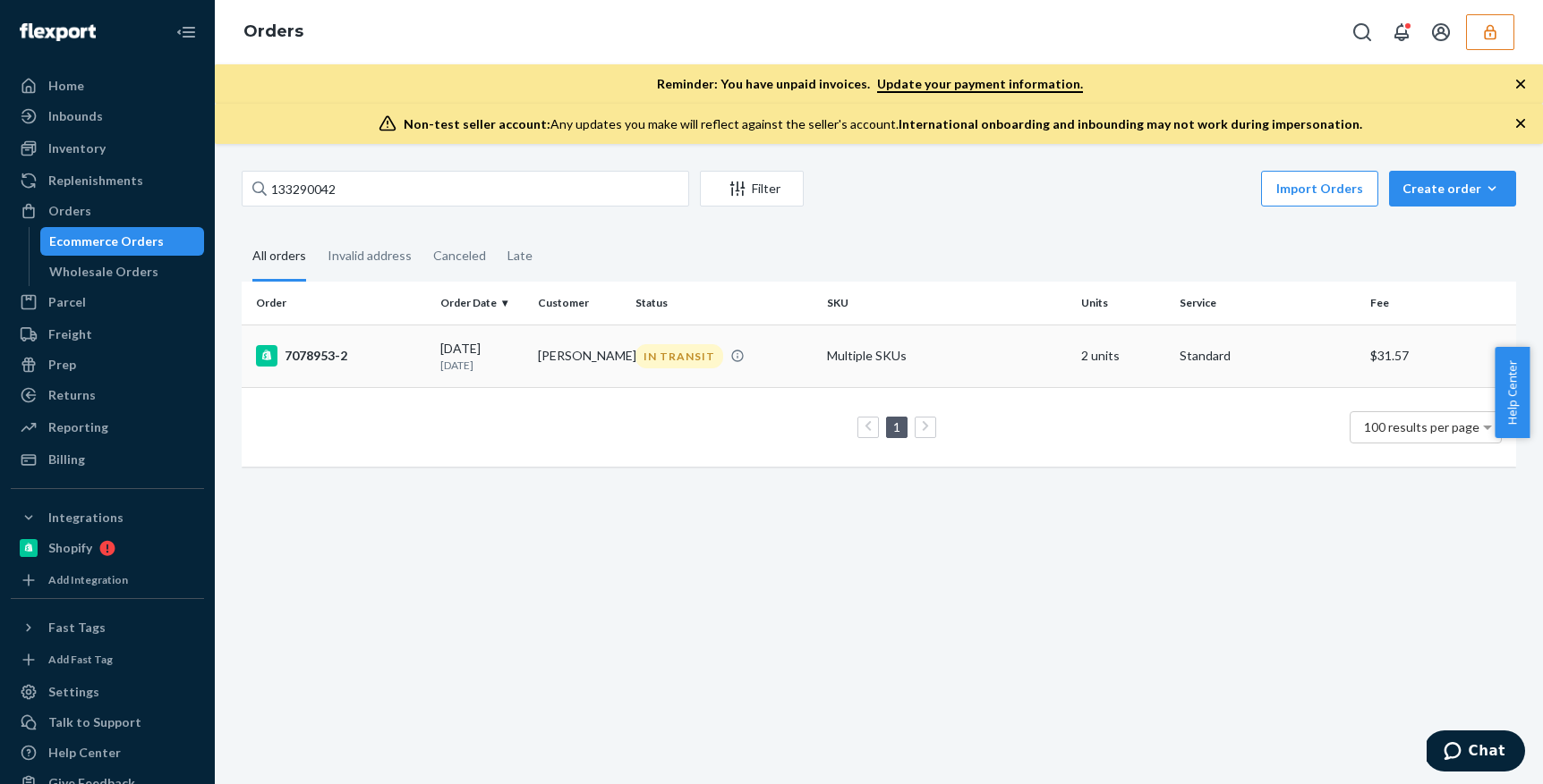
click at [406, 351] on div "7078953-2" at bounding box center [341, 356] width 170 height 22
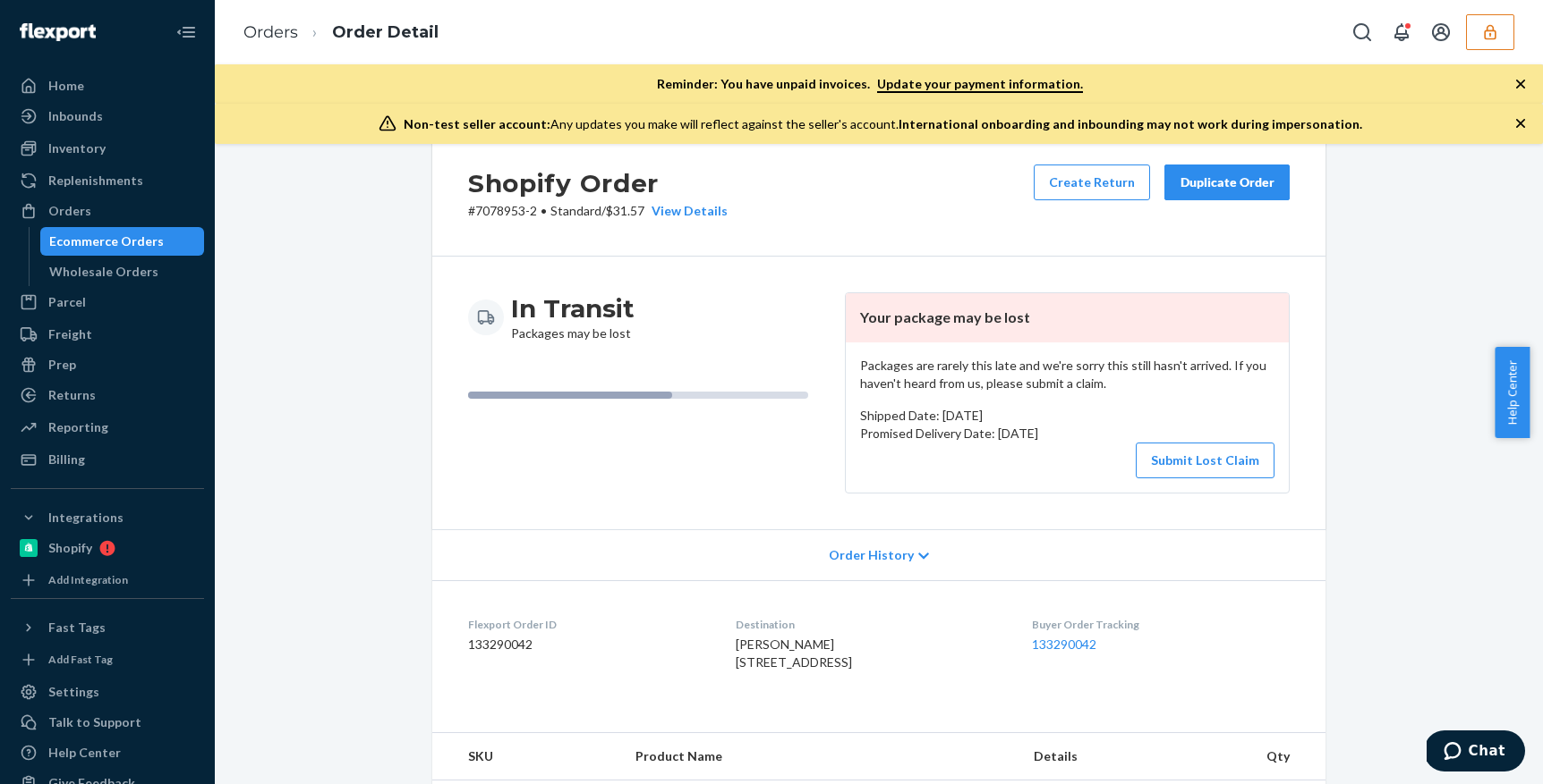
scroll to position [42, 0]
drag, startPoint x: 886, startPoint y: 364, endPoint x: 1004, endPoint y: 376, distance: 118.6
click at [1004, 376] on p "Packages are rarely this late and we're sorry this still hasn't arrived. If you…" at bounding box center [1067, 374] width 414 height 36
click at [1036, 373] on p "Packages are rarely this late and we're sorry this still hasn't arrived. If you…" at bounding box center [1067, 374] width 414 height 36
click at [1082, 428] on p "Promised Delivery Date: [DATE]" at bounding box center [1067, 434] width 414 height 18
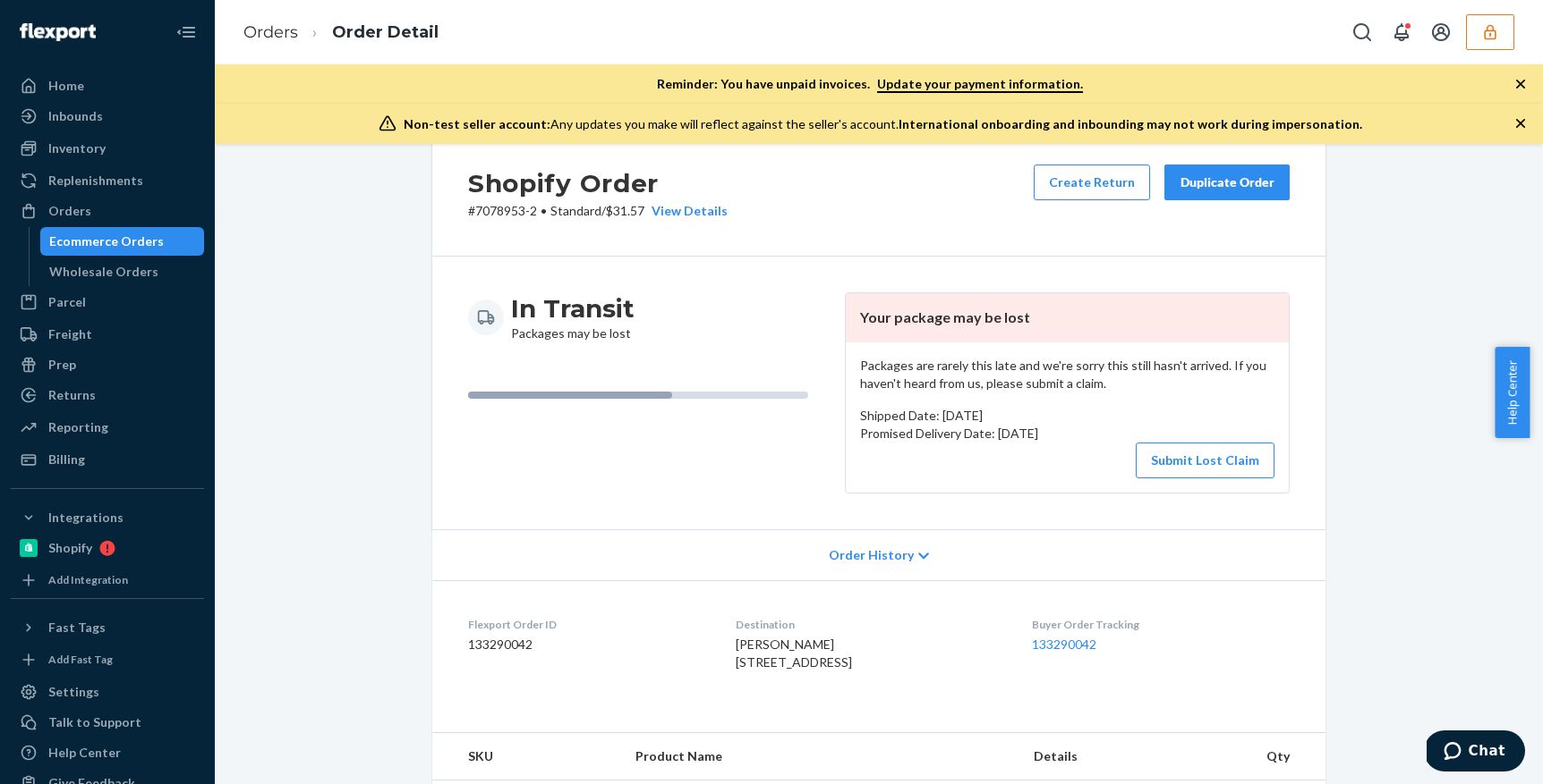
drag, startPoint x: 1010, startPoint y: 419, endPoint x: 845, endPoint y: 374, distance: 171.0
click at [845, 374] on div "Packages are rarely this late and we're sorry this still hasn't arrived. If you…" at bounding box center [1067, 418] width 443 height 150
click at [783, 443] on div "In Transit Packages may be lost" at bounding box center [648, 393] width 362 height 201
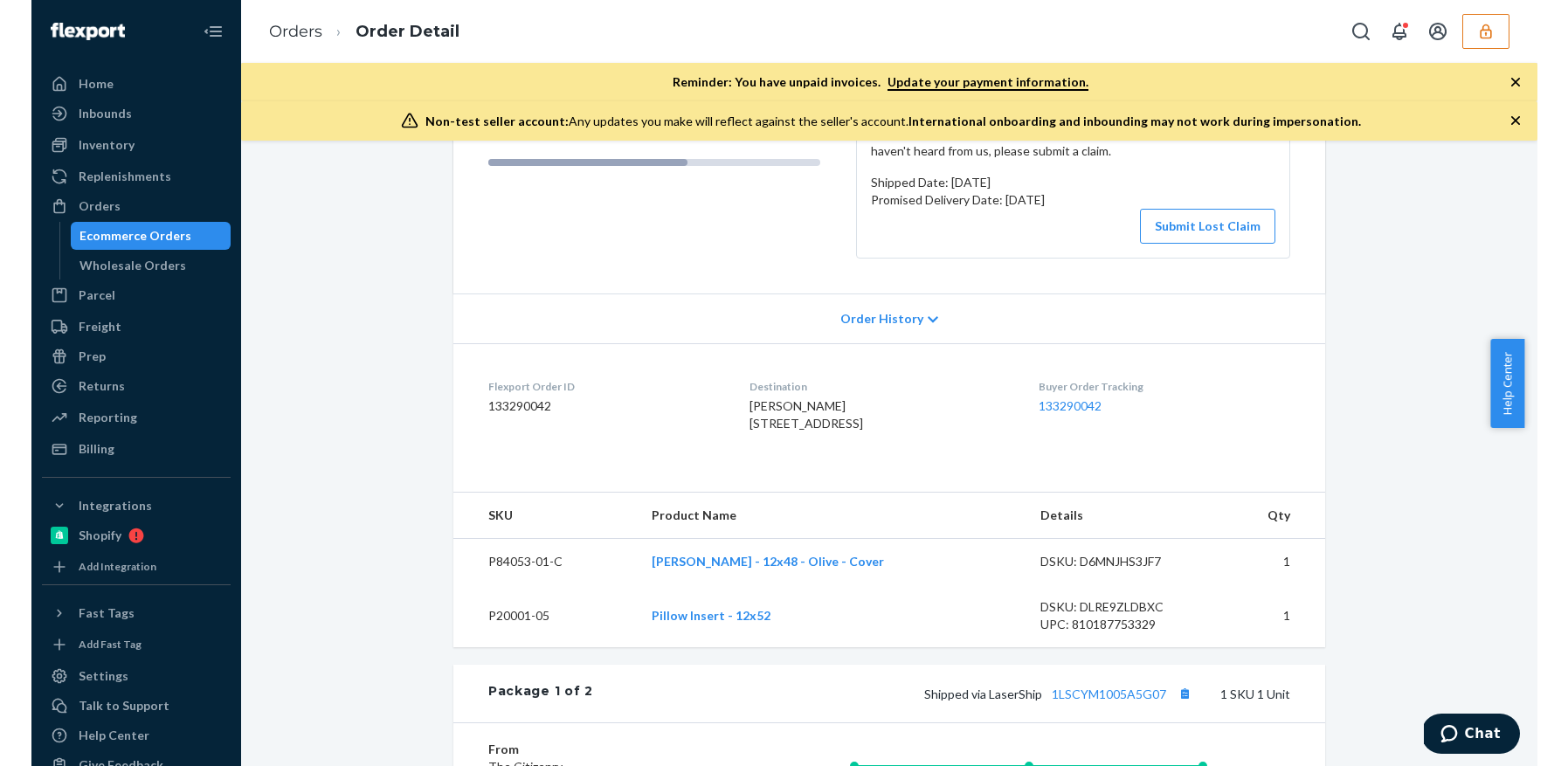
scroll to position [364, 0]
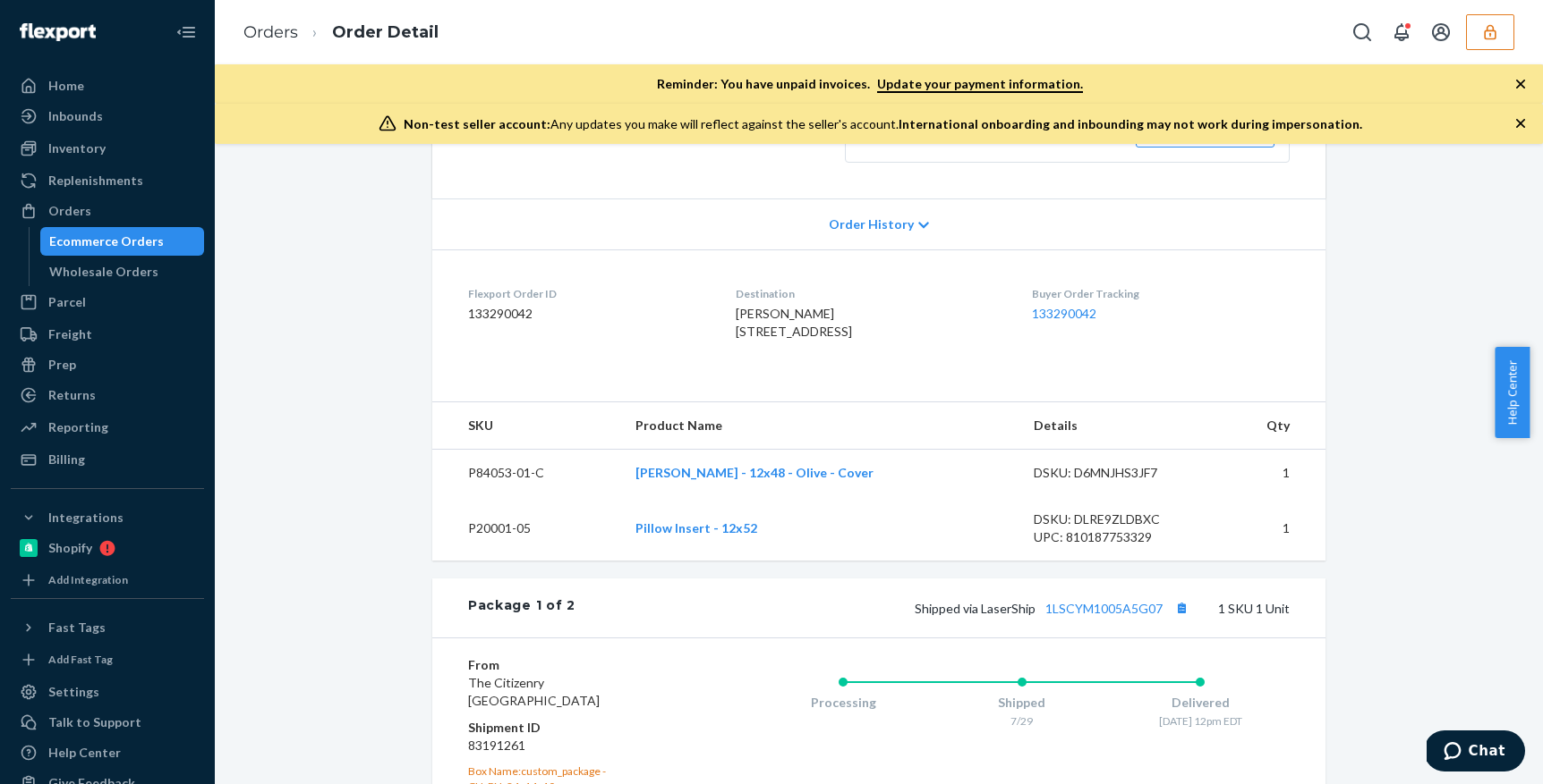
click at [1105, 482] on div "DSKU: D6MNJHS3JF7" at bounding box center [1117, 473] width 168 height 18
copy div "D6MNJHS3JF7"
click at [469, 497] on td "P84053-01-C" at bounding box center [526, 473] width 189 height 47
drag, startPoint x: 469, startPoint y: 512, endPoint x: 530, endPoint y: 513, distance: 61.0
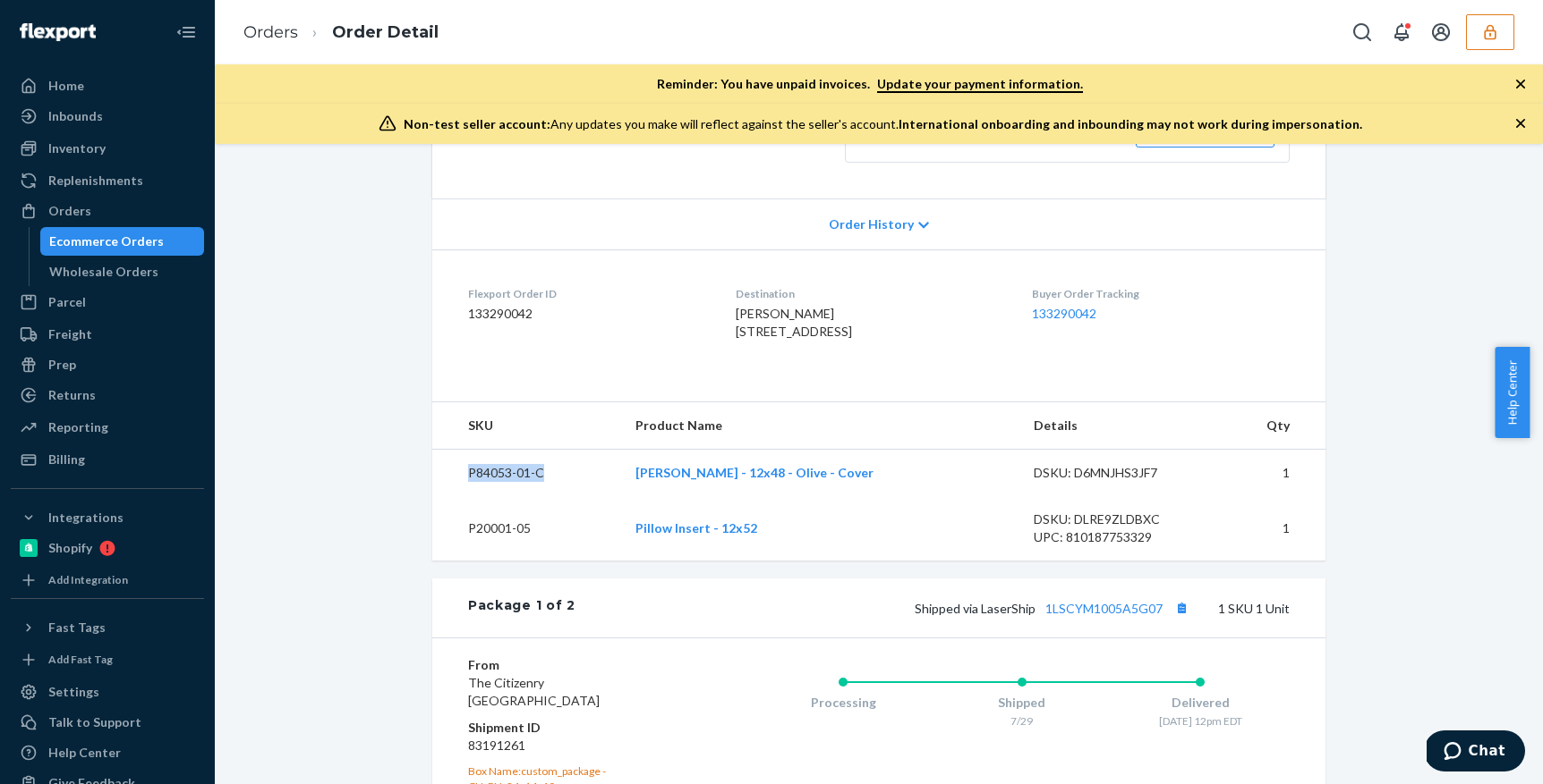
click at [527, 497] on td "P84053-01-C" at bounding box center [526, 473] width 189 height 47
click at [530, 497] on td "P84053-01-C" at bounding box center [526, 473] width 189 height 47
click at [484, 497] on td "P84053-01-C" at bounding box center [526, 473] width 189 height 47
drag, startPoint x: 484, startPoint y: 507, endPoint x: 530, endPoint y: 510, distance: 46.1
click at [530, 497] on td "P84053-01-C" at bounding box center [526, 473] width 189 height 47
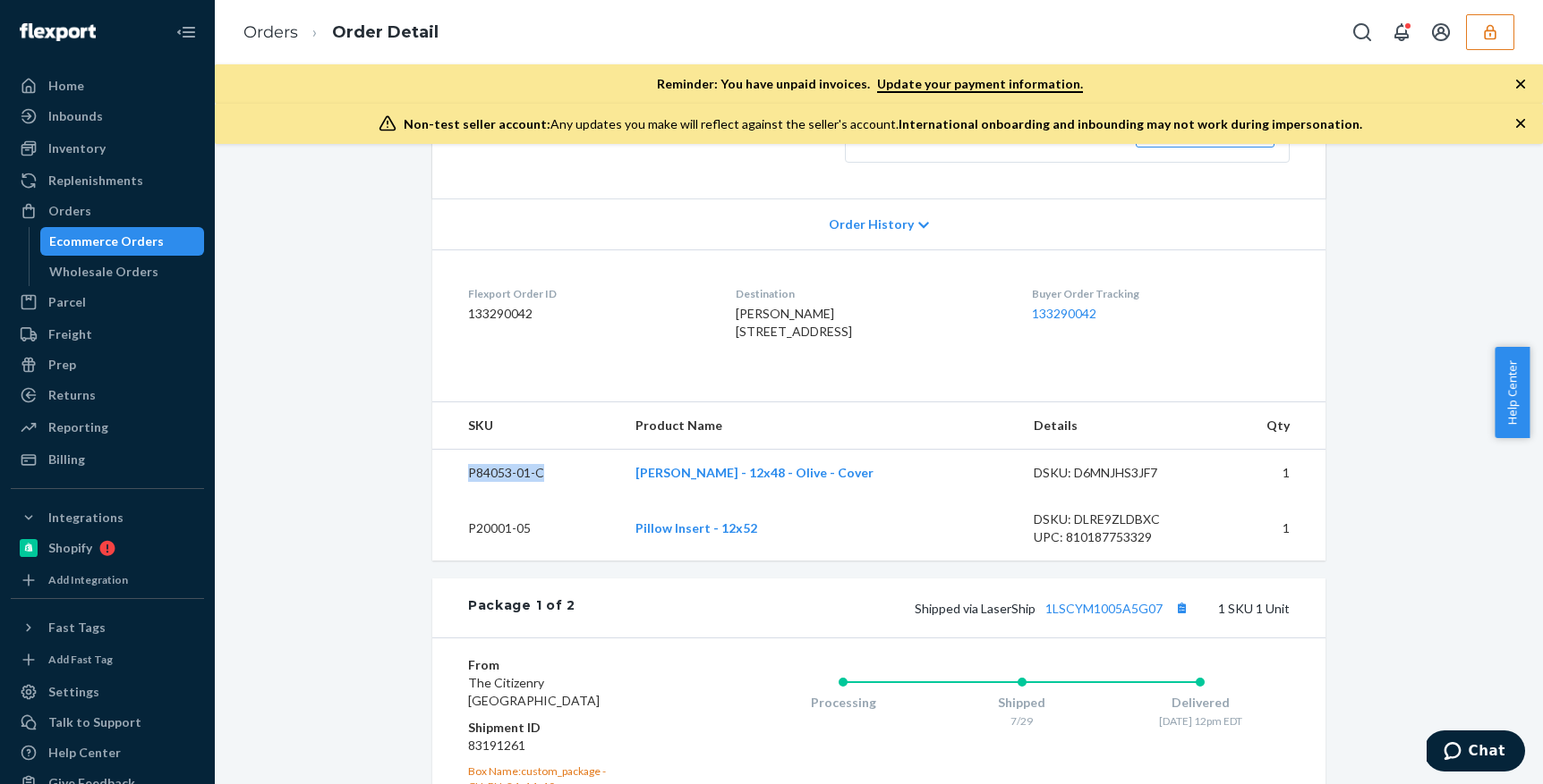
copy td "P84053-01-C"
drag, startPoint x: 873, startPoint y: 511, endPoint x: 627, endPoint y: 515, distance: 246.0
click at [627, 497] on td "[PERSON_NAME] - 12x48 - Olive - Cover" at bounding box center [820, 473] width 399 height 47
copy link "[PERSON_NAME] - 12x48 - Olive - Cover"
click at [1113, 546] on div "UPC: 810187753329" at bounding box center [1117, 538] width 168 height 18
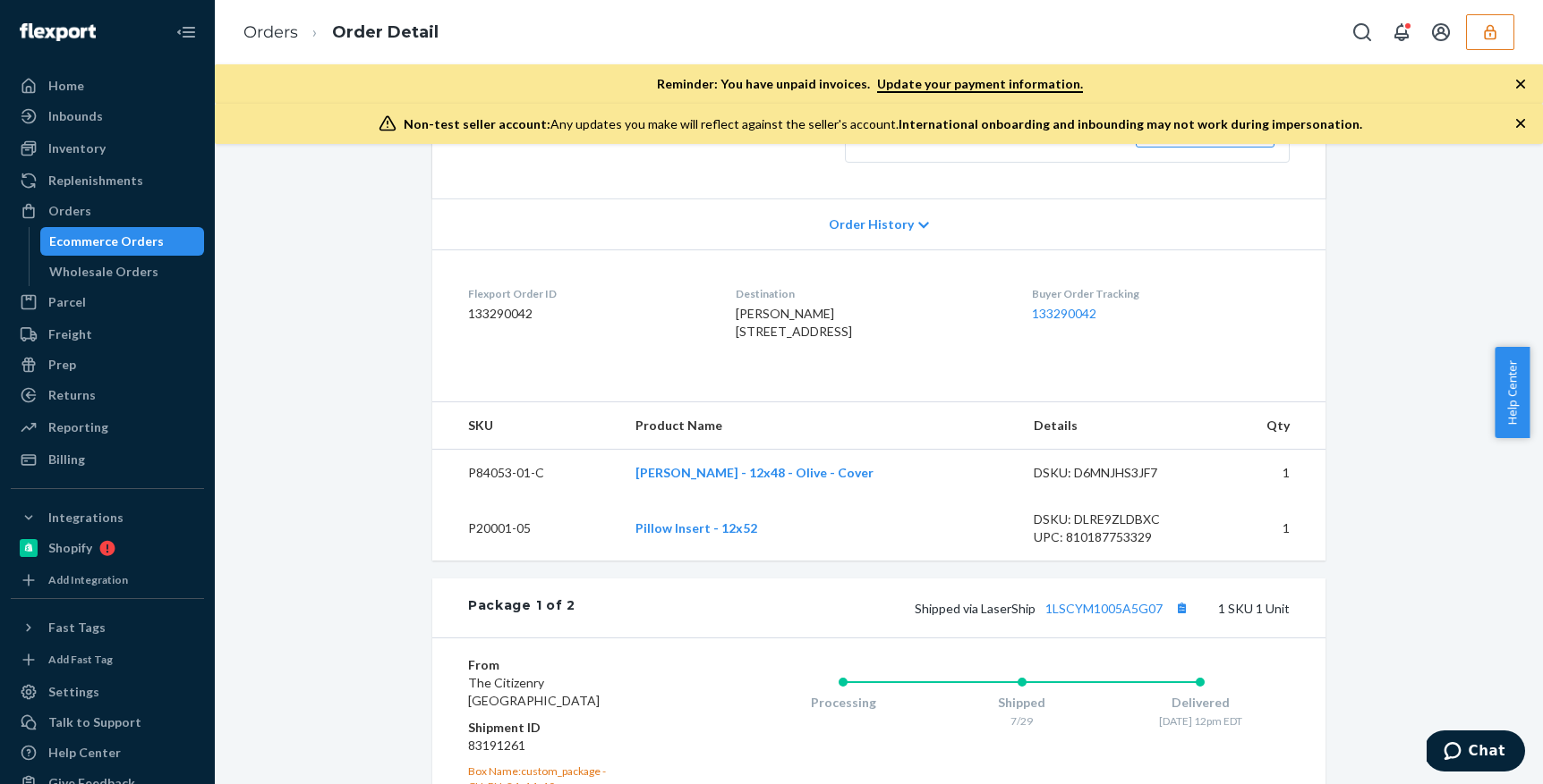
click at [1109, 529] on div "DSKU: DLRE9ZLDBXC" at bounding box center [1117, 520] width 168 height 18
copy div "DLRE9ZLDBXC"
drag, startPoint x: 772, startPoint y: 567, endPoint x: 602, endPoint y: 567, distance: 170.0
click at [772, 561] on td "Pillow Insert - 12x52" at bounding box center [820, 529] width 399 height 65
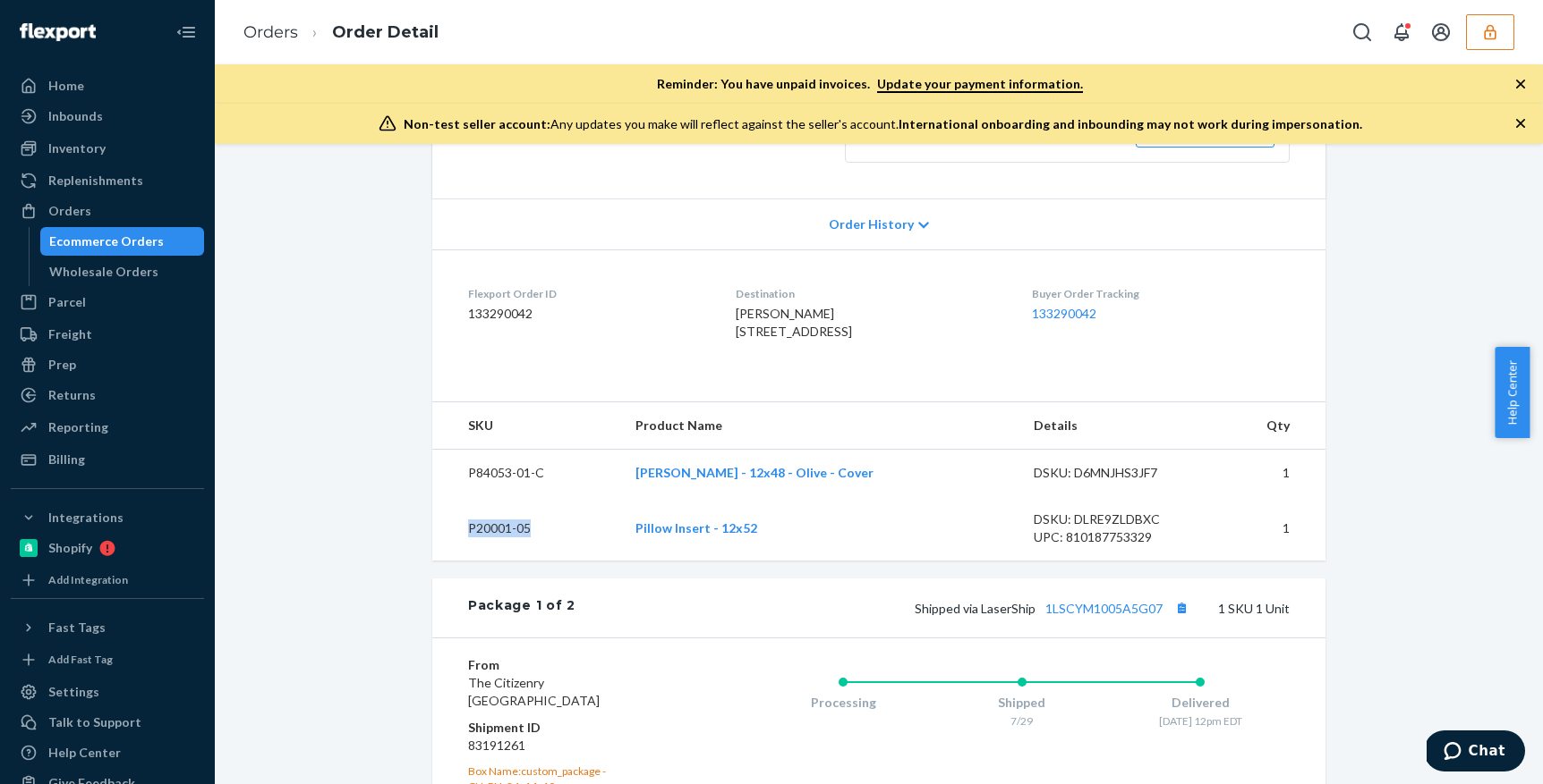
drag, startPoint x: 521, startPoint y: 569, endPoint x: 481, endPoint y: 421, distance: 153.3
click at [455, 561] on td "P20001-05" at bounding box center [526, 529] width 189 height 65
drag, startPoint x: 747, startPoint y: 563, endPoint x: 618, endPoint y: 567, distance: 129.1
click at [621, 561] on td "Pillow Insert - 12x52" at bounding box center [820, 529] width 399 height 65
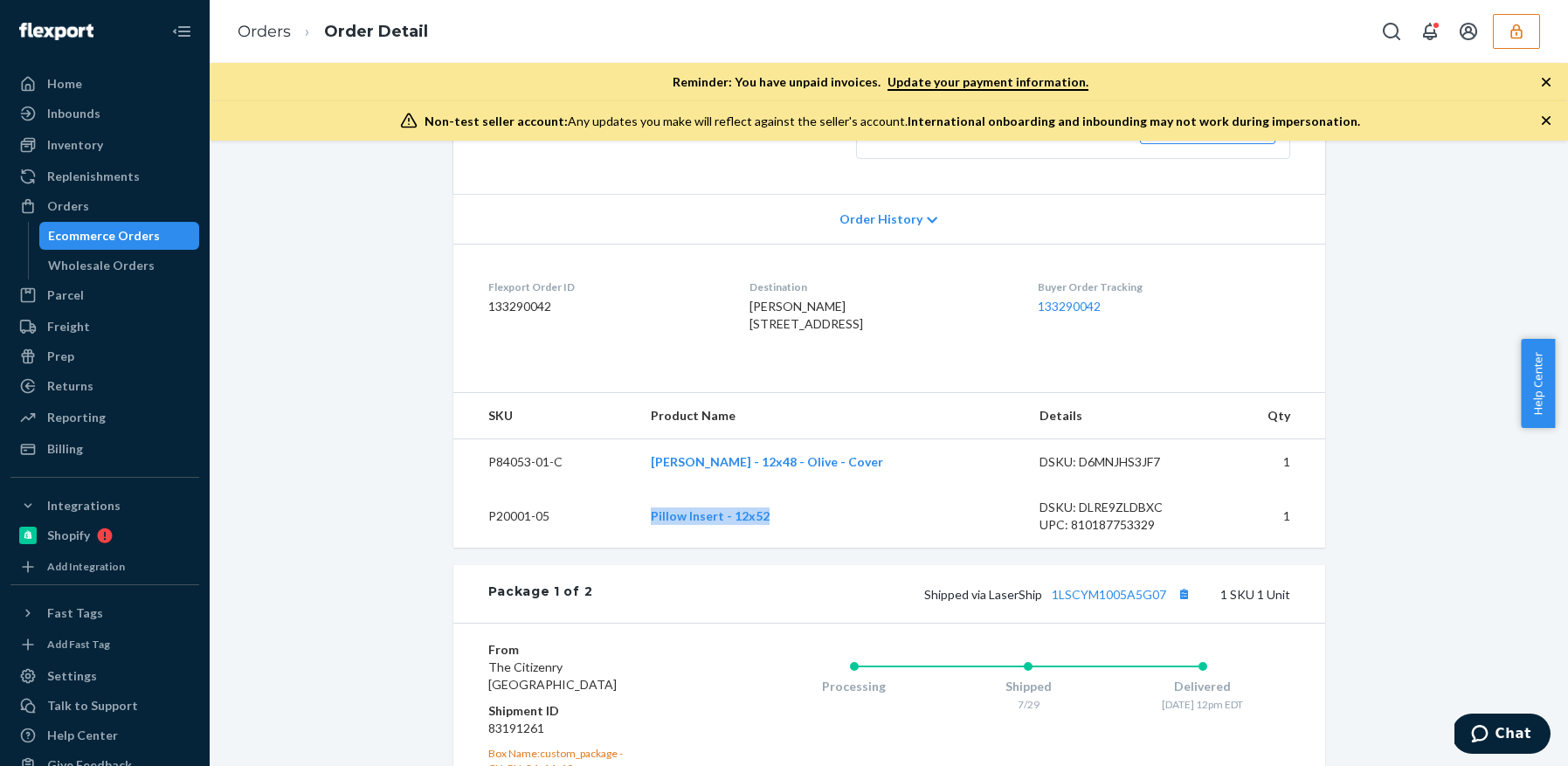
click at [129, 235] on div "Ecommerce Orders" at bounding box center [104, 236] width 112 height 18
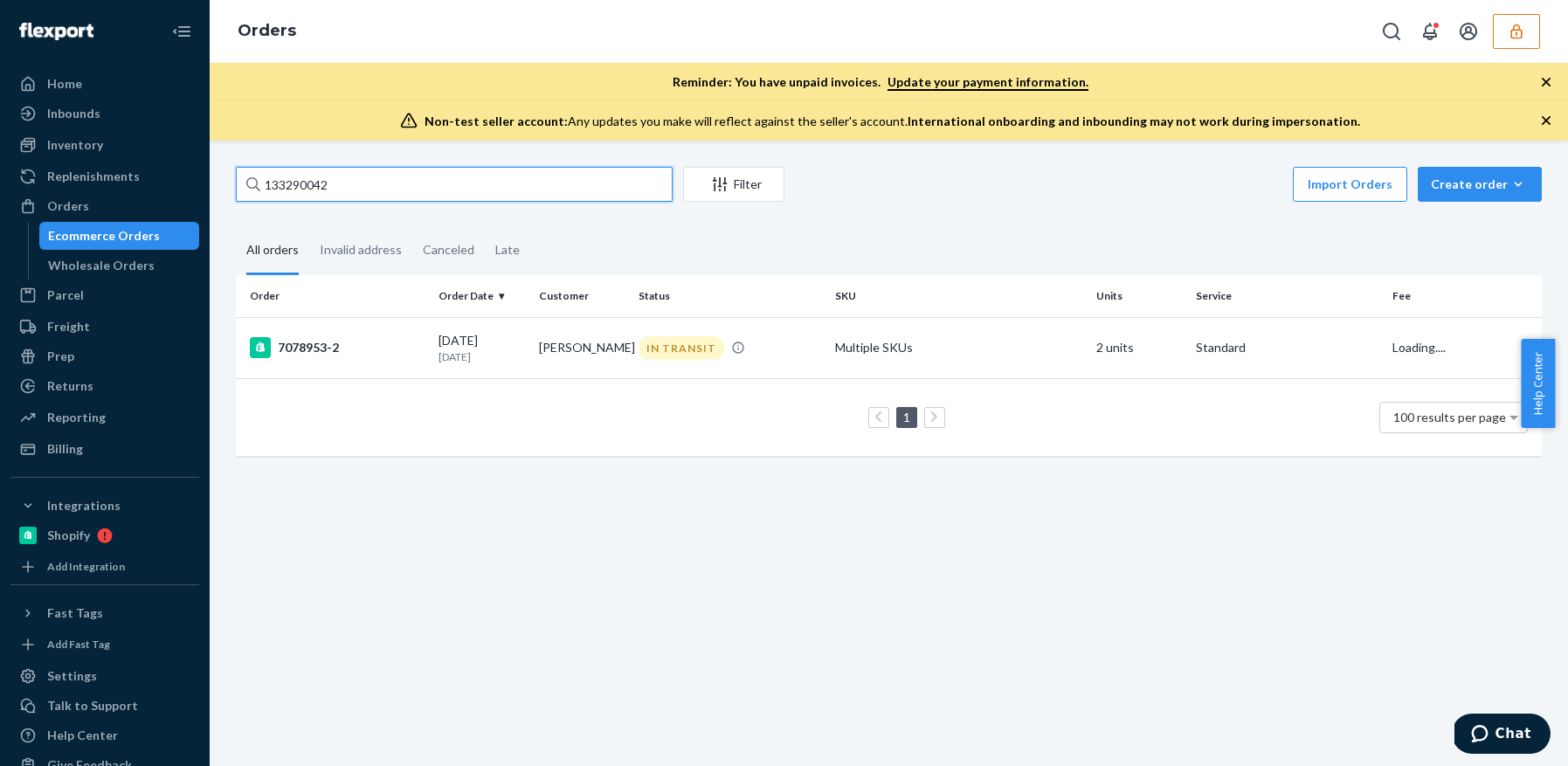
click at [436, 188] on input "133290042" at bounding box center [454, 183] width 437 height 35
paste input "31165"
type input "133231165"
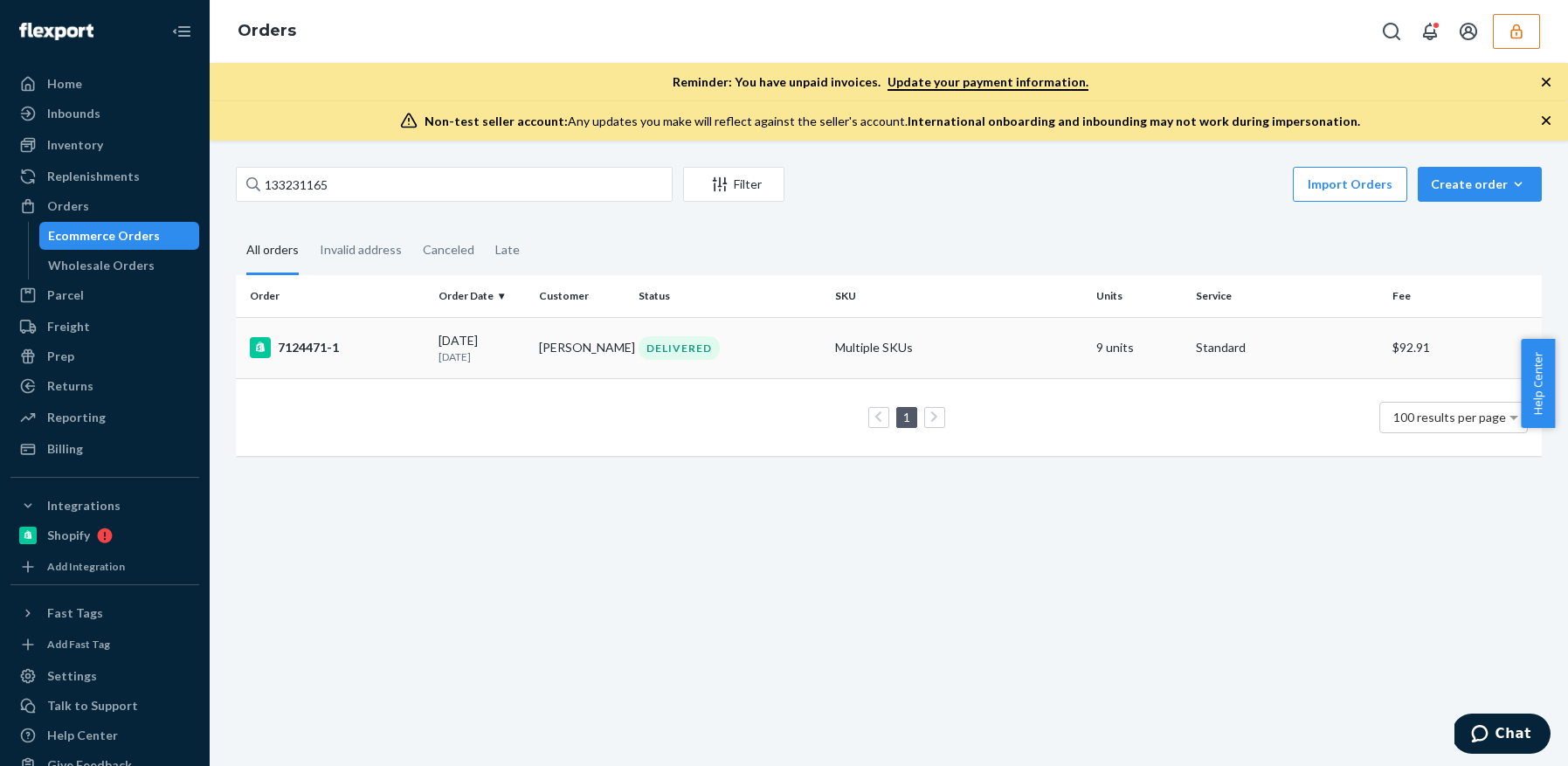
click at [749, 336] on td "DELIVERED" at bounding box center [729, 347] width 196 height 61
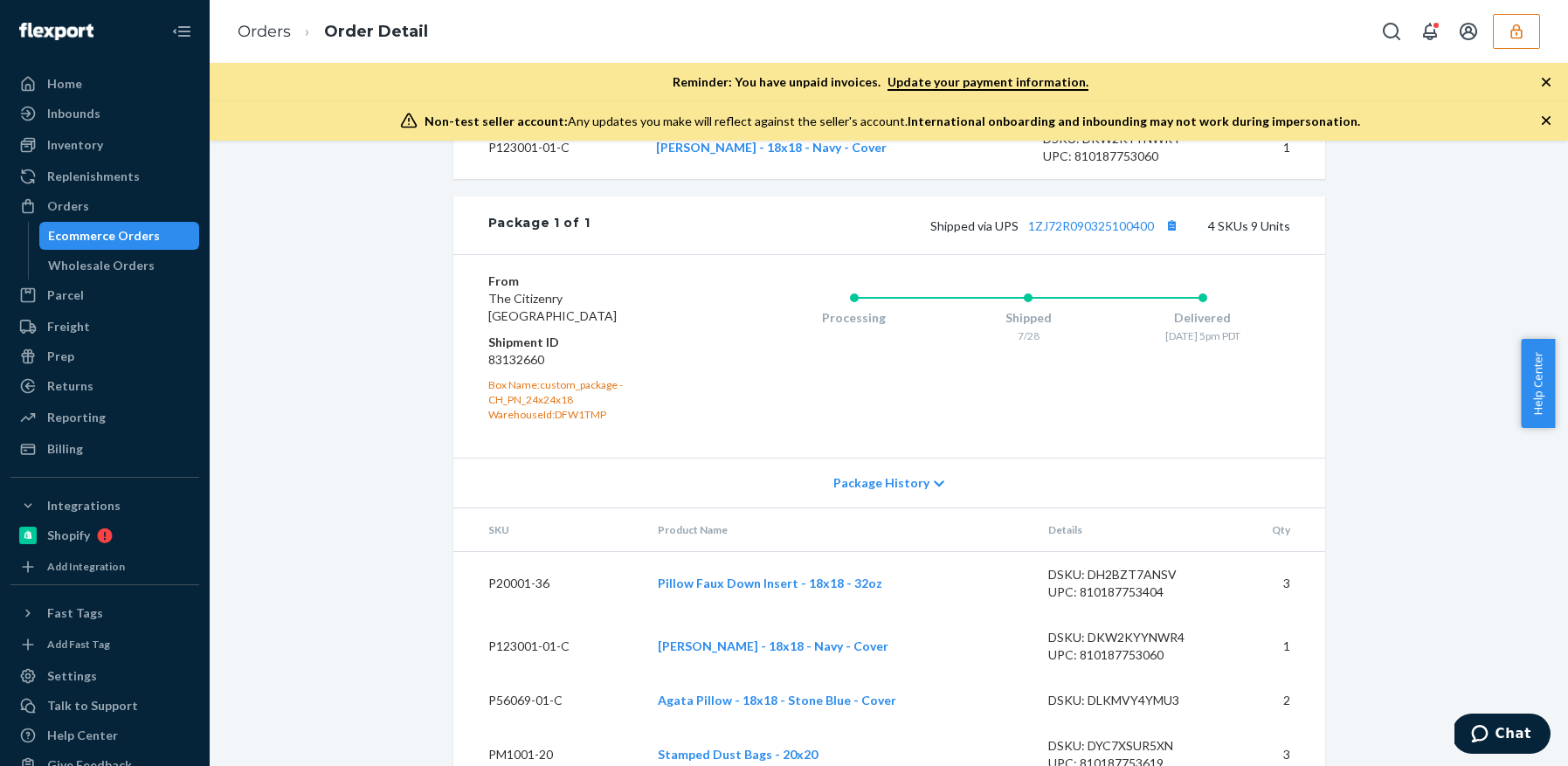
scroll to position [892, 0]
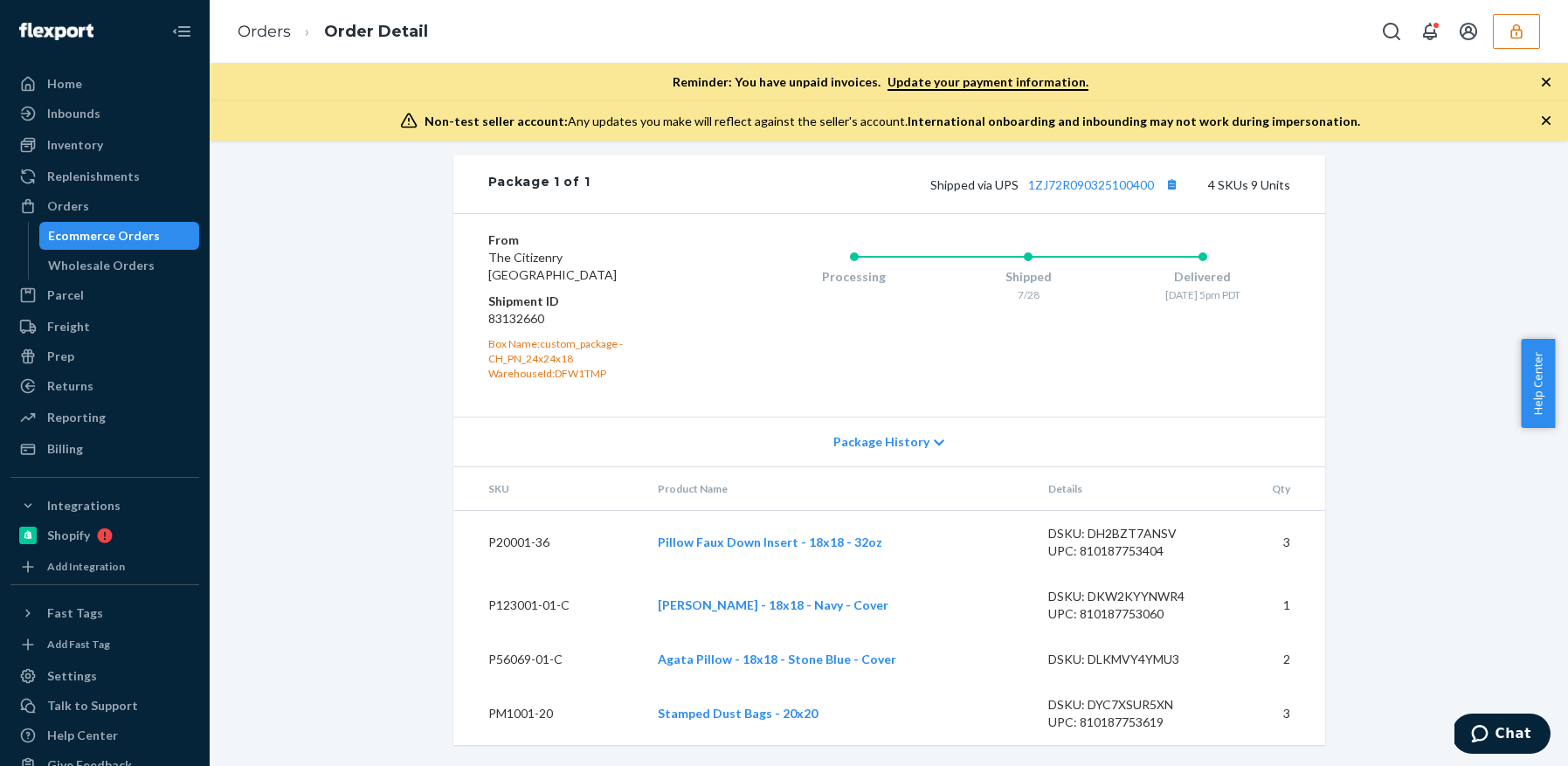
click at [121, 235] on div "Ecommerce Orders" at bounding box center [104, 236] width 112 height 18
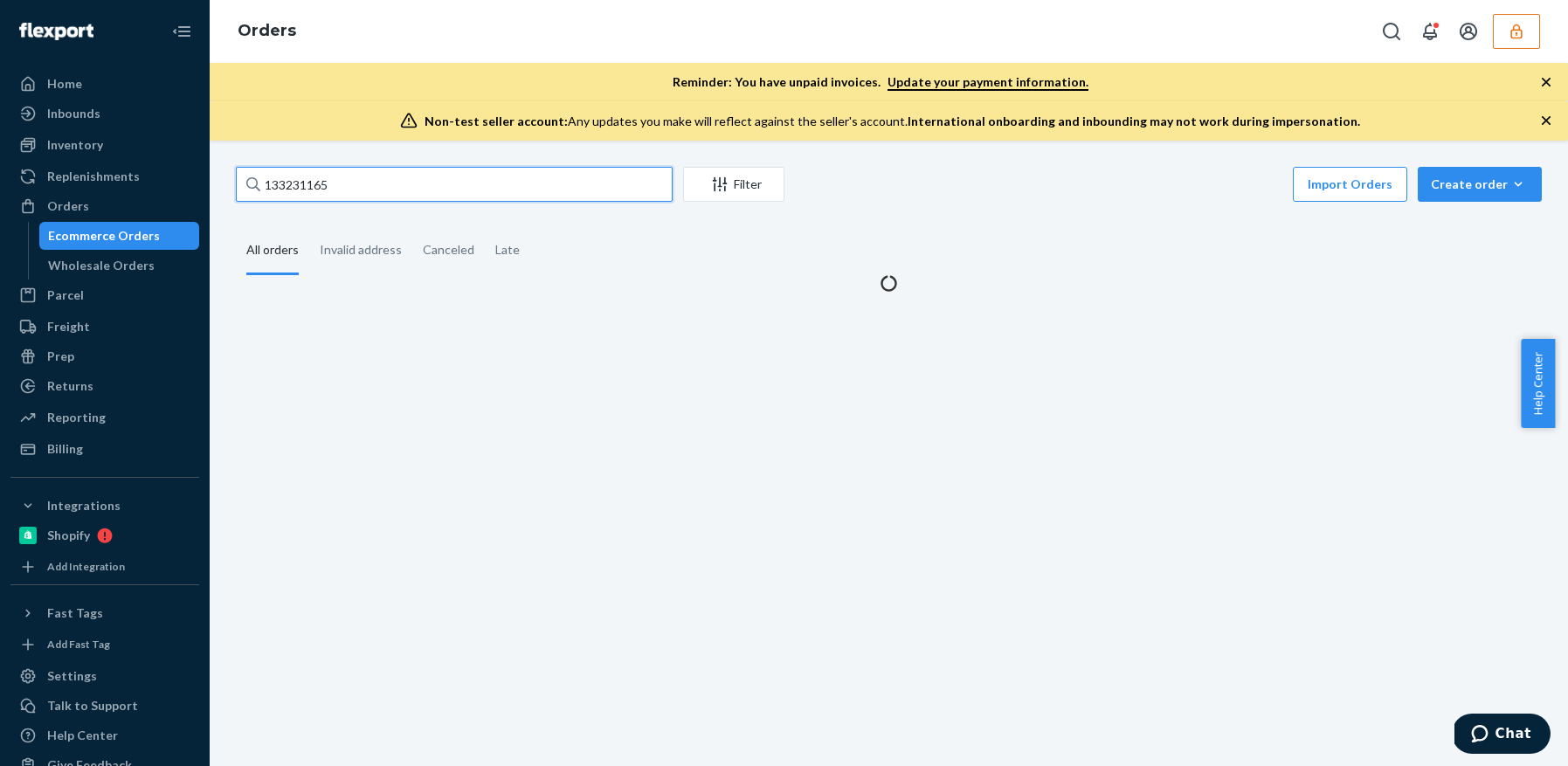
click at [425, 188] on input "133231165" at bounding box center [454, 183] width 437 height 35
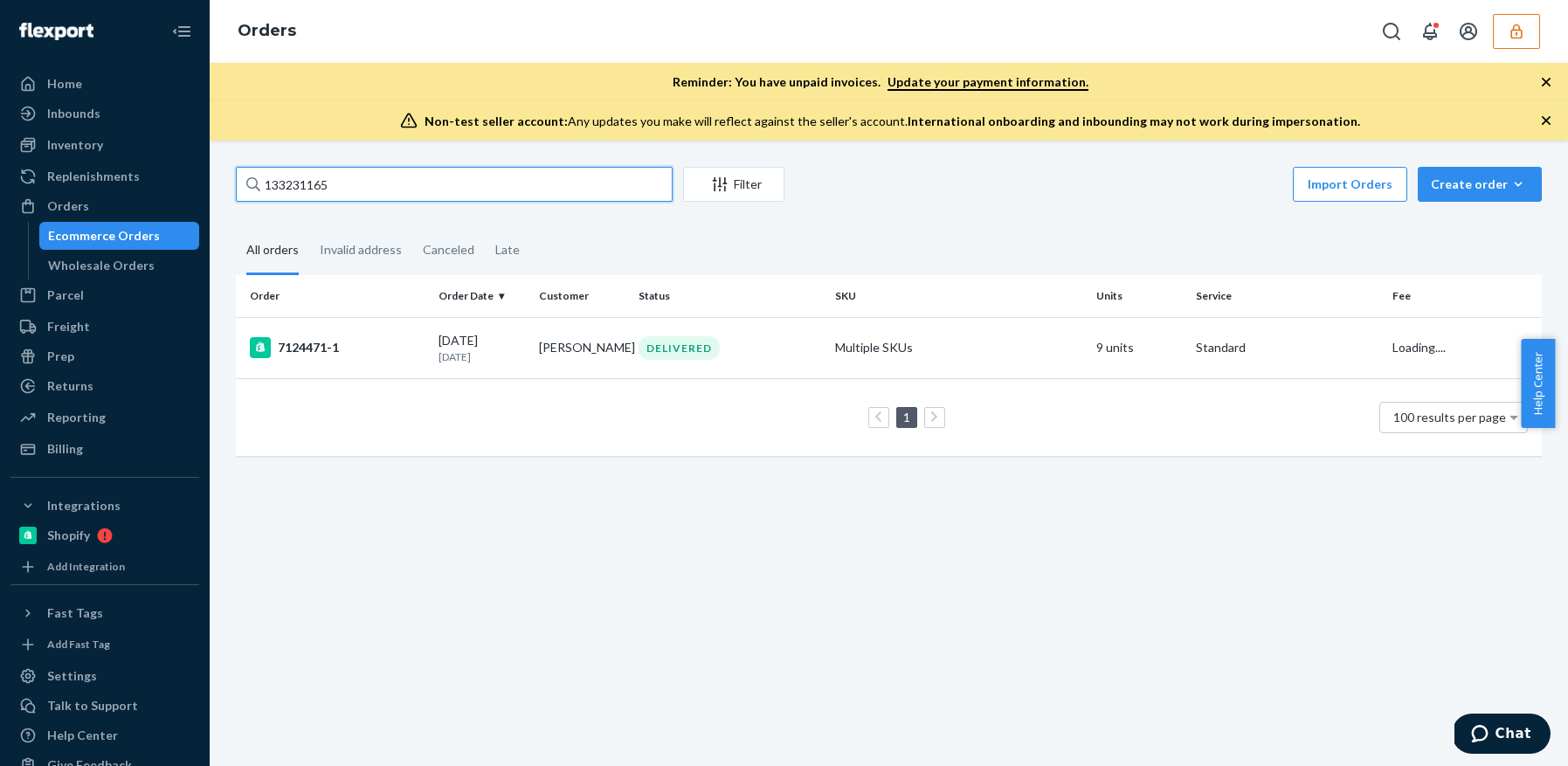
click at [425, 188] on input "133231165" at bounding box center [454, 183] width 437 height 35
paste input "90037"
type input "133290037"
click at [773, 348] on div "DELIVERED" at bounding box center [729, 348] width 189 height 23
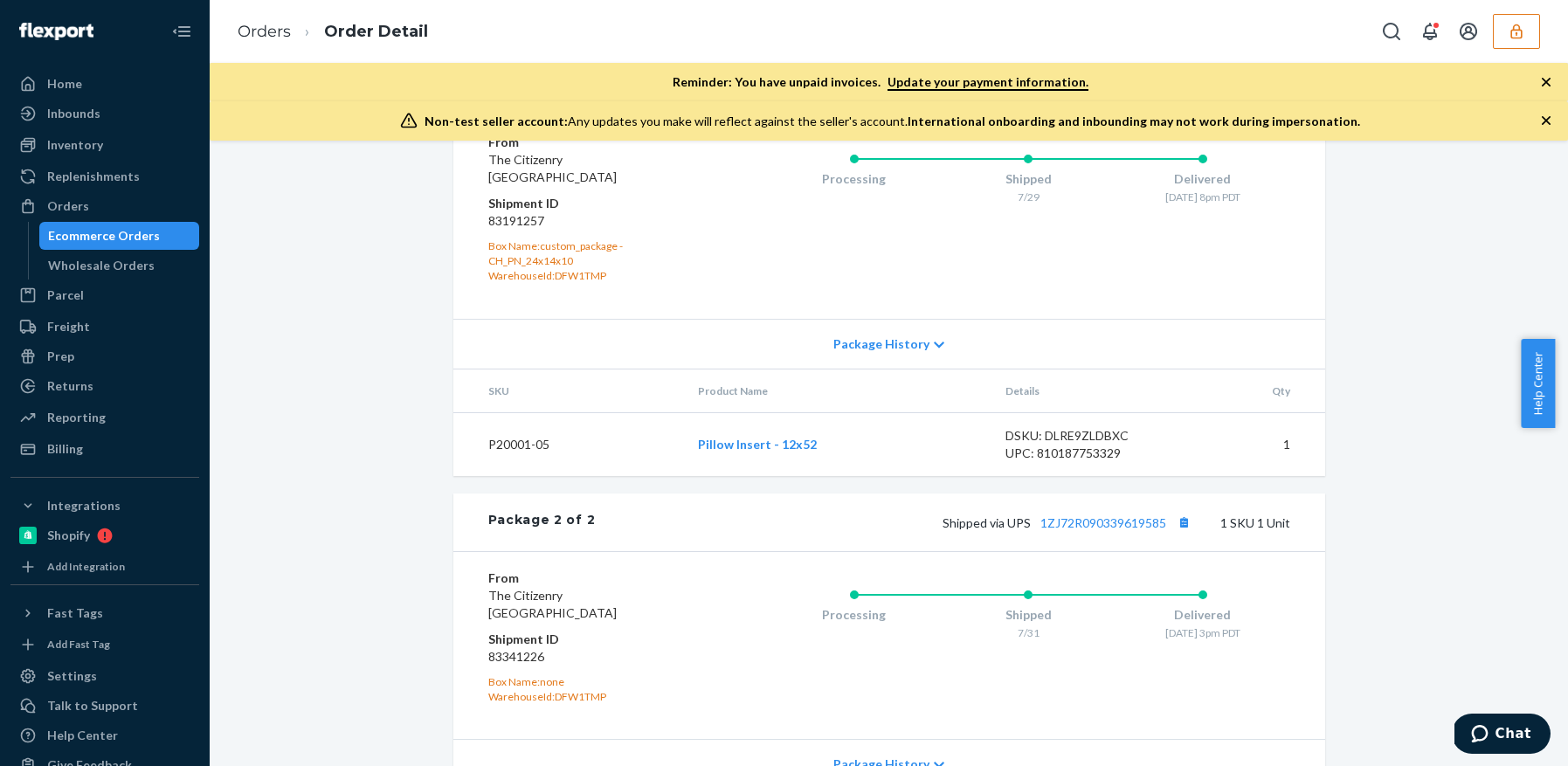
scroll to position [702, 0]
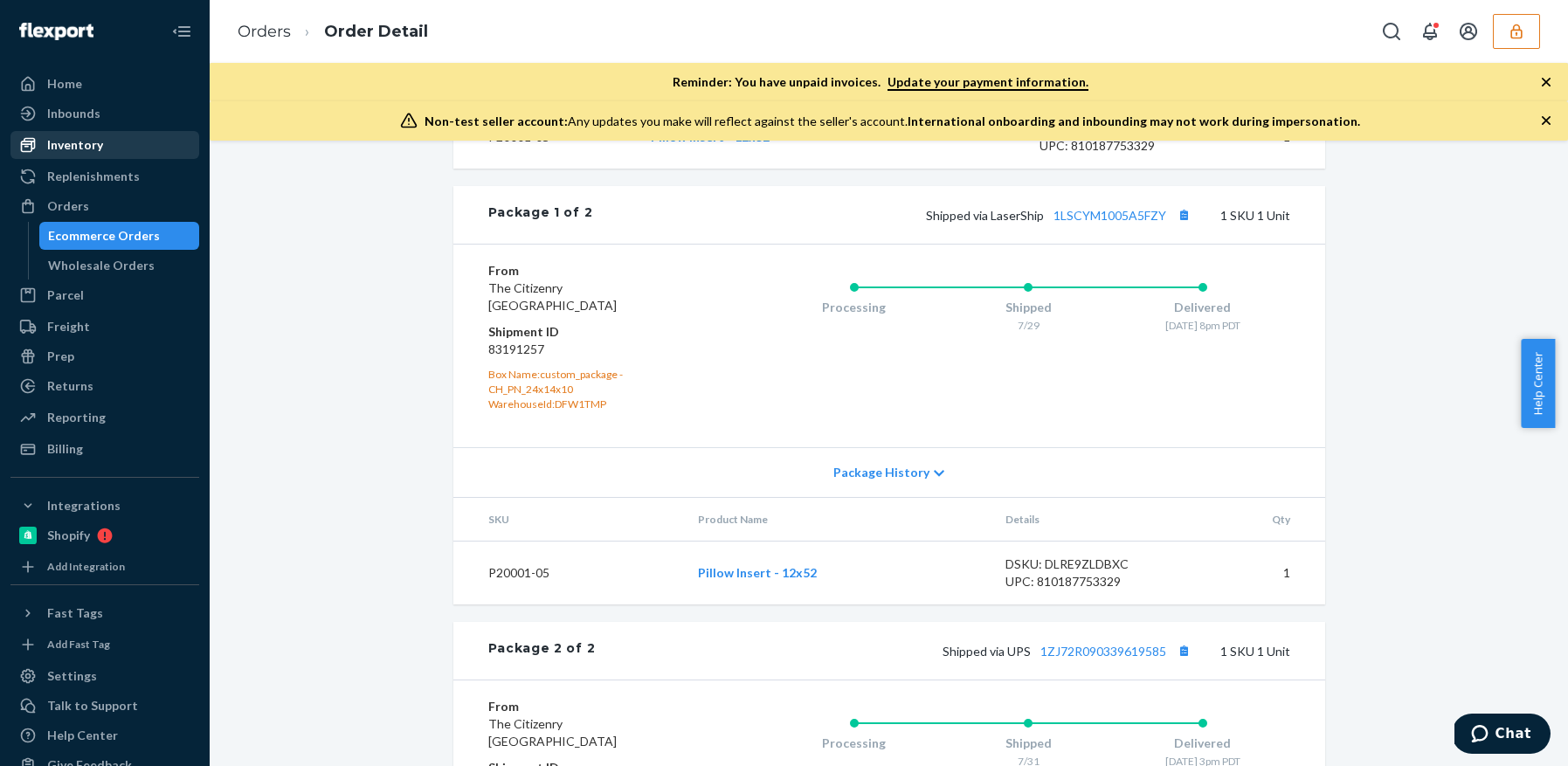
click at [102, 146] on div "Inventory" at bounding box center [105, 144] width 185 height 24
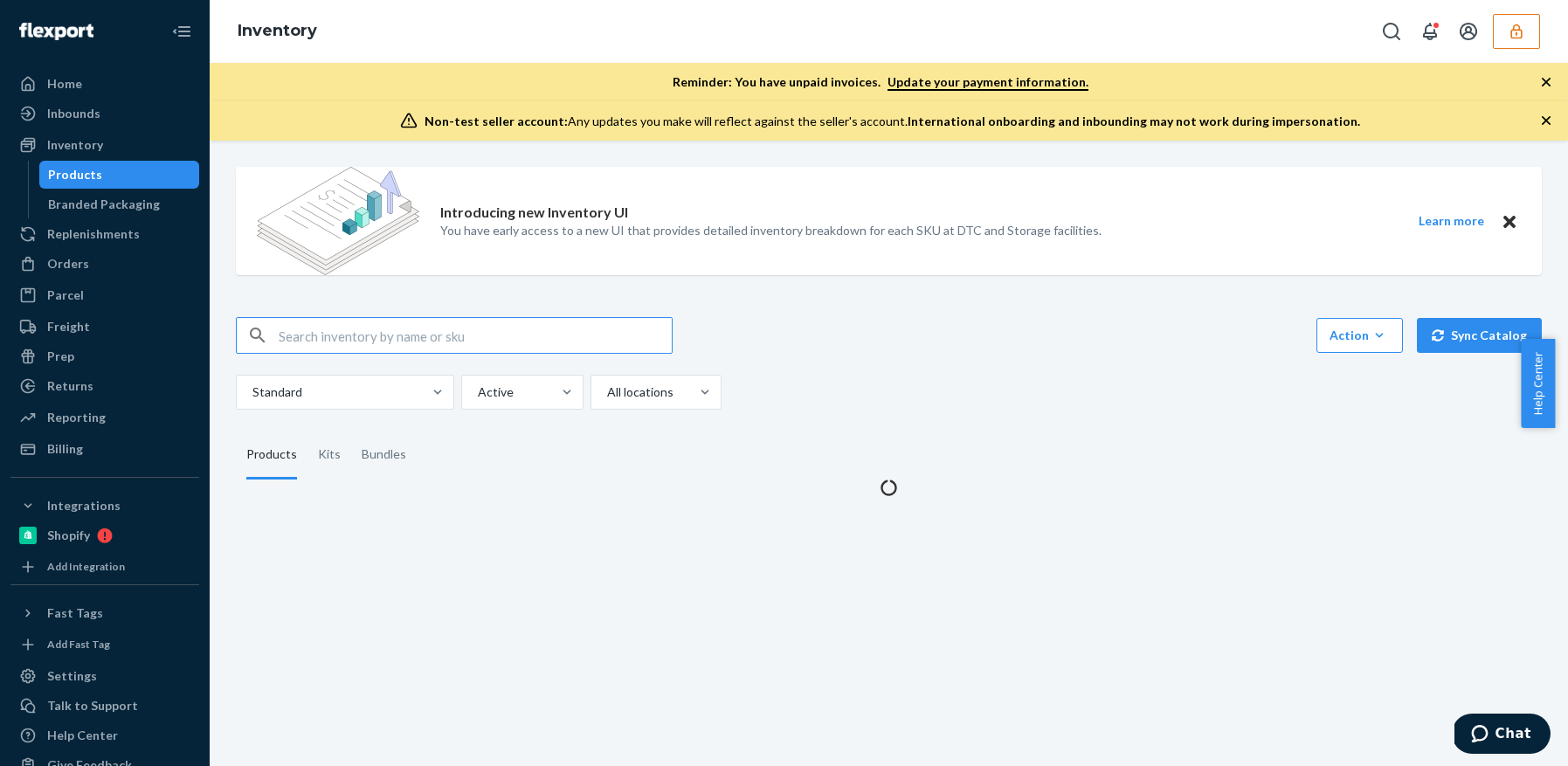
click at [388, 333] on input "text" at bounding box center [475, 335] width 394 height 35
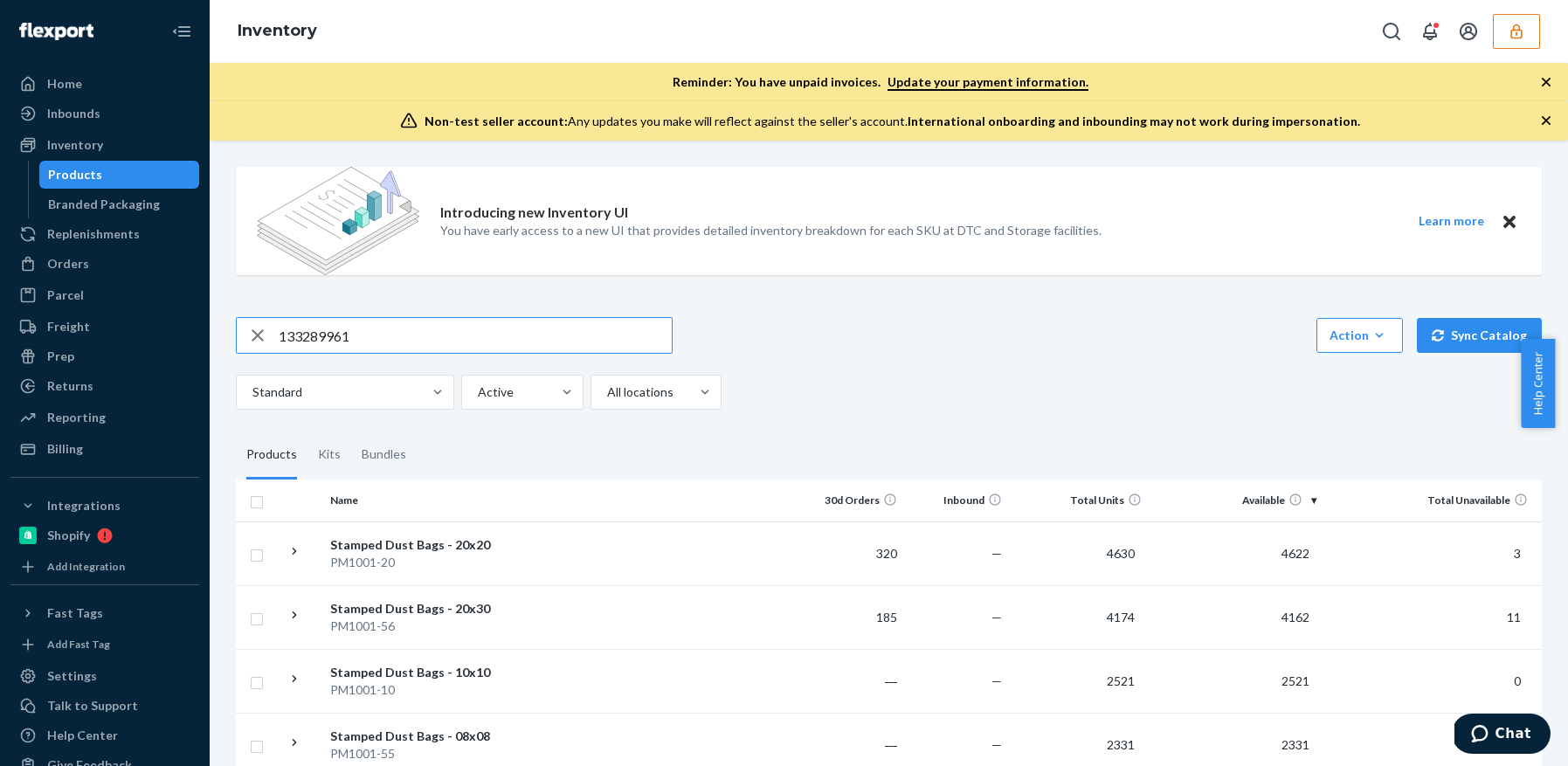
type input "133289961"
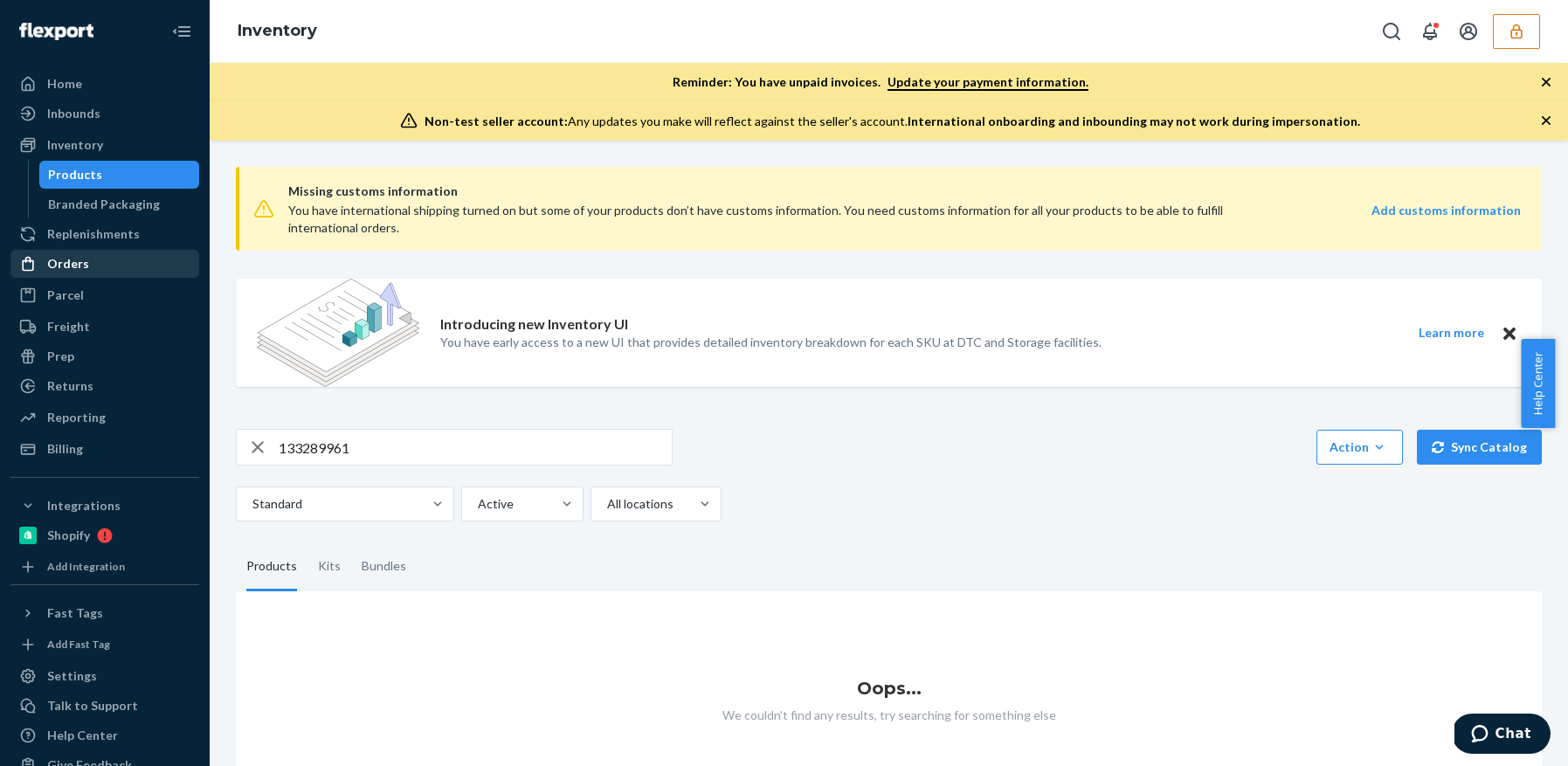
click at [96, 257] on div "Orders" at bounding box center [105, 264] width 185 height 24
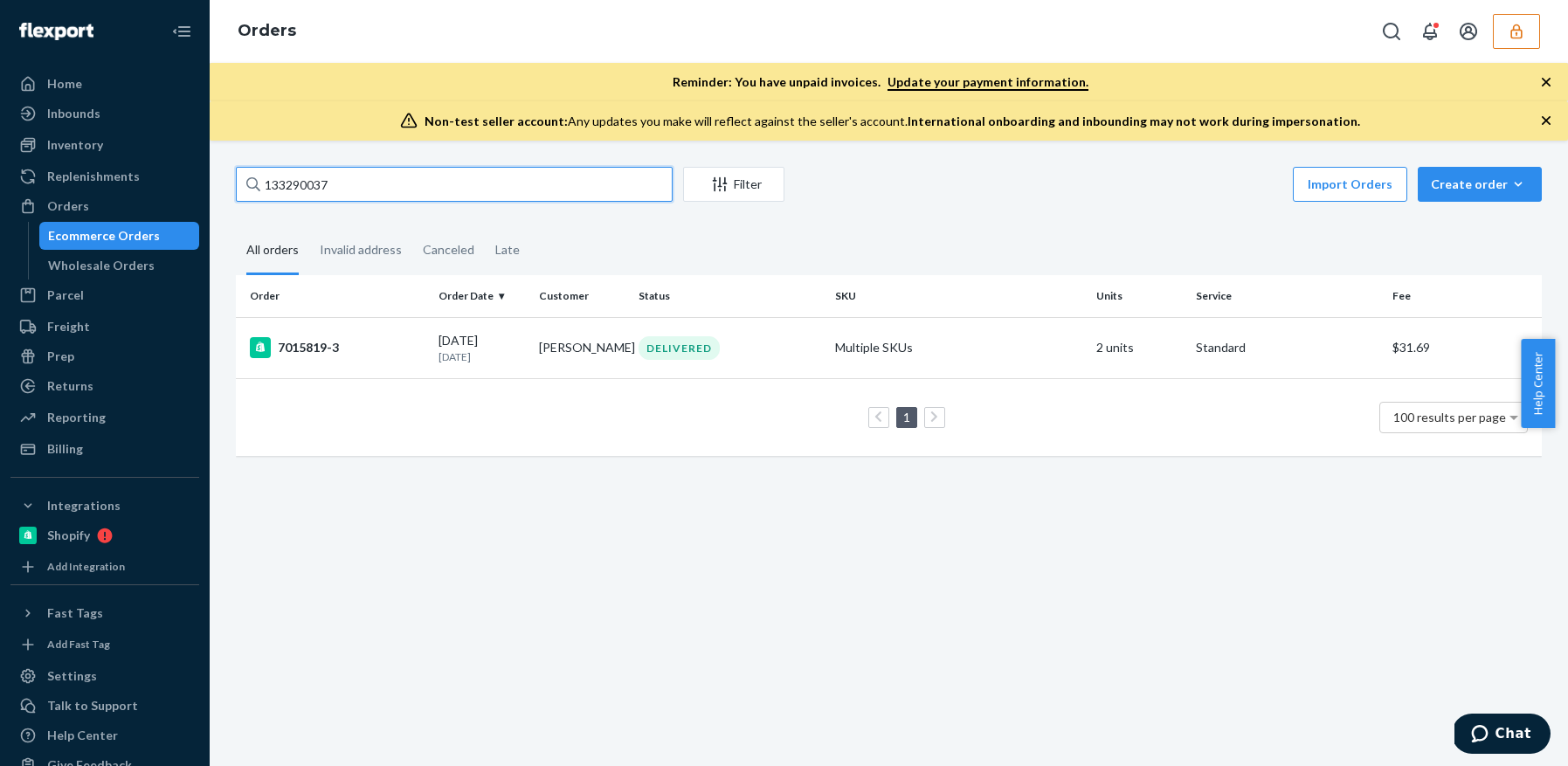
click at [362, 181] on input "133290037" at bounding box center [454, 183] width 437 height 35
click at [366, 183] on input "133290037" at bounding box center [454, 183] width 437 height 35
click at [368, 183] on input "133290037" at bounding box center [454, 183] width 437 height 35
click at [369, 181] on input "133290037" at bounding box center [454, 183] width 437 height 35
paste input "89961"
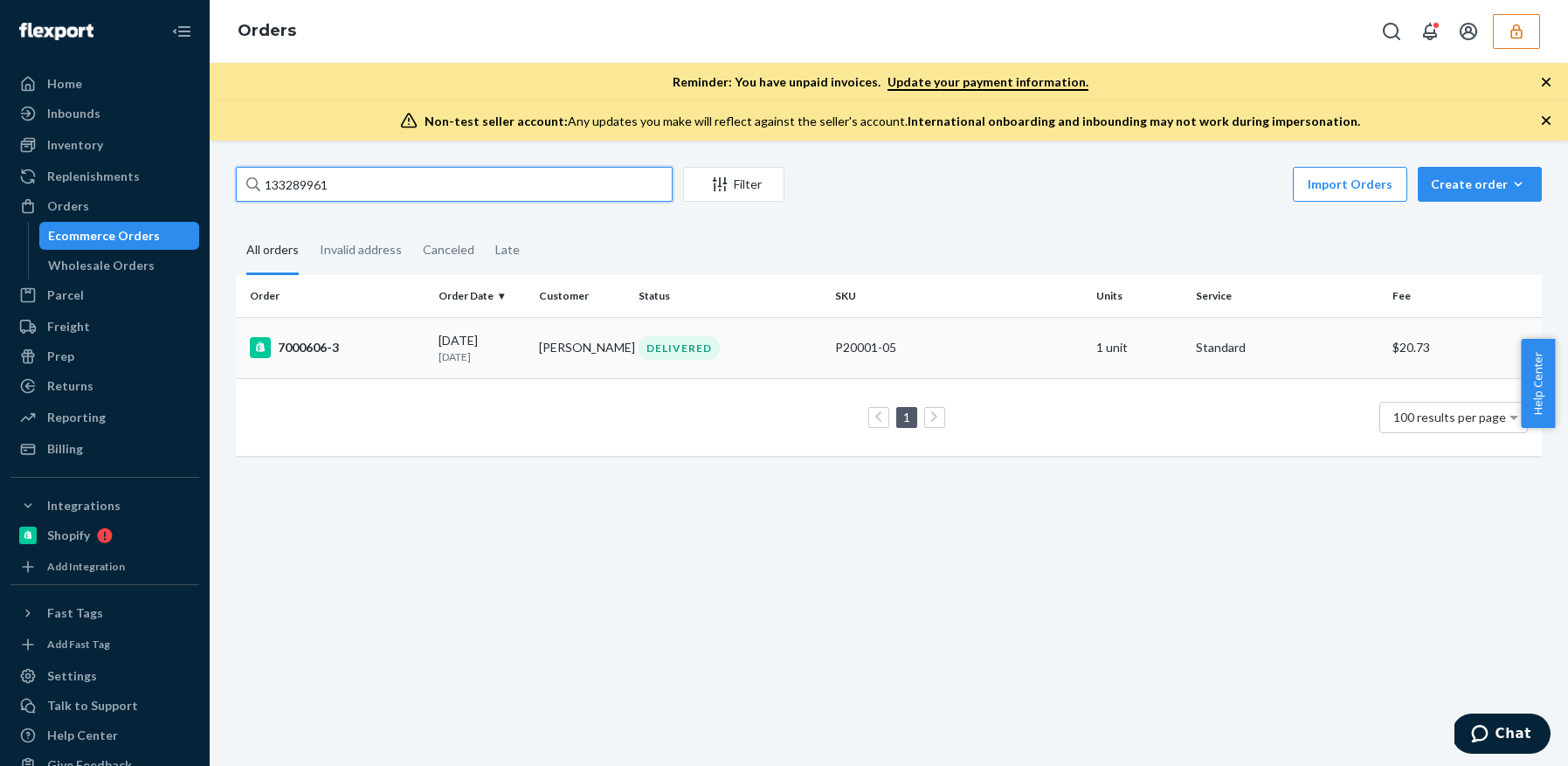
type input "133289961"
click at [580, 355] on td "[PERSON_NAME]" at bounding box center [582, 347] width 101 height 61
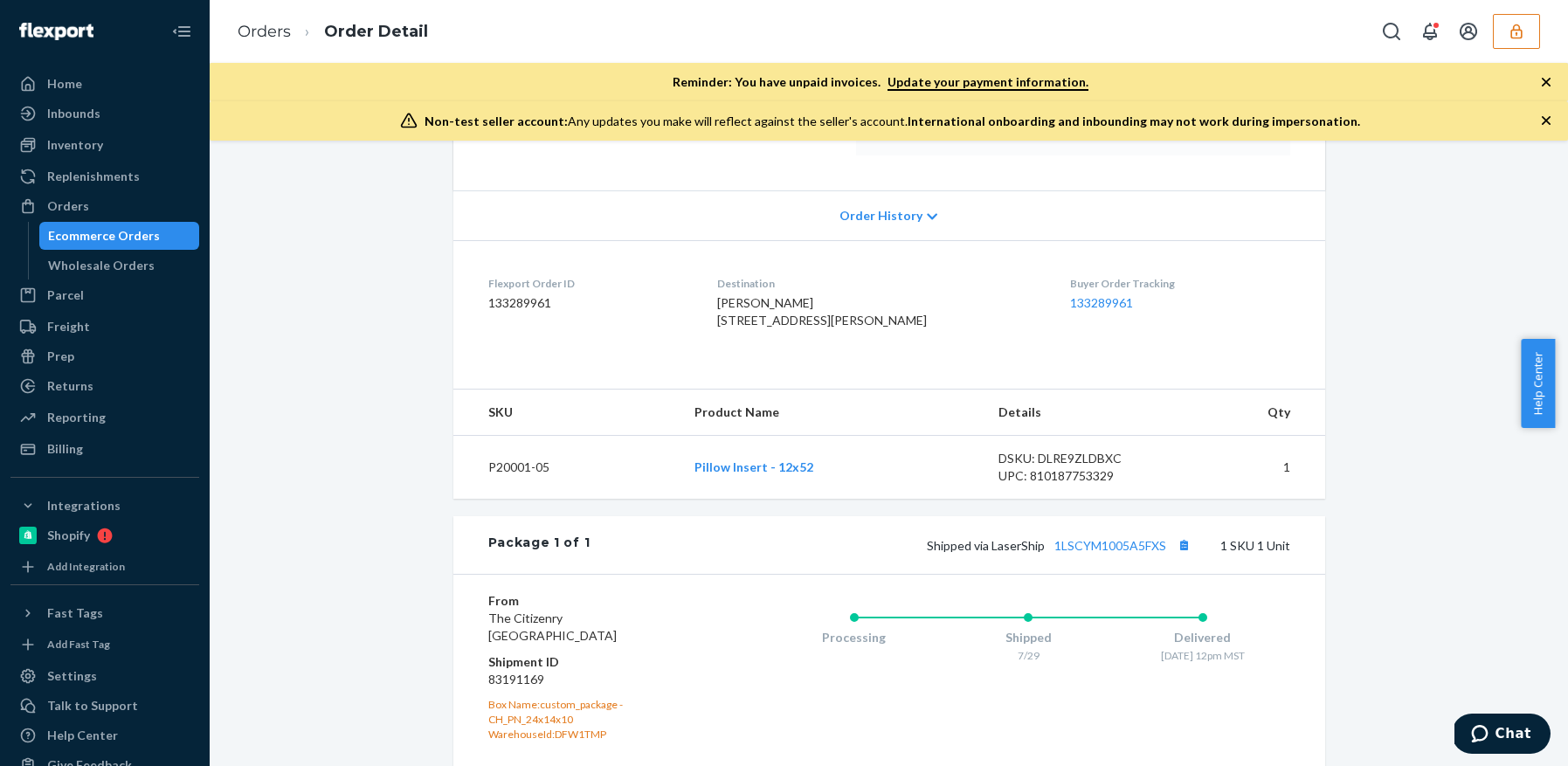
scroll to position [550, 0]
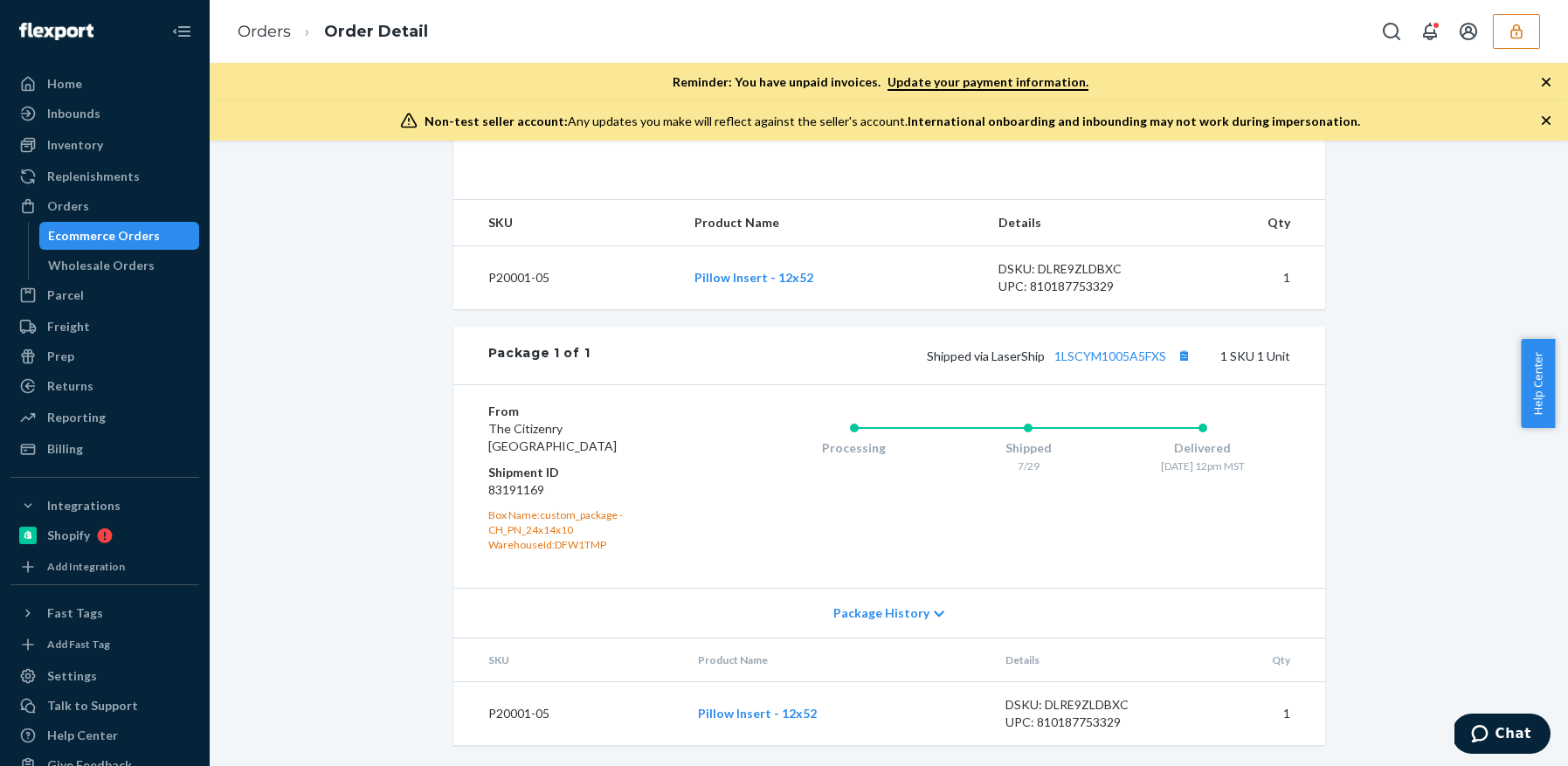
click at [129, 232] on div "Ecommerce Orders" at bounding box center [104, 236] width 112 height 18
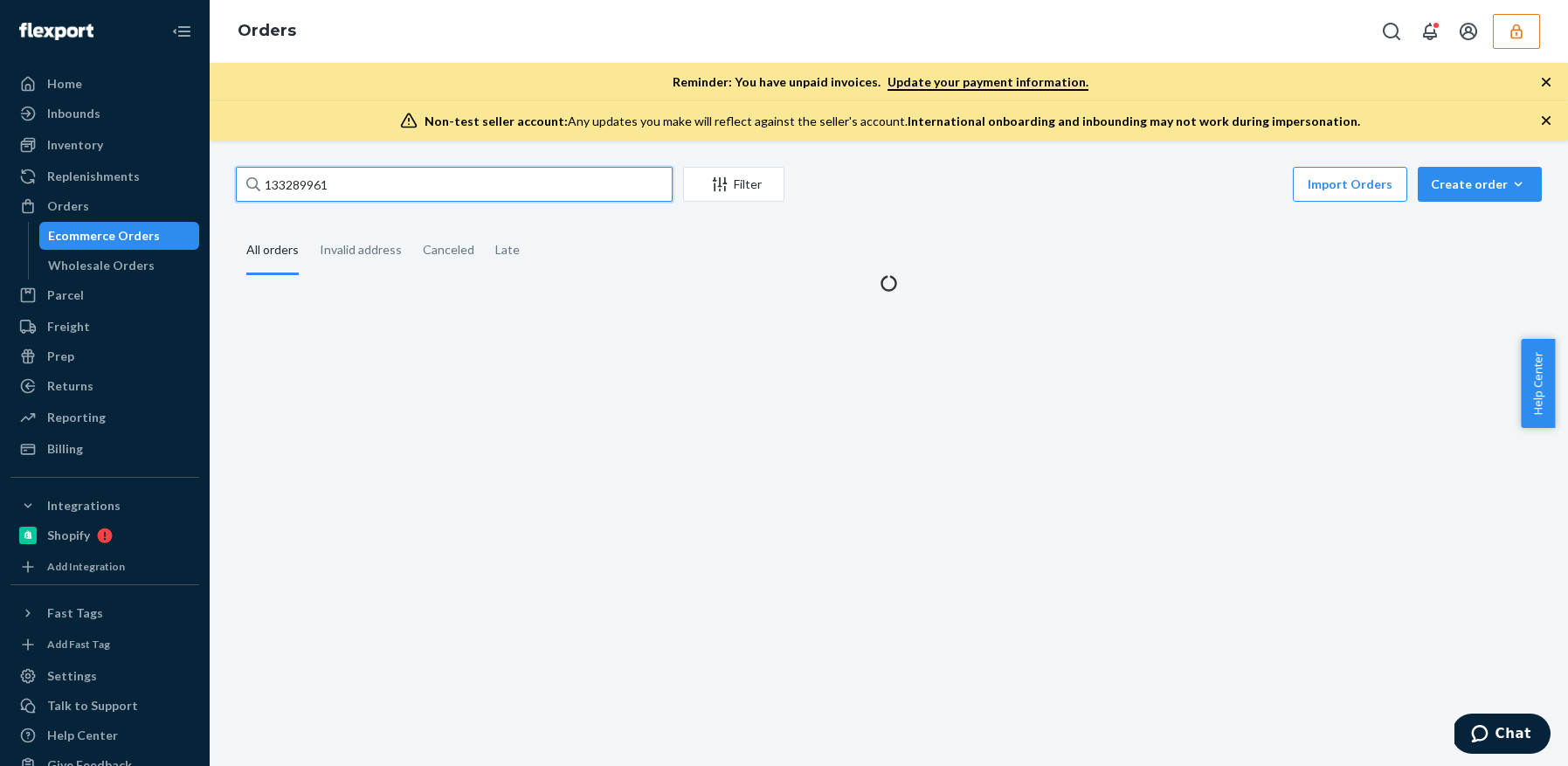
click at [424, 183] on input "133289961" at bounding box center [454, 183] width 437 height 35
paste input "445176"
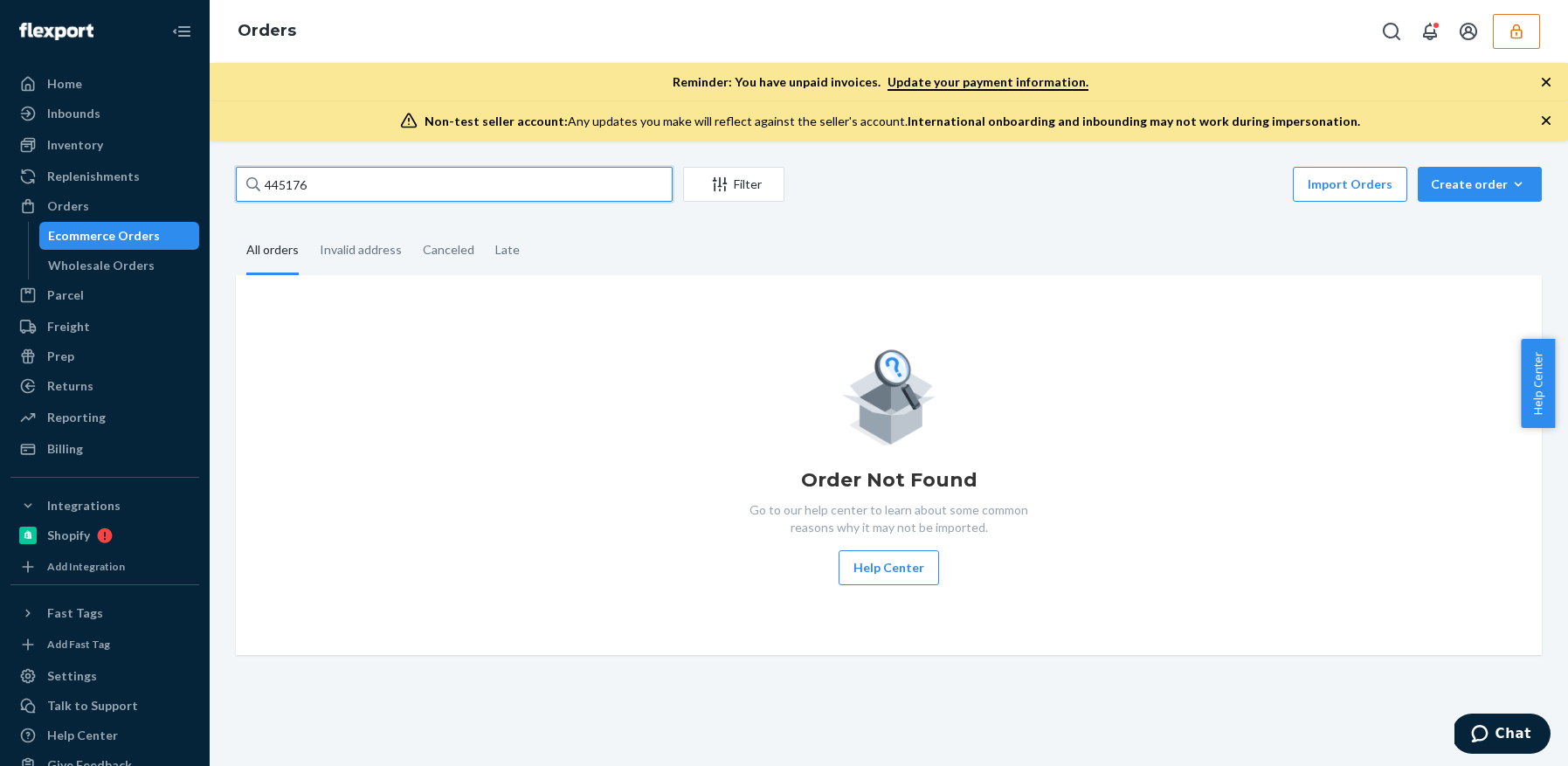
click at [344, 174] on input "445176" at bounding box center [454, 183] width 437 height 35
paste input "445176"
drag, startPoint x: 375, startPoint y: 186, endPoint x: 126, endPoint y: 186, distance: 249.0
click at [127, 186] on div "Home Inbounds Shipping Plans Problems Inventory Products Branded Packaging Repl…" at bounding box center [784, 383] width 1568 height 766
paste input "text"
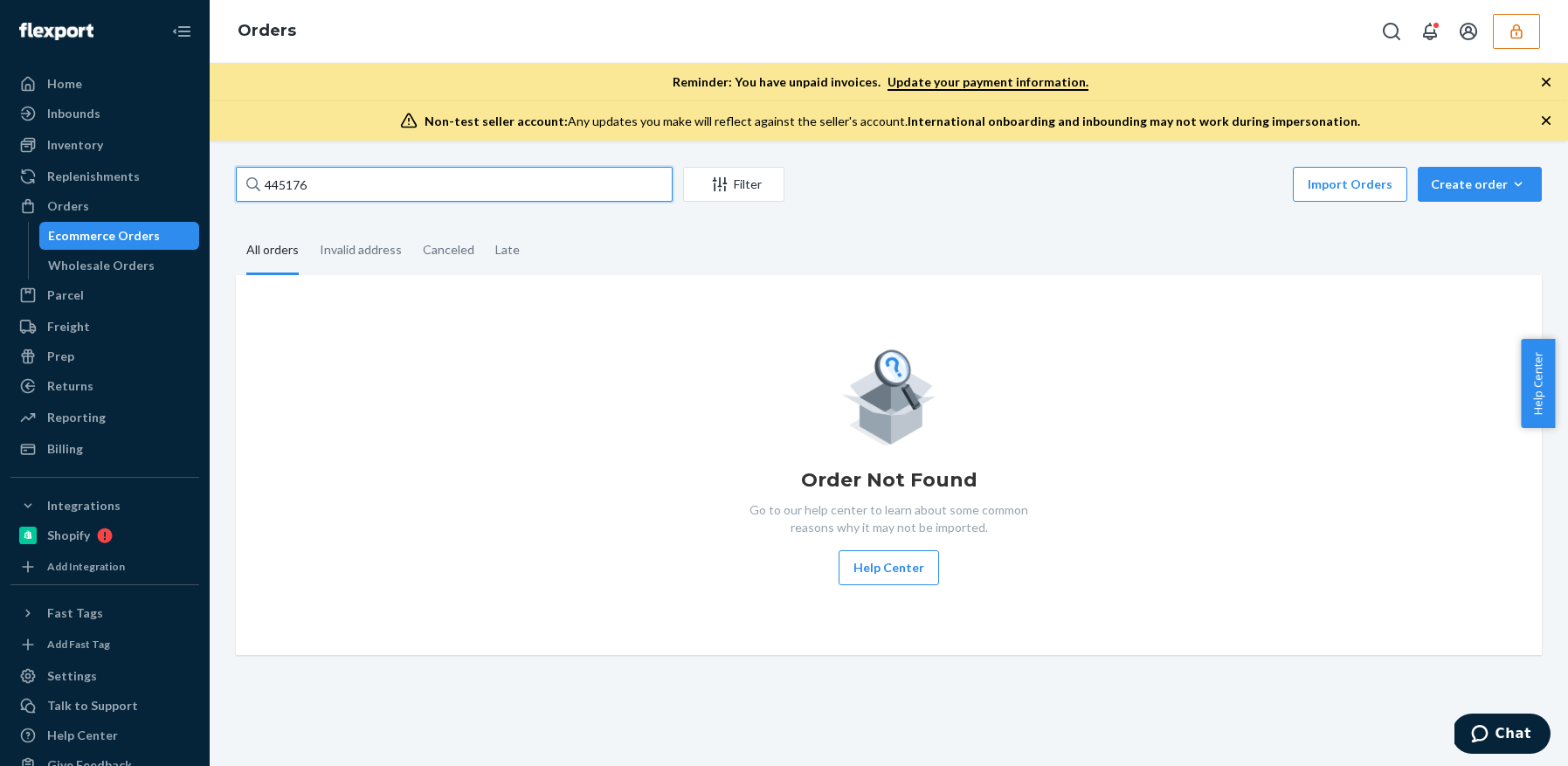
click at [383, 198] on input "445176" at bounding box center [454, 183] width 437 height 35
paste input "83"
click at [596, 181] on input "445836" at bounding box center [454, 183] width 437 height 35
type input "445836"
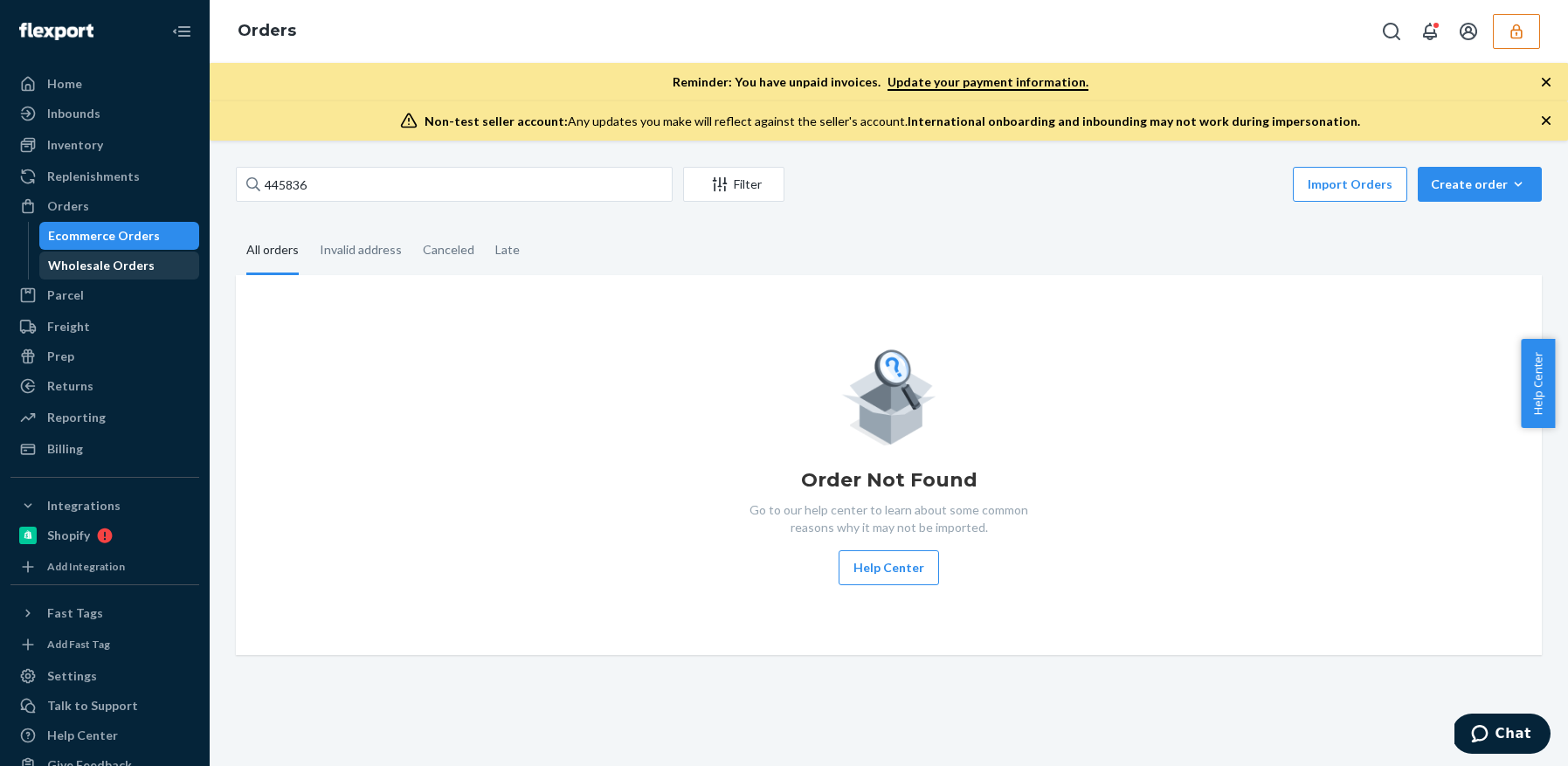
click at [161, 270] on div "Wholesale Orders" at bounding box center [119, 265] width 158 height 24
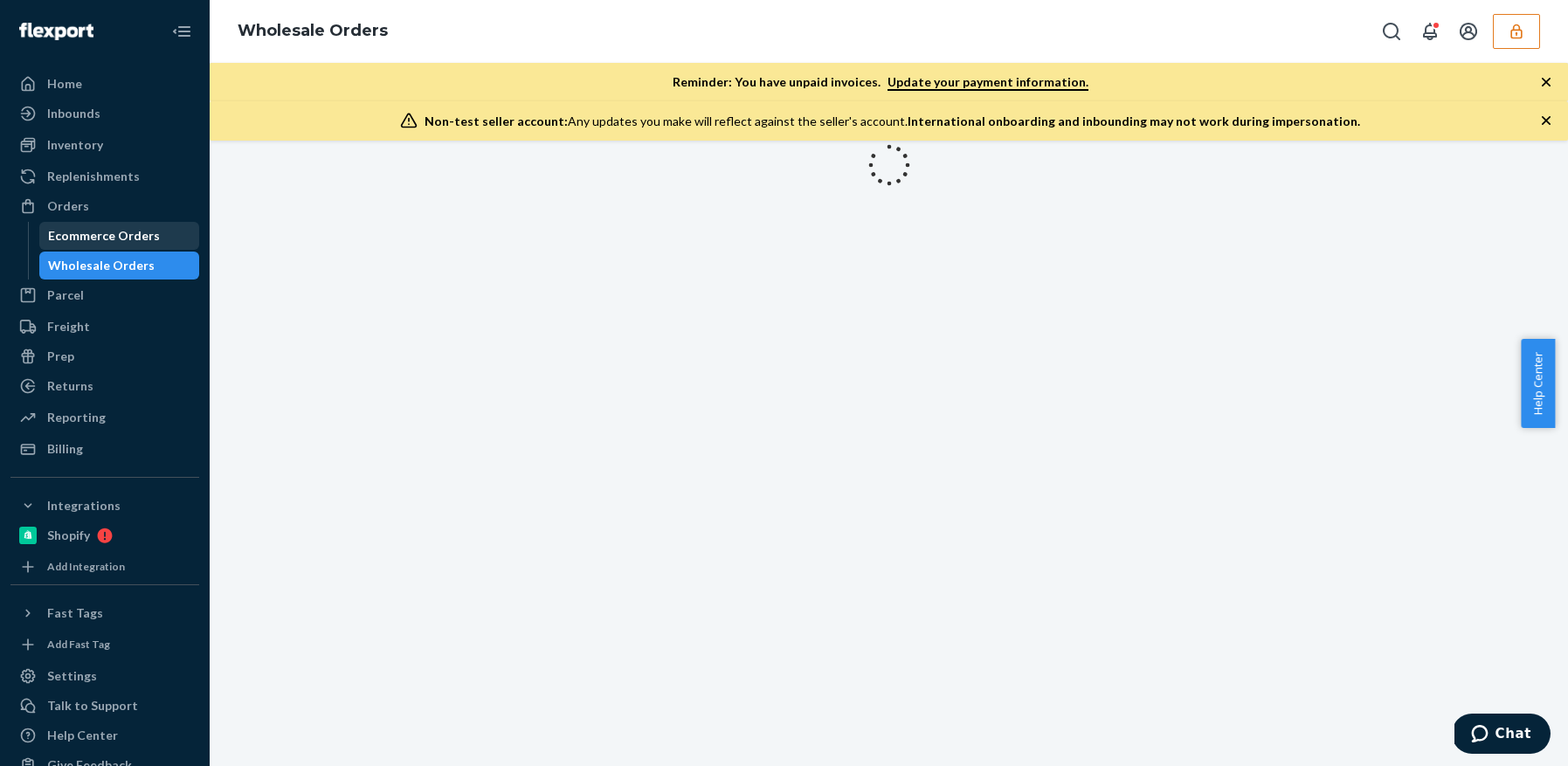
click at [127, 229] on div "Ecommerce Orders" at bounding box center [104, 236] width 112 height 18
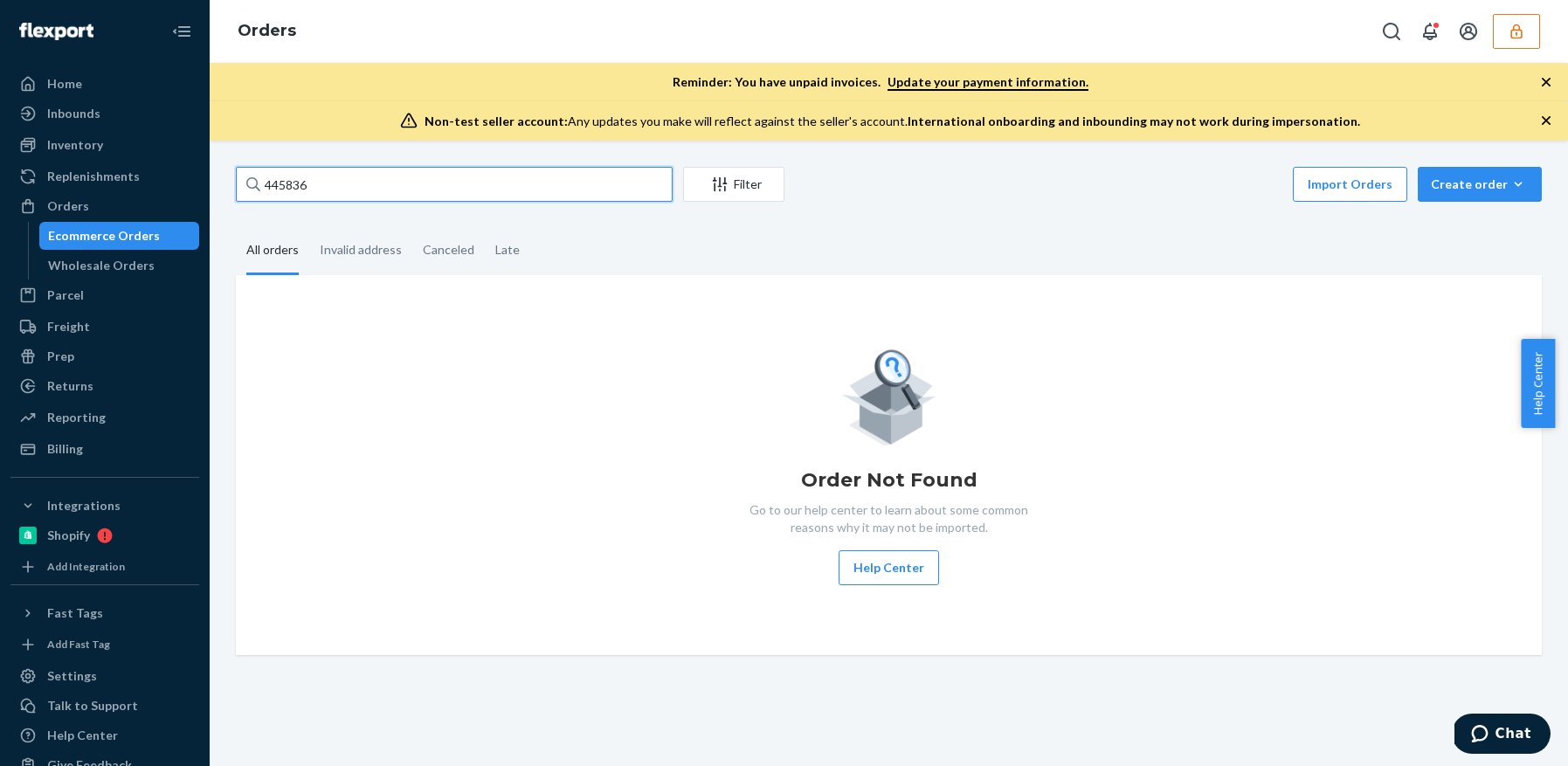
click at [402, 190] on input "445836" at bounding box center [454, 183] width 437 height 35
click at [311, 175] on input "445836" at bounding box center [454, 183] width 437 height 35
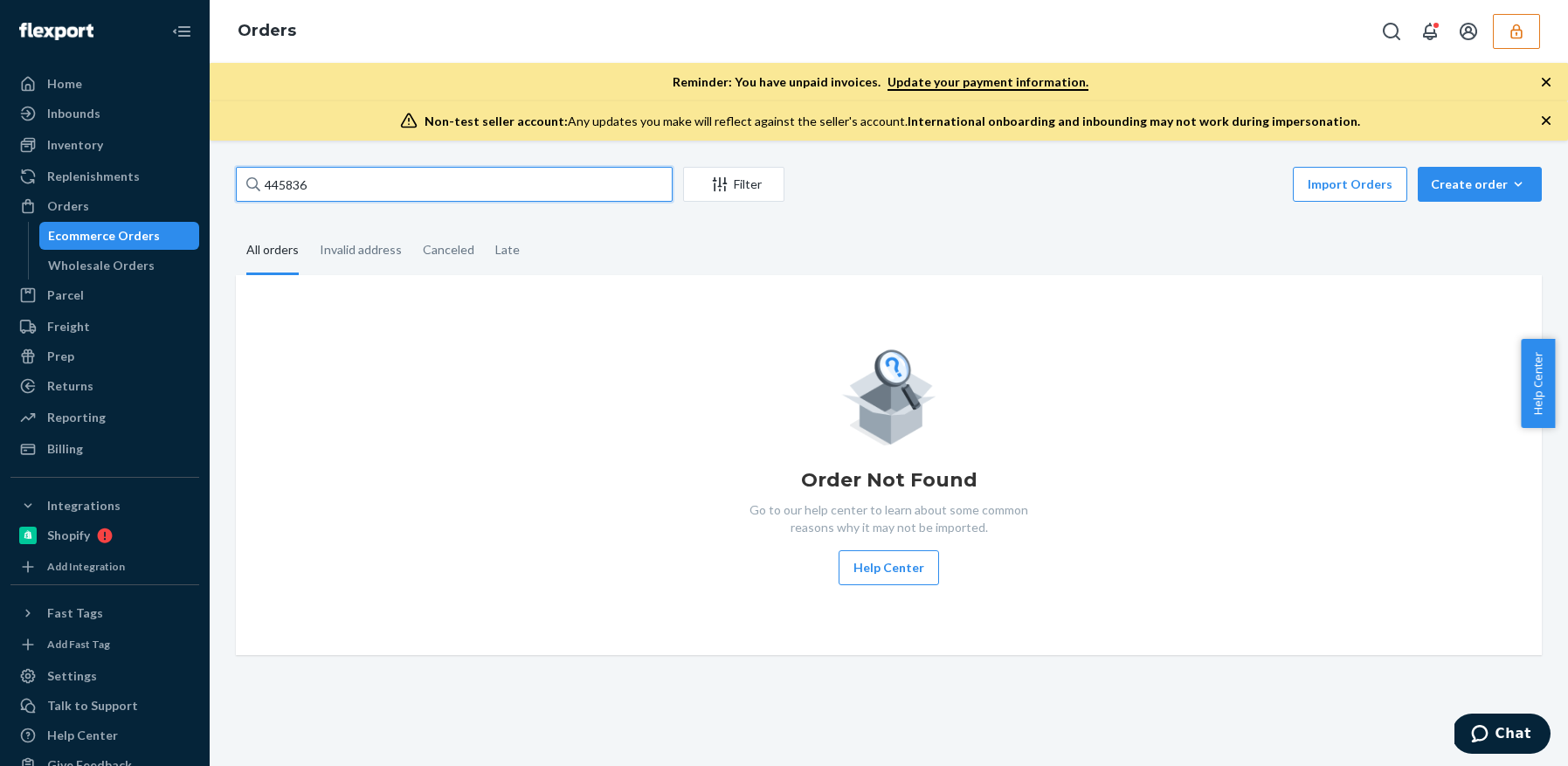
paste input "6095"
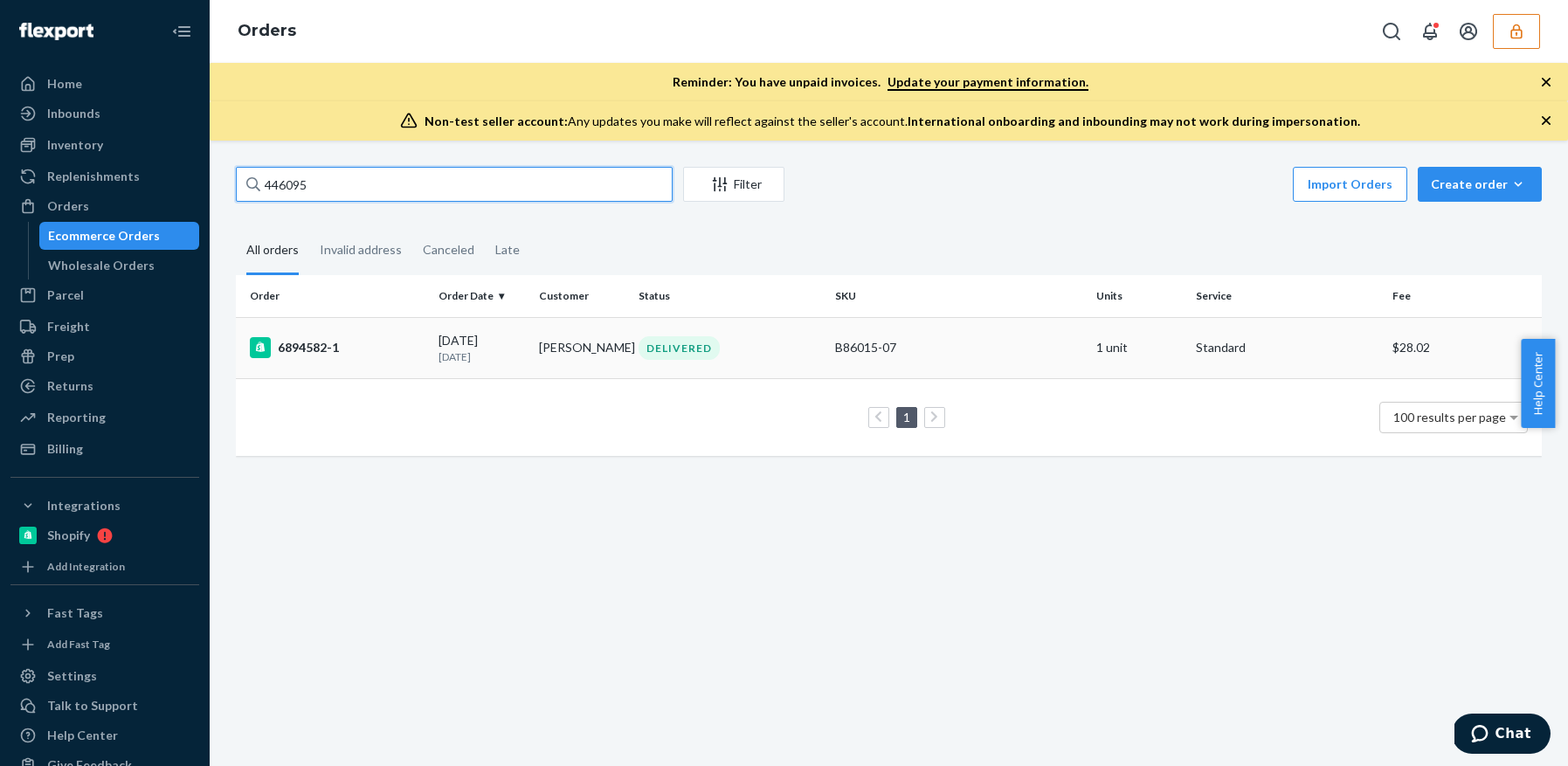
type input "446095"
click at [412, 353] on div "6894582-1" at bounding box center [337, 348] width 175 height 21
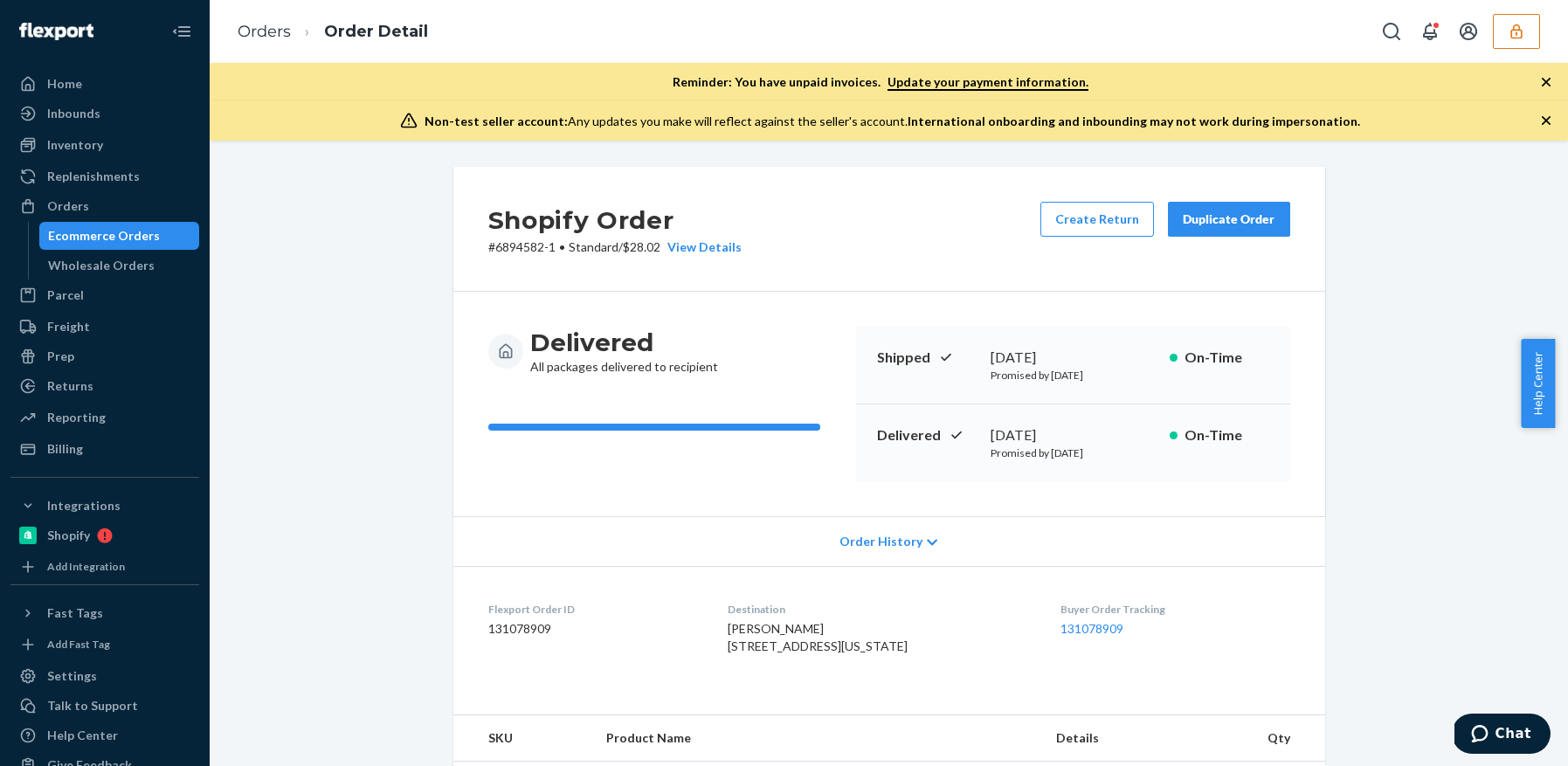
click at [930, 217] on div "Shopify Order # 6894582-1 • Standard / $28.02 View Details Create Return Duplic…" at bounding box center [889, 229] width 872 height 125
click at [109, 234] on div "Ecommerce Orders" at bounding box center [104, 236] width 112 height 18
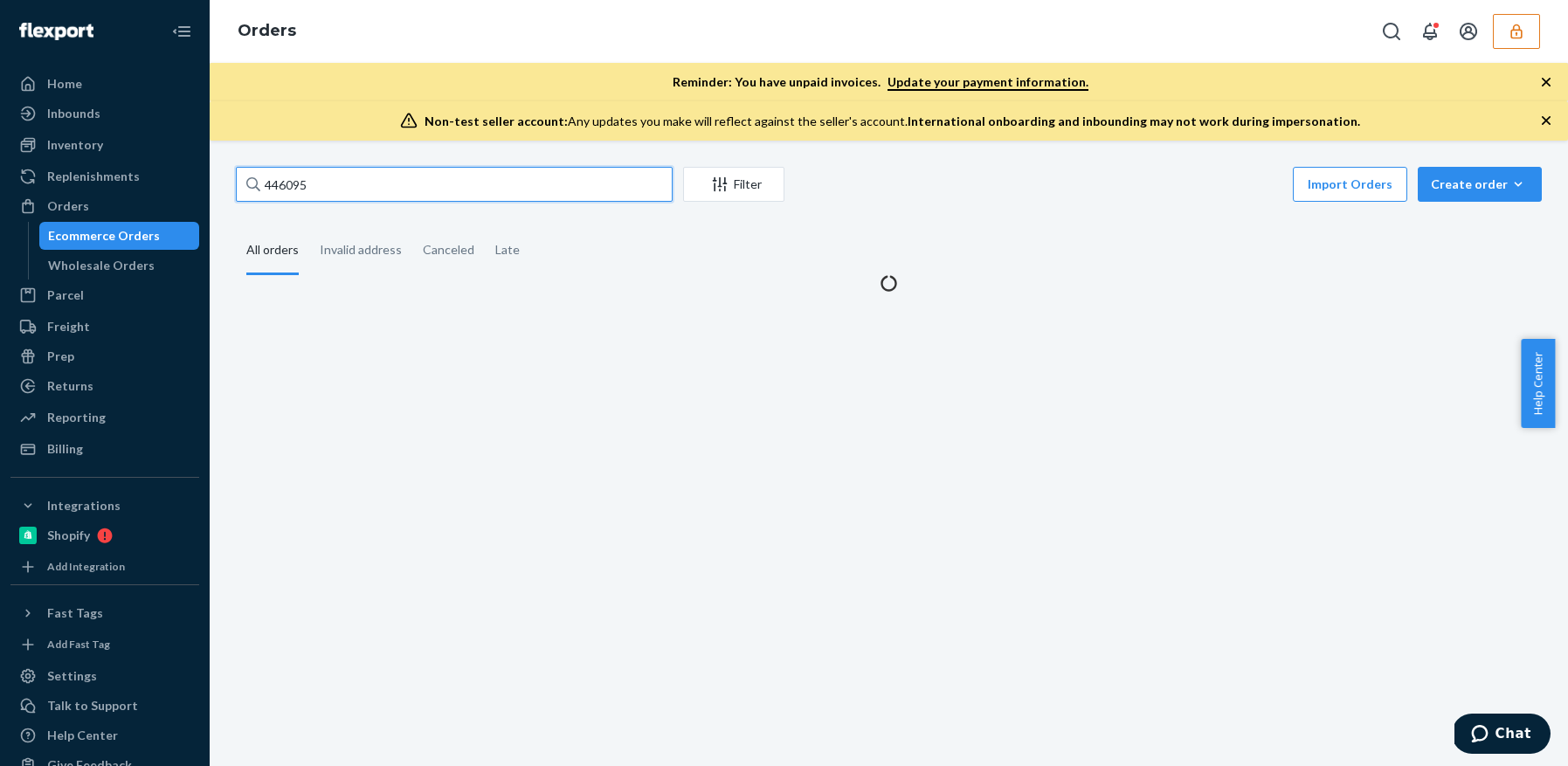
click at [368, 180] on input "446095" at bounding box center [454, 183] width 437 height 35
click at [367, 180] on input "446095" at bounding box center [454, 183] width 437 height 35
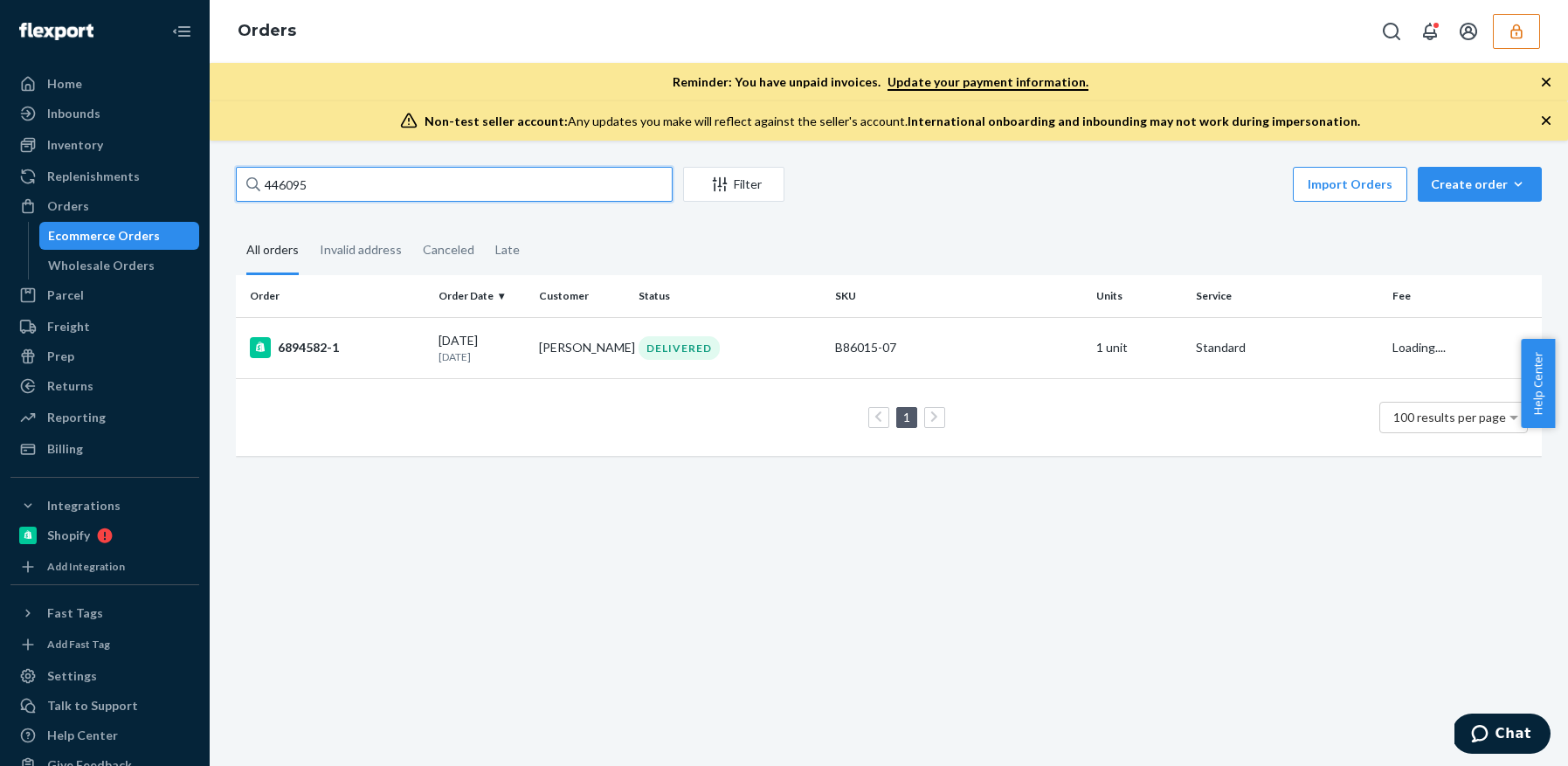
paste input "81"
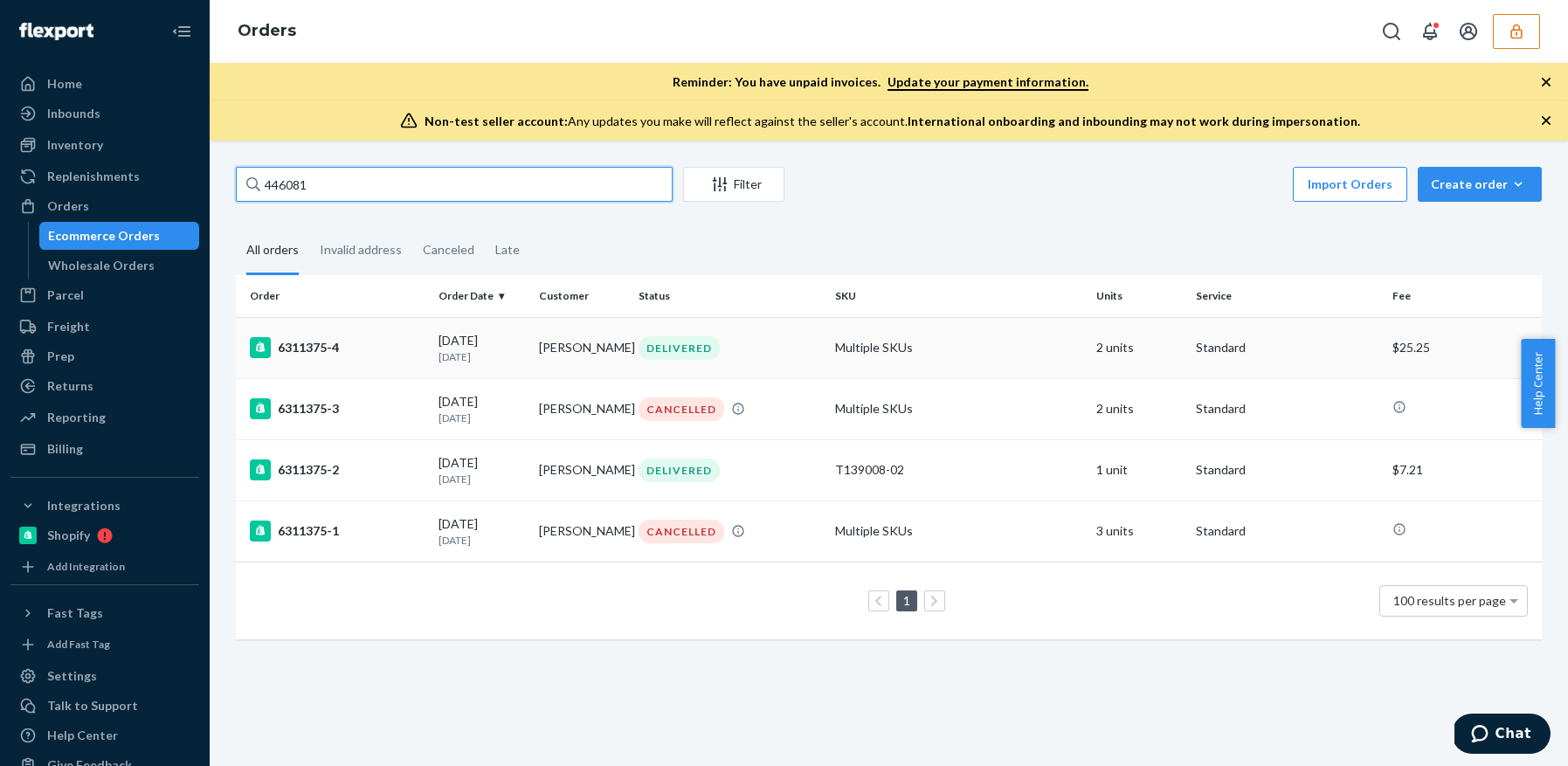
type input "446081"
click at [385, 352] on div "6311375-4" at bounding box center [337, 348] width 175 height 21
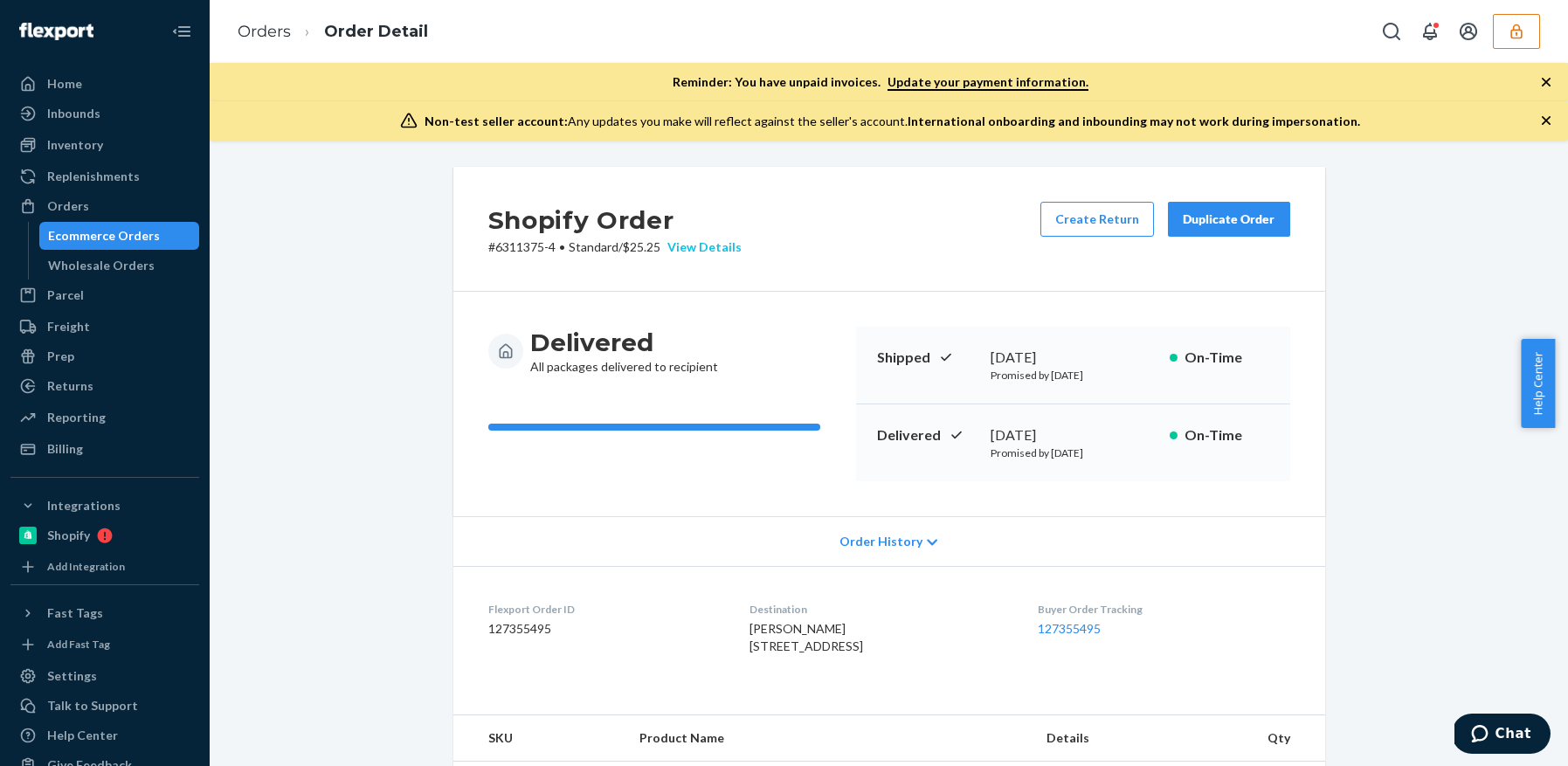
click at [720, 251] on div "View Details" at bounding box center [701, 248] width 81 height 18
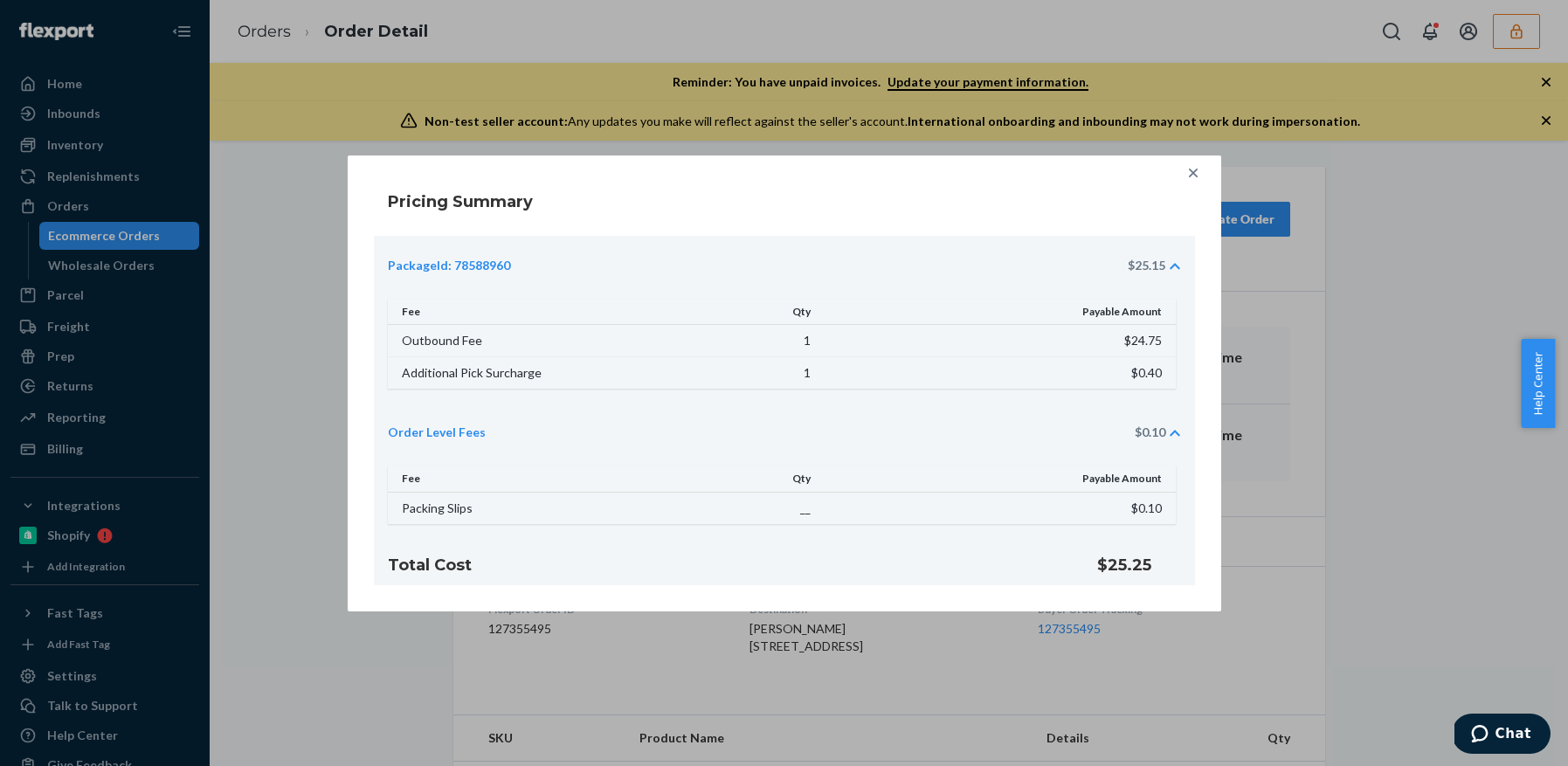
click at [1190, 173] on icon at bounding box center [1193, 173] width 18 height 18
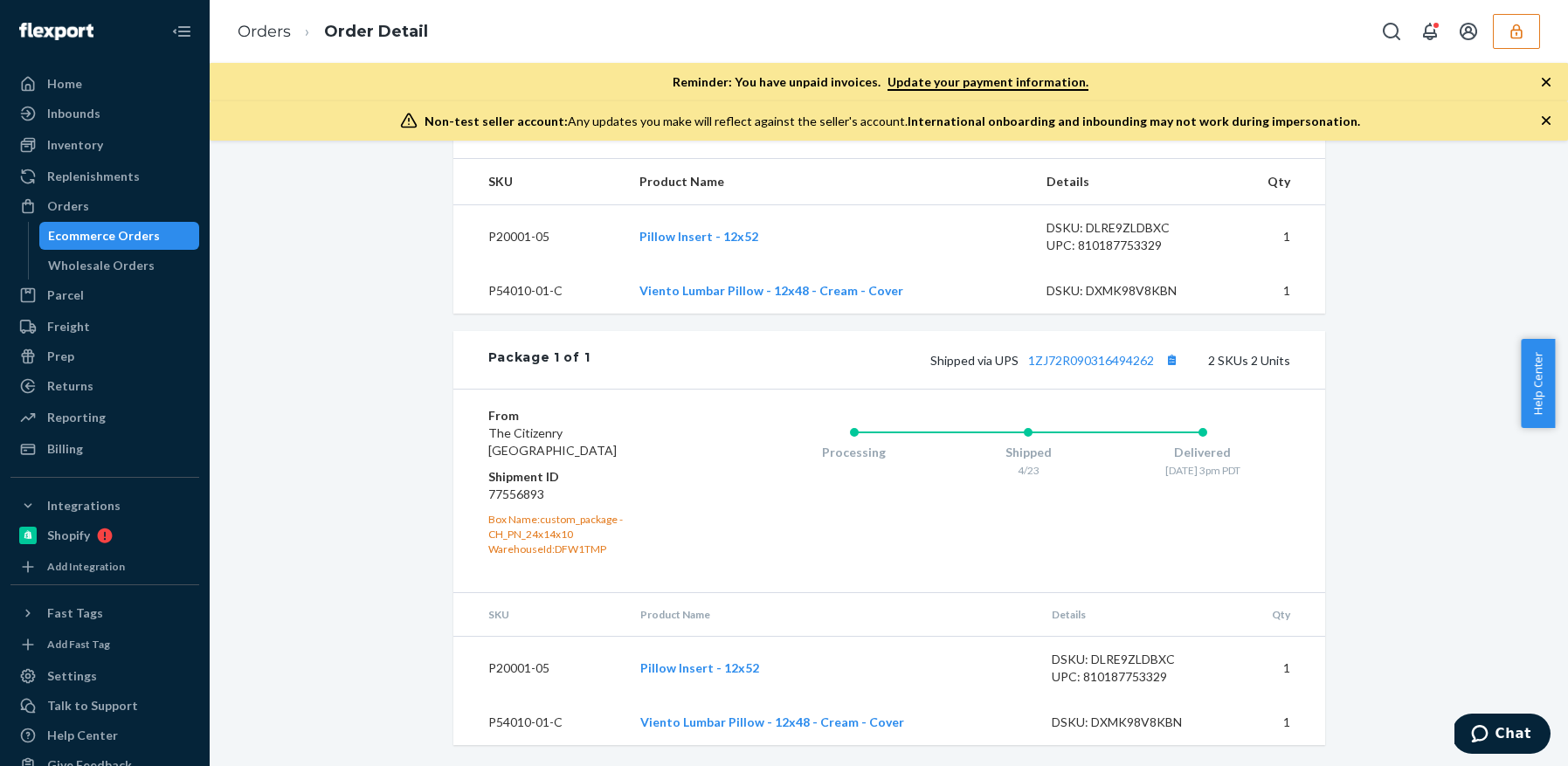
scroll to position [591, 0]
click at [126, 239] on div "Ecommerce Orders" at bounding box center [104, 236] width 112 height 18
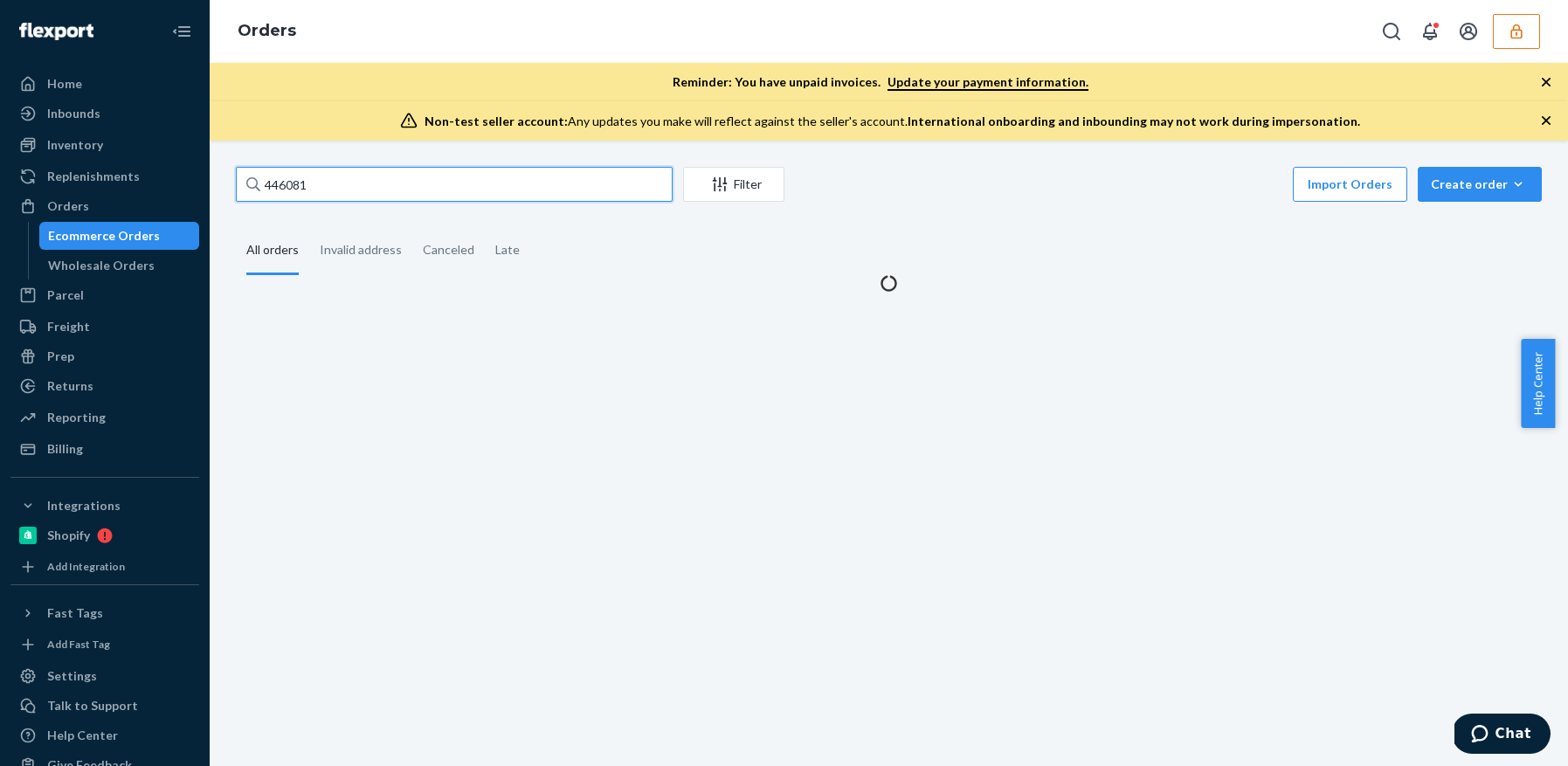
click at [453, 177] on input "446081" at bounding box center [454, 183] width 437 height 35
paste input "1742"
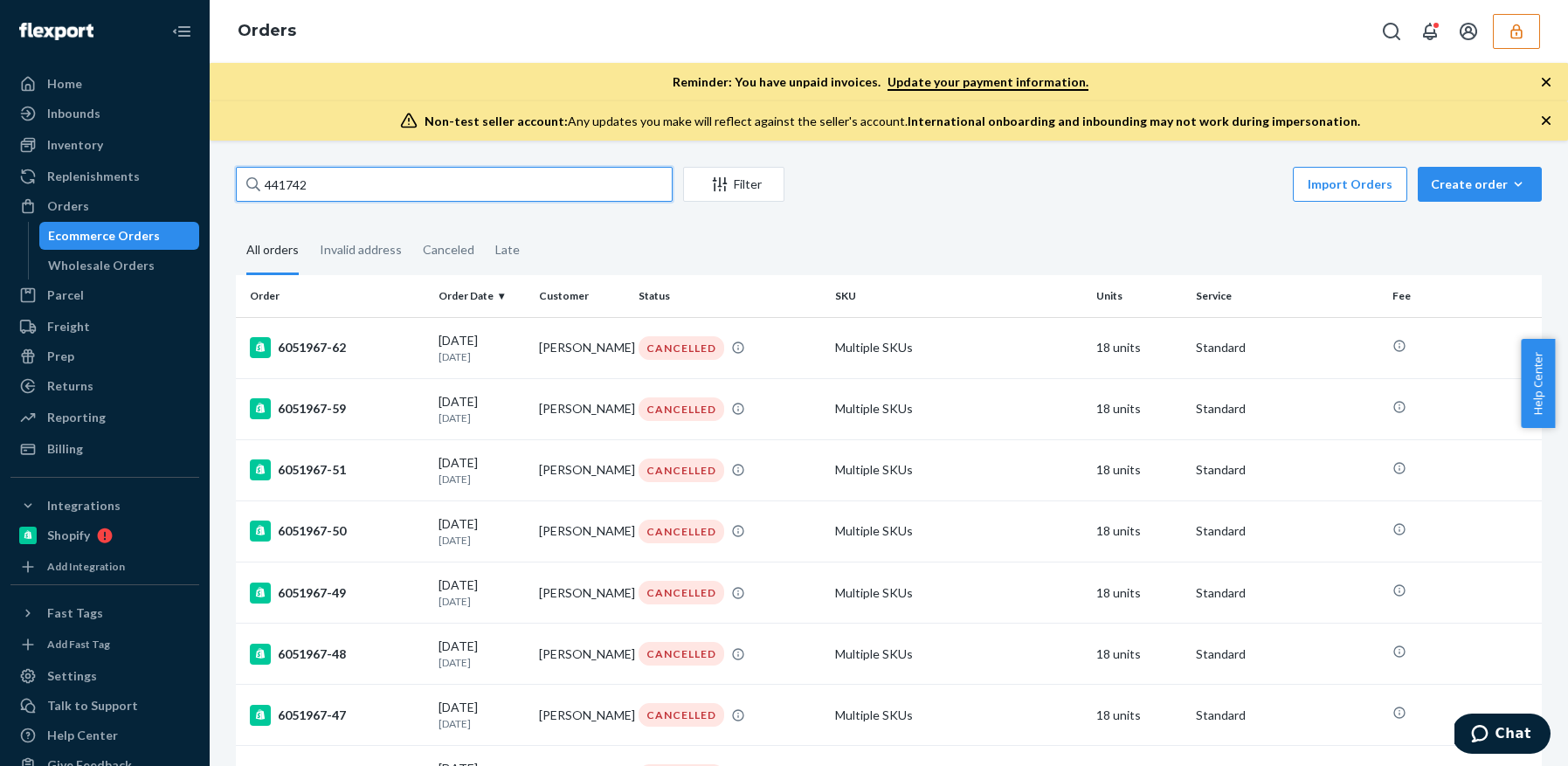
click at [470, 192] on input "441742" at bounding box center [454, 183] width 437 height 35
type input "441742"
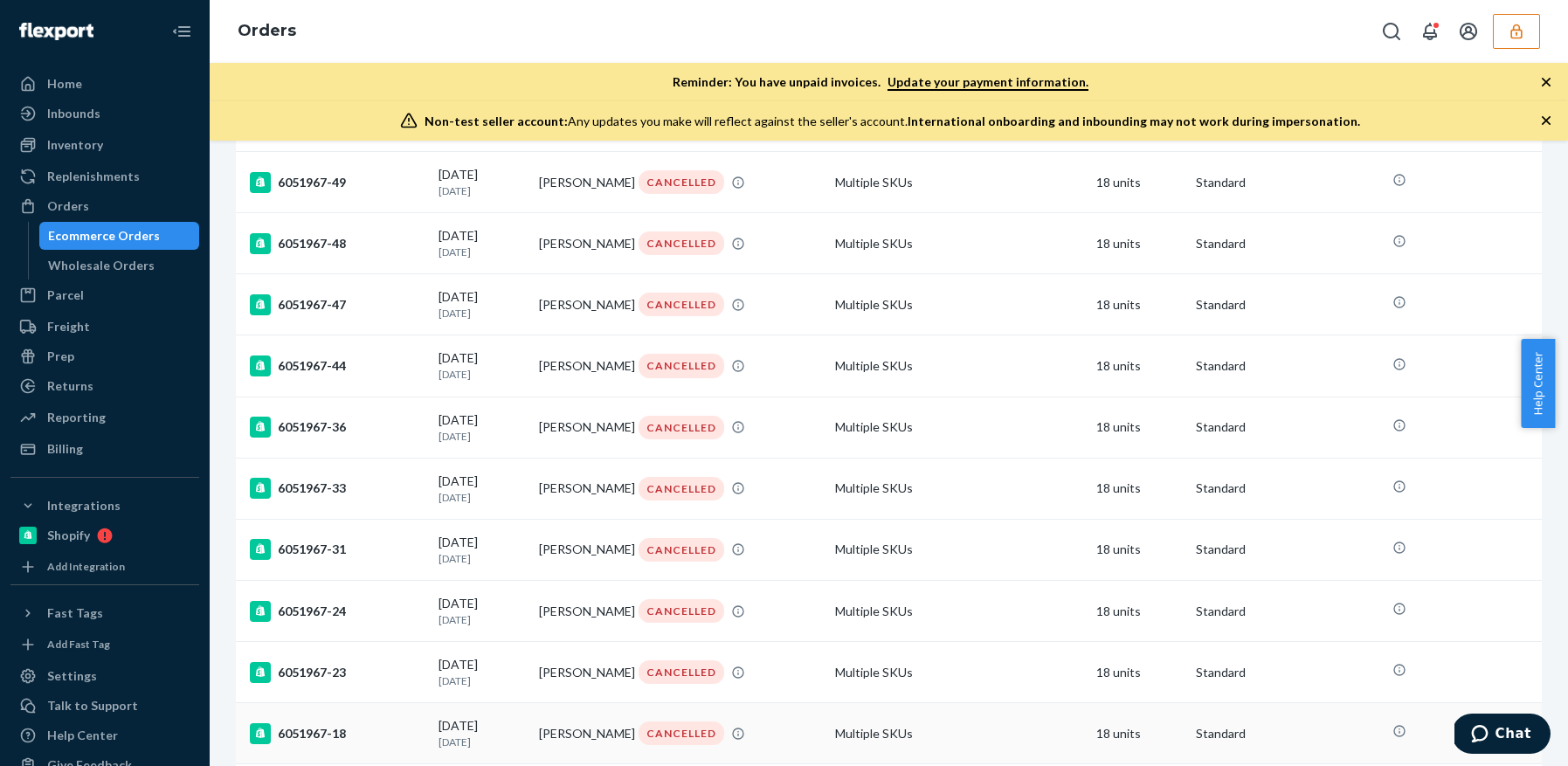
scroll to position [700, 0]
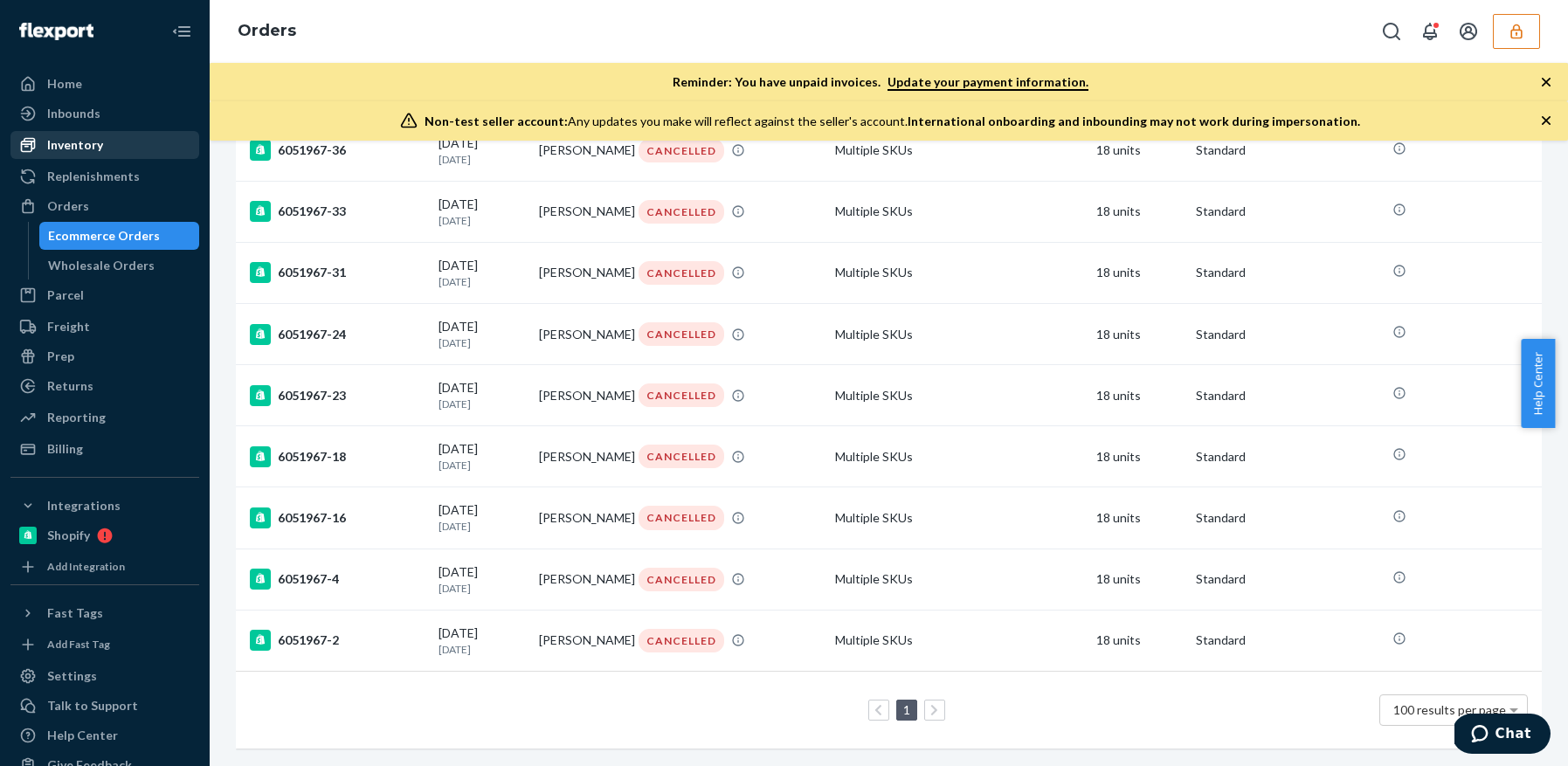
click at [77, 137] on div "Inventory" at bounding box center [75, 145] width 56 height 18
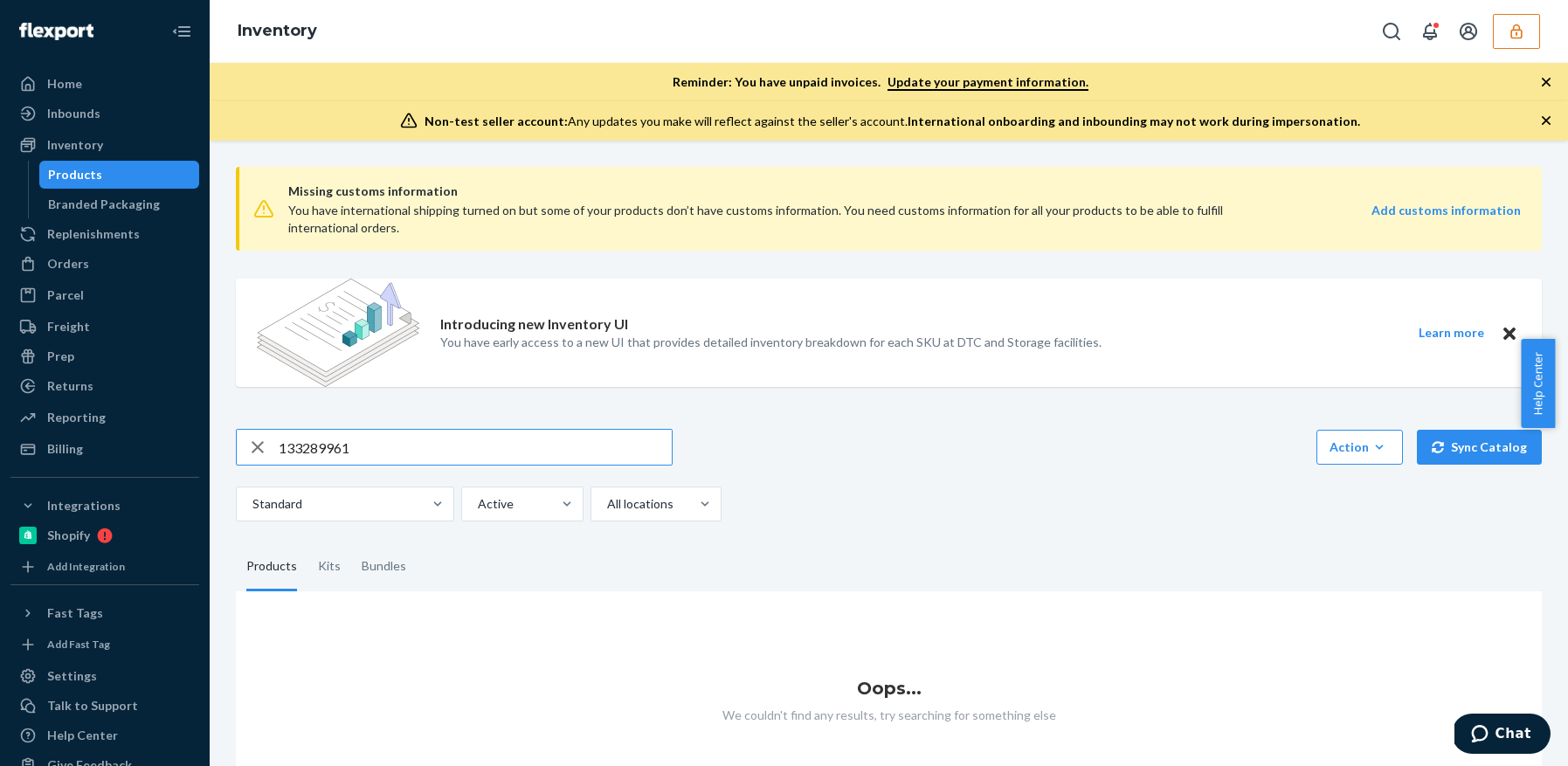
click at [384, 446] on input "133289961" at bounding box center [475, 447] width 394 height 35
type input "B2276RBUYGG"
click at [77, 271] on div "Orders" at bounding box center [68, 264] width 42 height 18
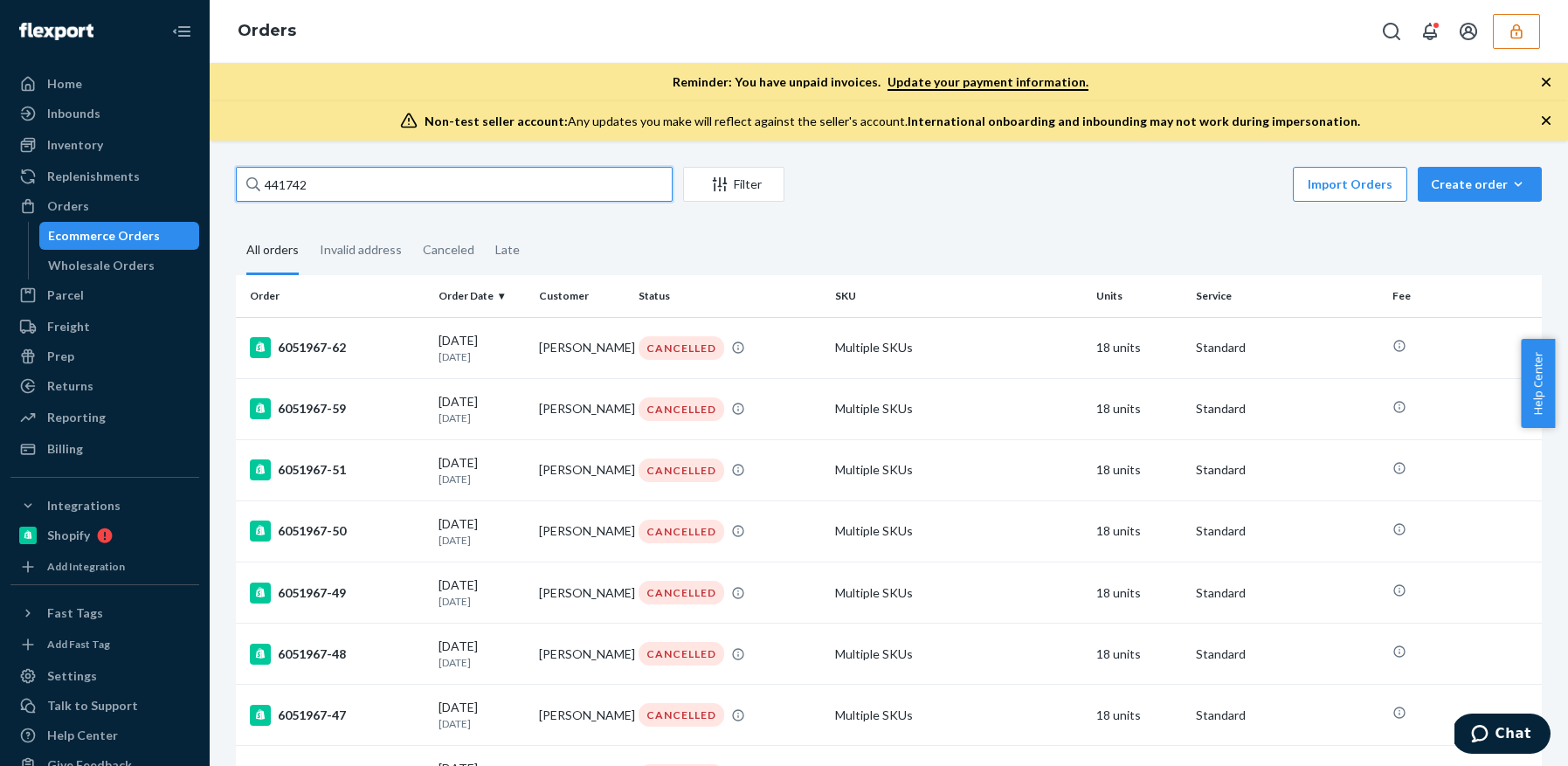
click at [386, 192] on input "441742" at bounding box center [454, 183] width 437 height 35
paste input "B2276RBUYGG"
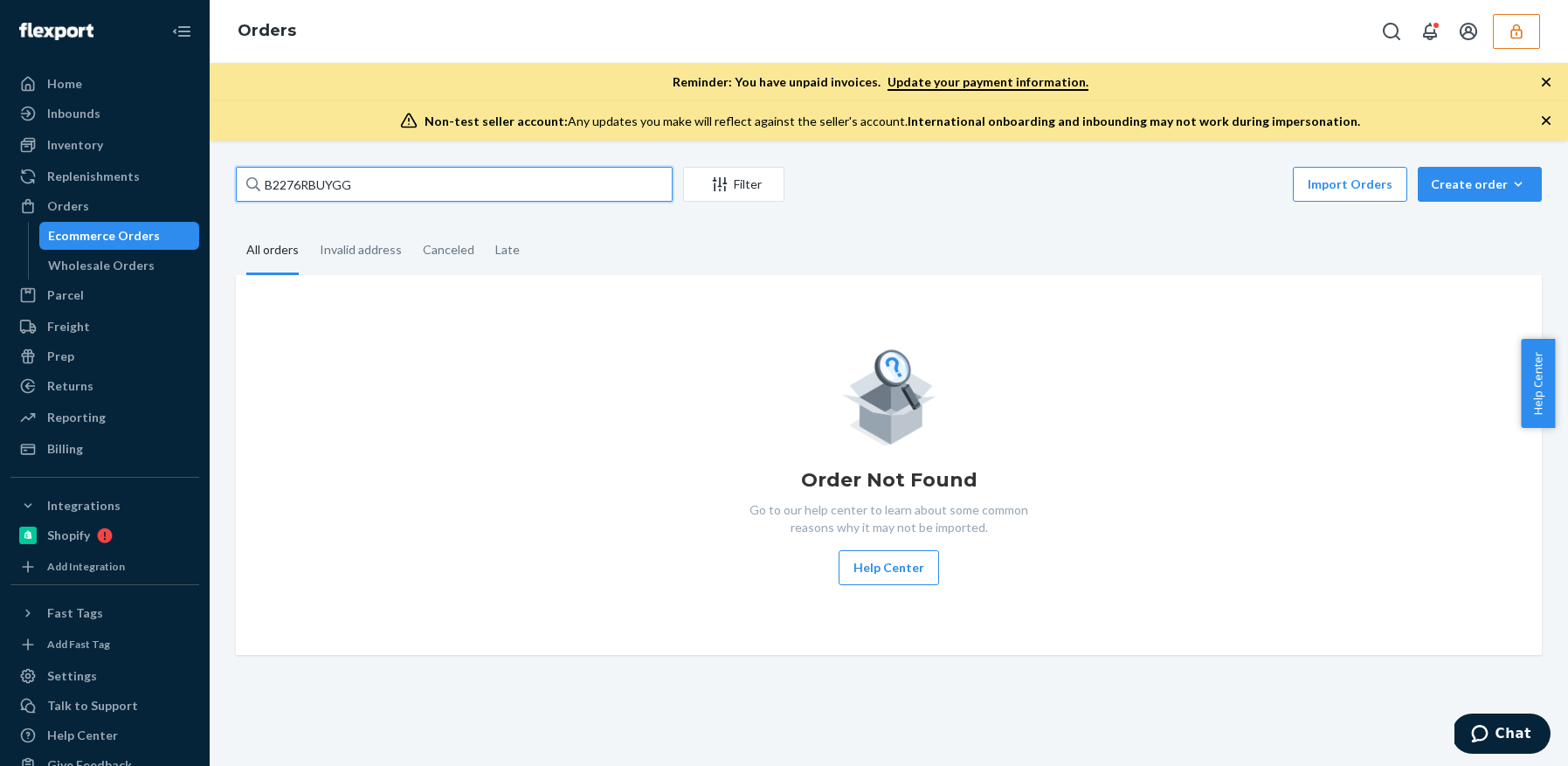
click at [333, 175] on input "B2276RBUYGG" at bounding box center [454, 183] width 437 height 35
paste input "133290042"
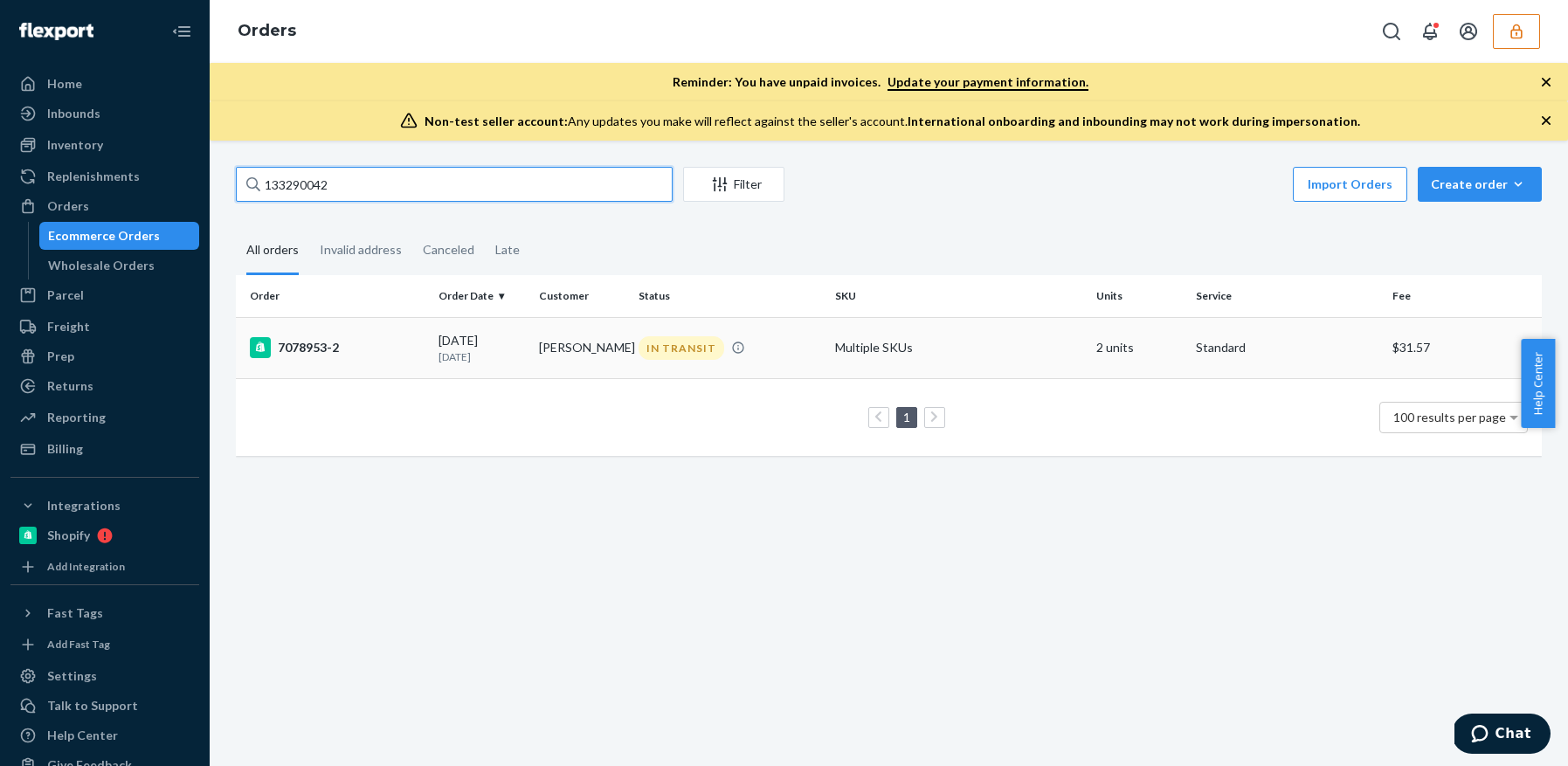
type input "133290042"
click at [467, 330] on td "[DATE] [DATE]" at bounding box center [482, 347] width 101 height 61
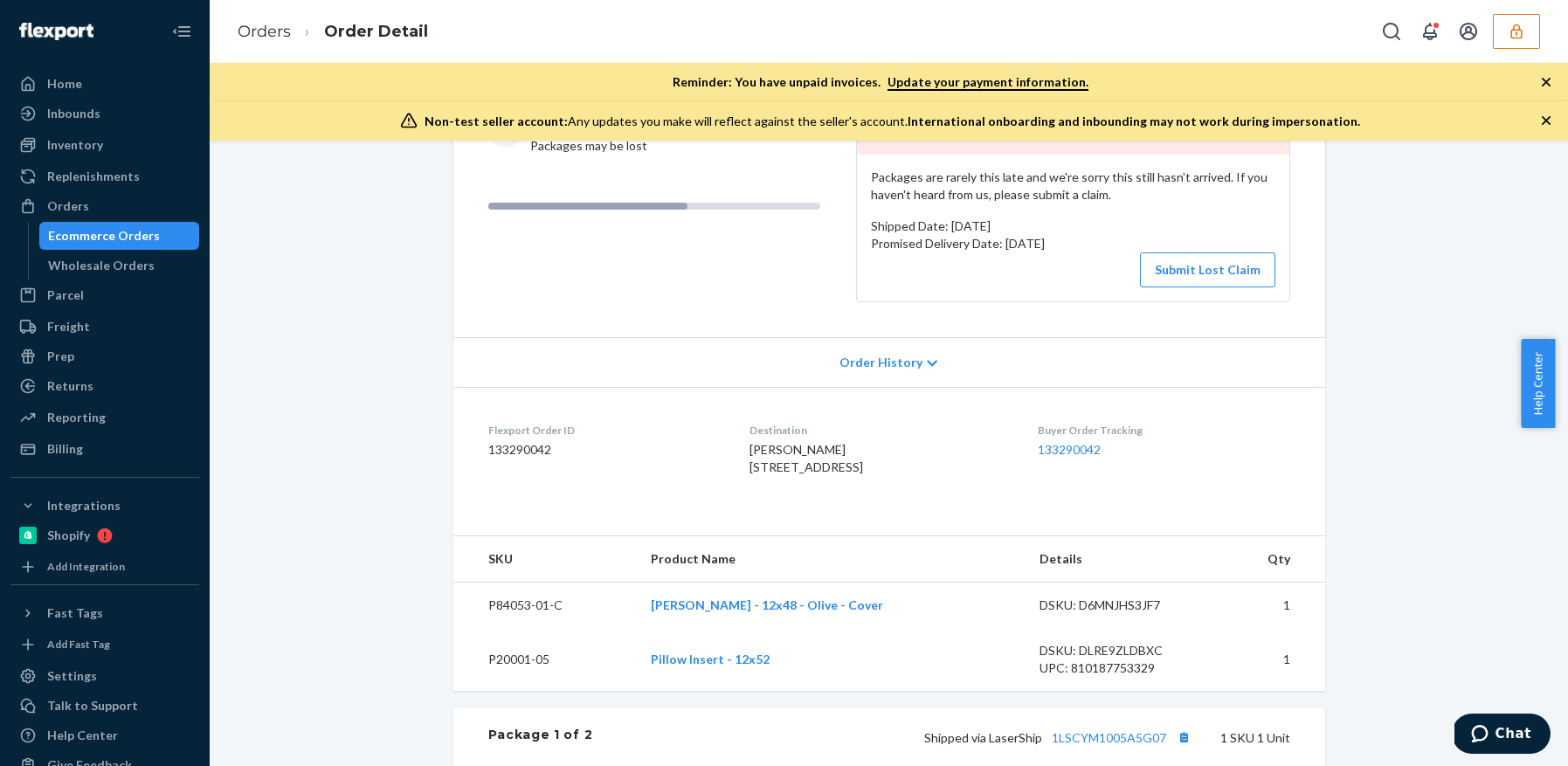
scroll to position [364, 0]
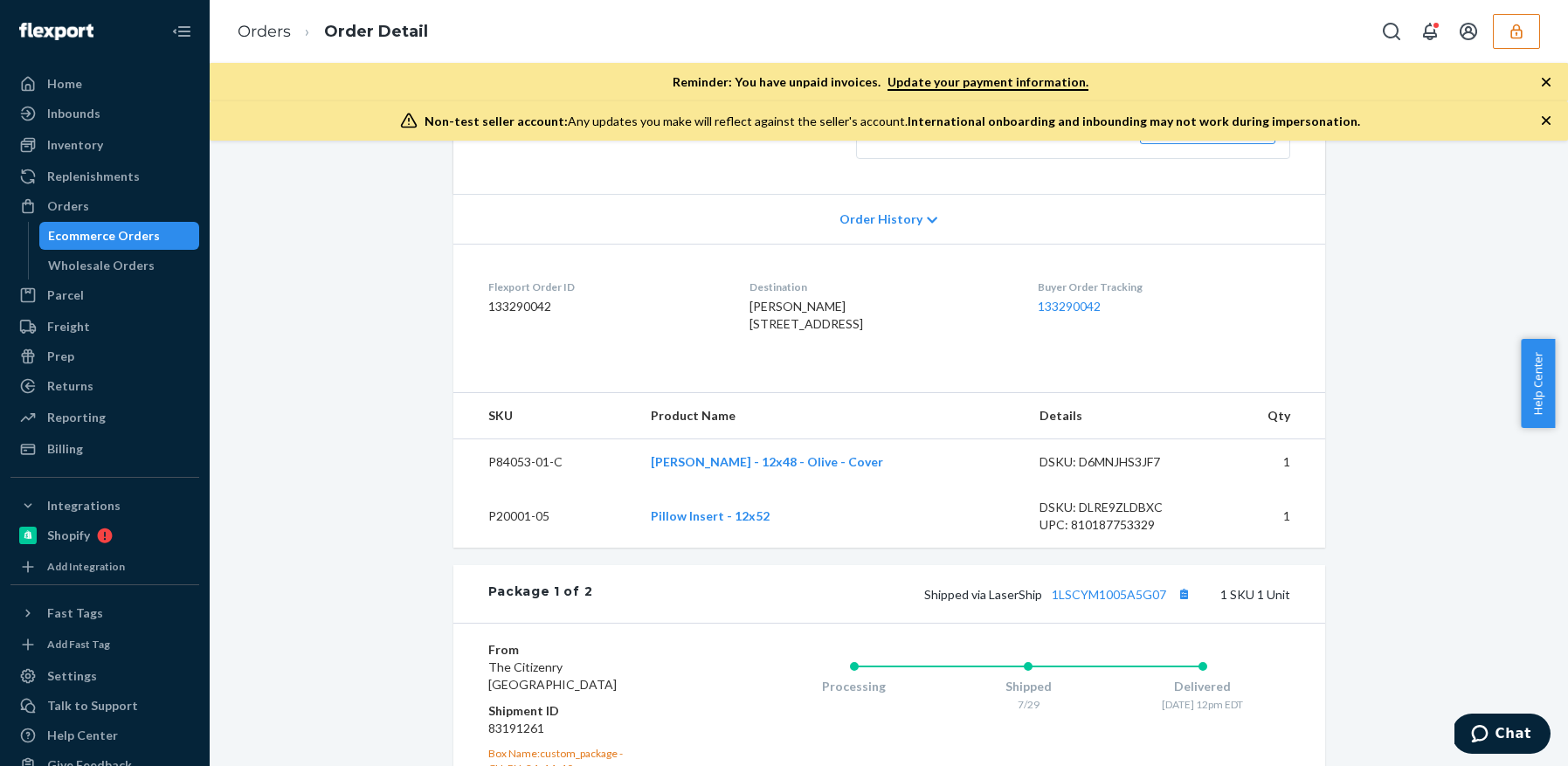
click at [1133, 485] on td "DSKU: D6MNJHS3JF7" at bounding box center [1122, 462] width 192 height 46
click at [1125, 471] on div "DSKU: D6MNJHS3JF7" at bounding box center [1122, 462] width 164 height 18
click at [1118, 517] on div "DSKU: DLRE9ZLDBXC" at bounding box center [1122, 508] width 164 height 18
